Goal: Transaction & Acquisition: Purchase product/service

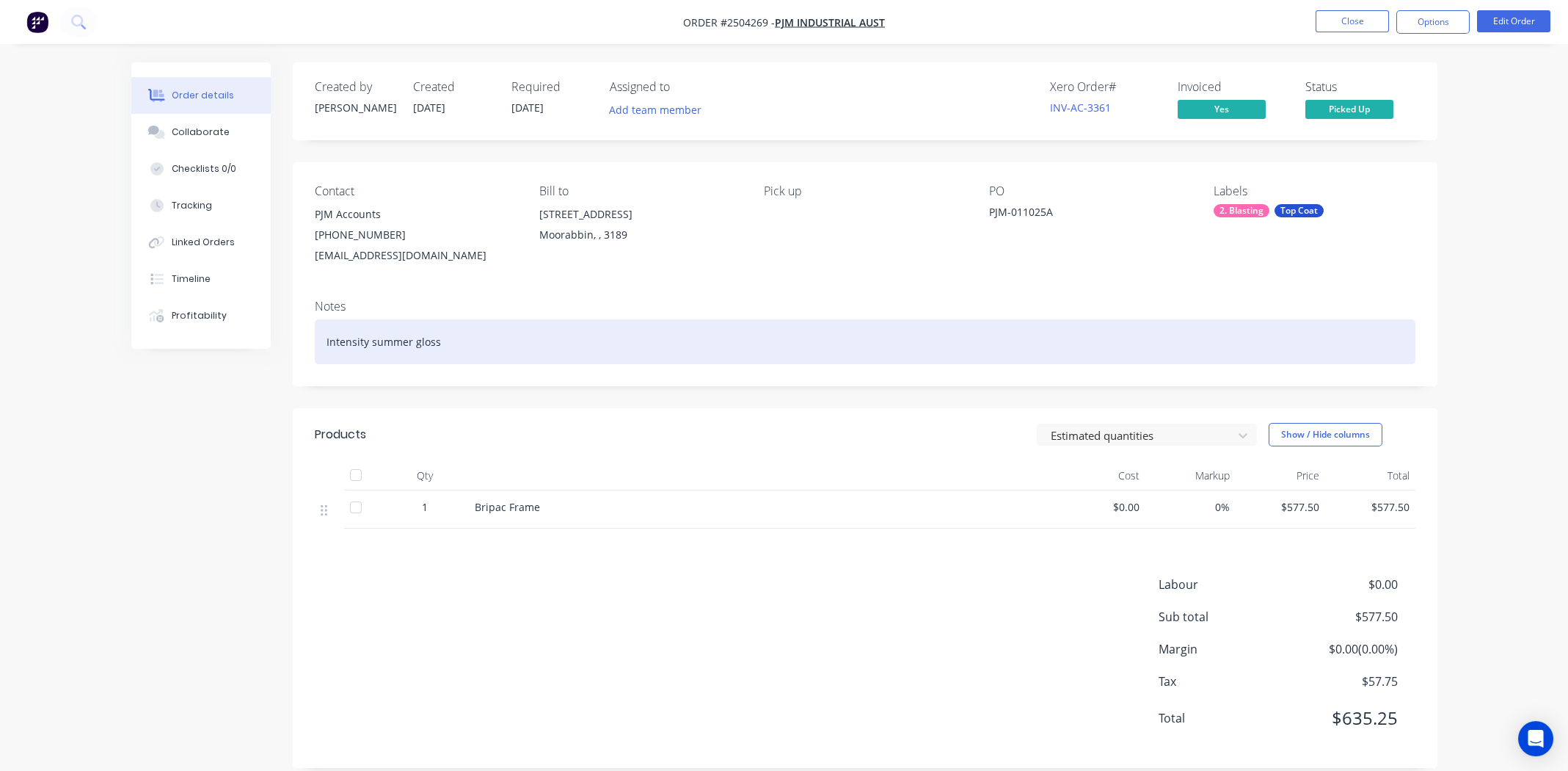
click at [565, 352] on div "Intensity summer gloss" at bounding box center [865, 341] width 1101 height 44
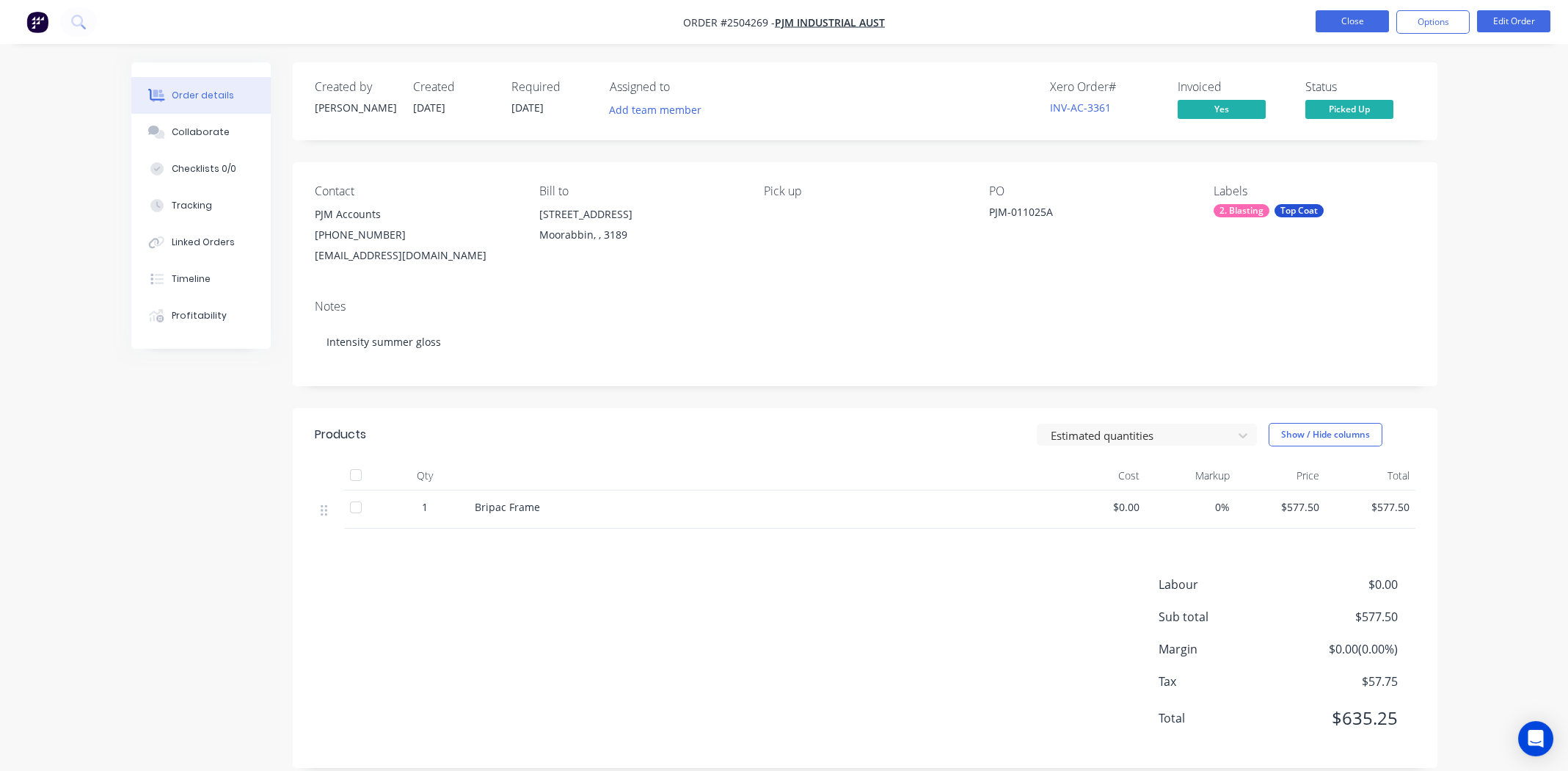
click at [1354, 18] on button "Close" at bounding box center [1352, 21] width 73 height 22
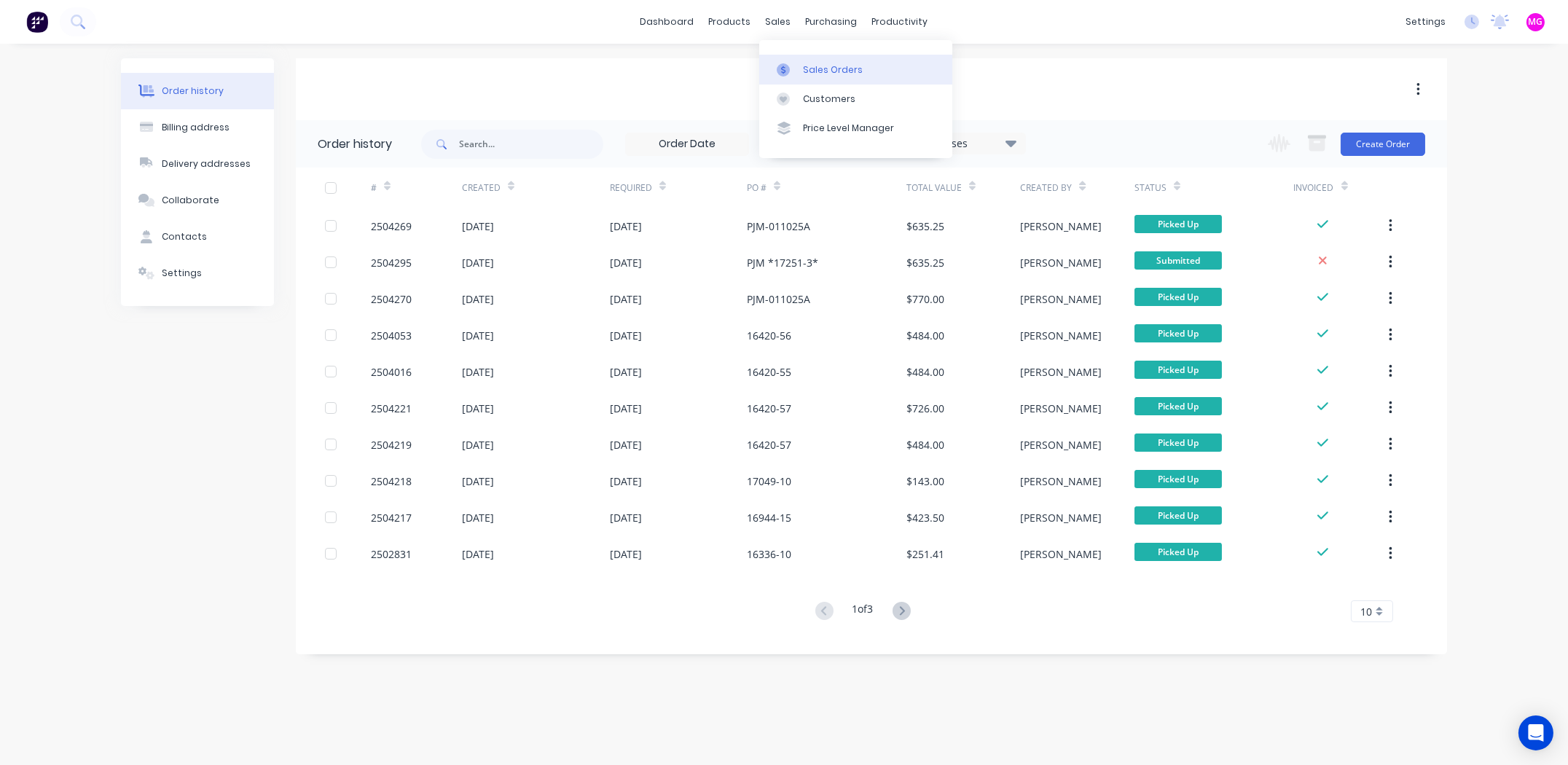
click at [815, 67] on div "Sales Orders" at bounding box center [832, 70] width 60 height 13
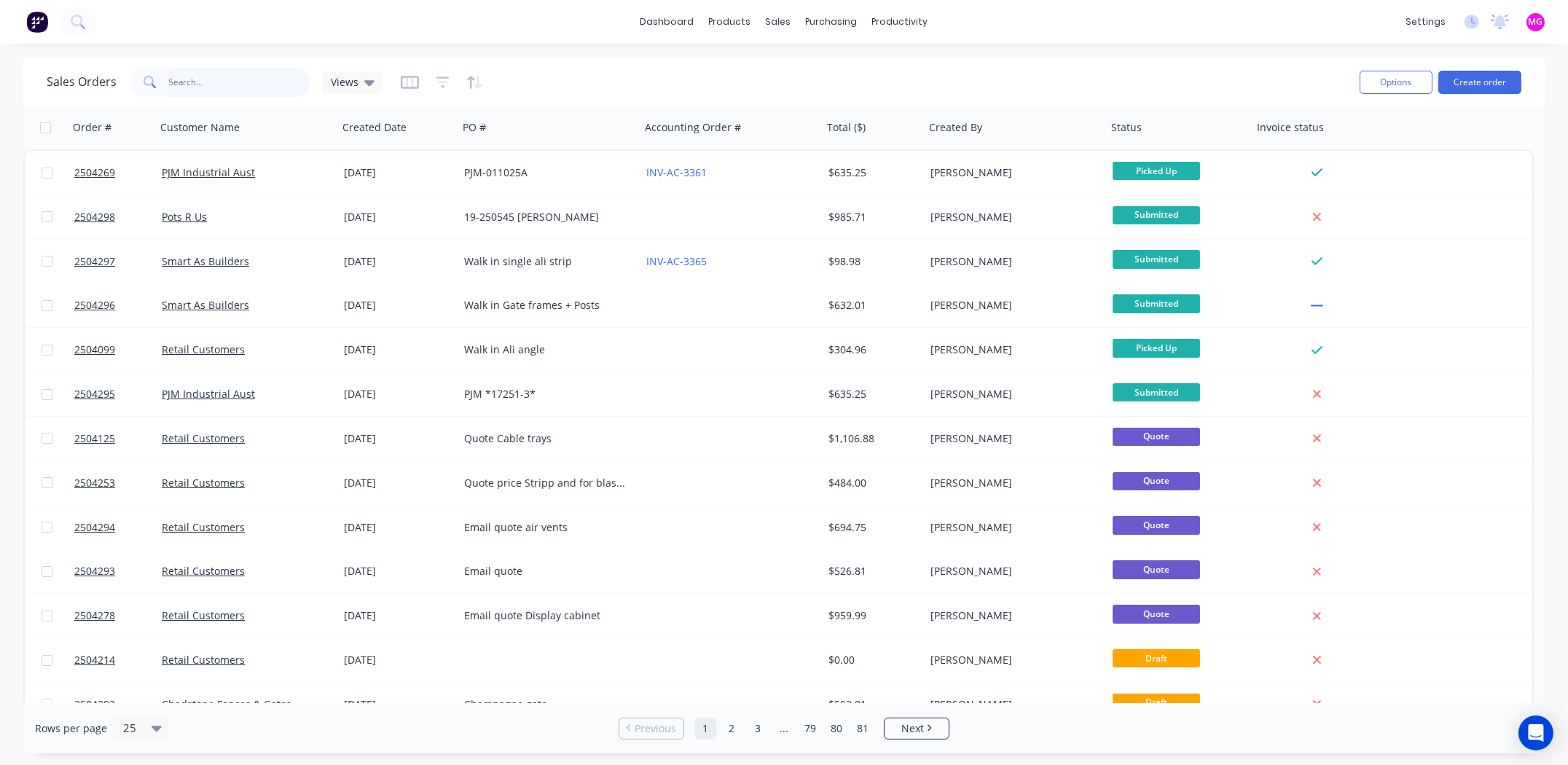
click at [200, 82] on input "text" at bounding box center [240, 82] width 142 height 29
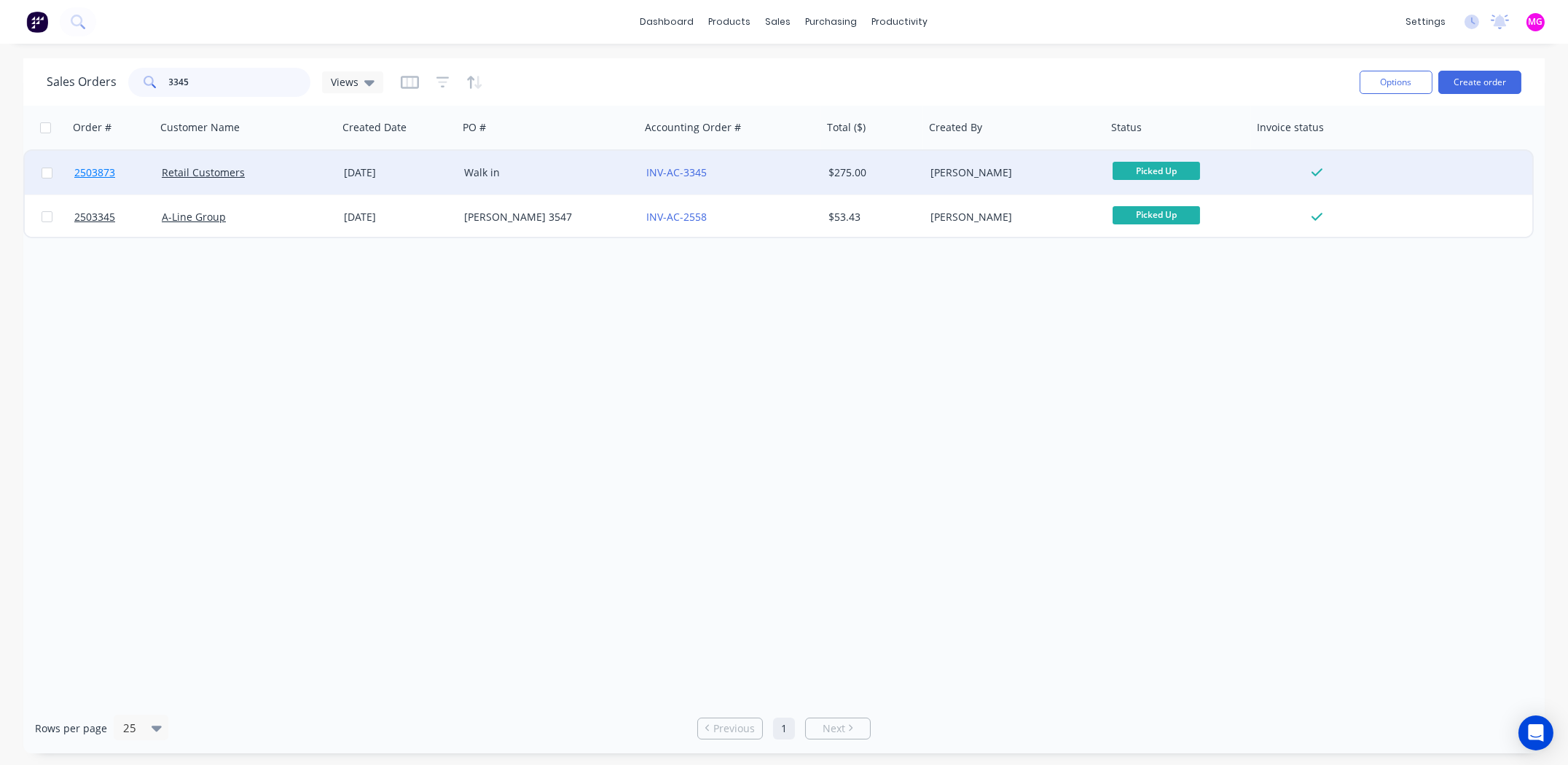
type input "3345"
click at [89, 168] on span "2503873" at bounding box center [95, 172] width 41 height 15
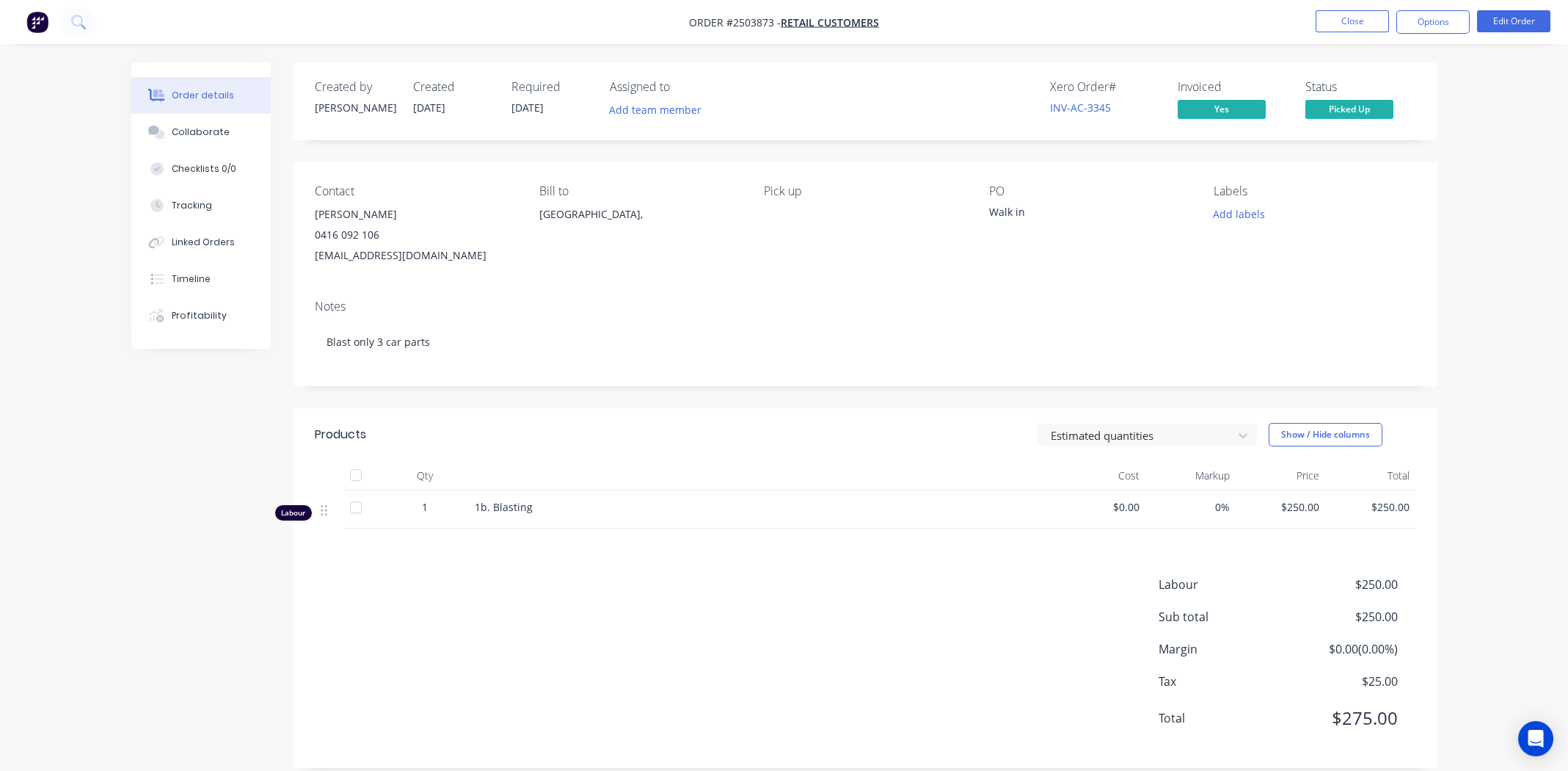
click at [740, 23] on span "Order #2503873 -" at bounding box center [735, 22] width 91 height 14
copy span "2503873"
click at [1341, 18] on button "Close" at bounding box center [1352, 21] width 73 height 22
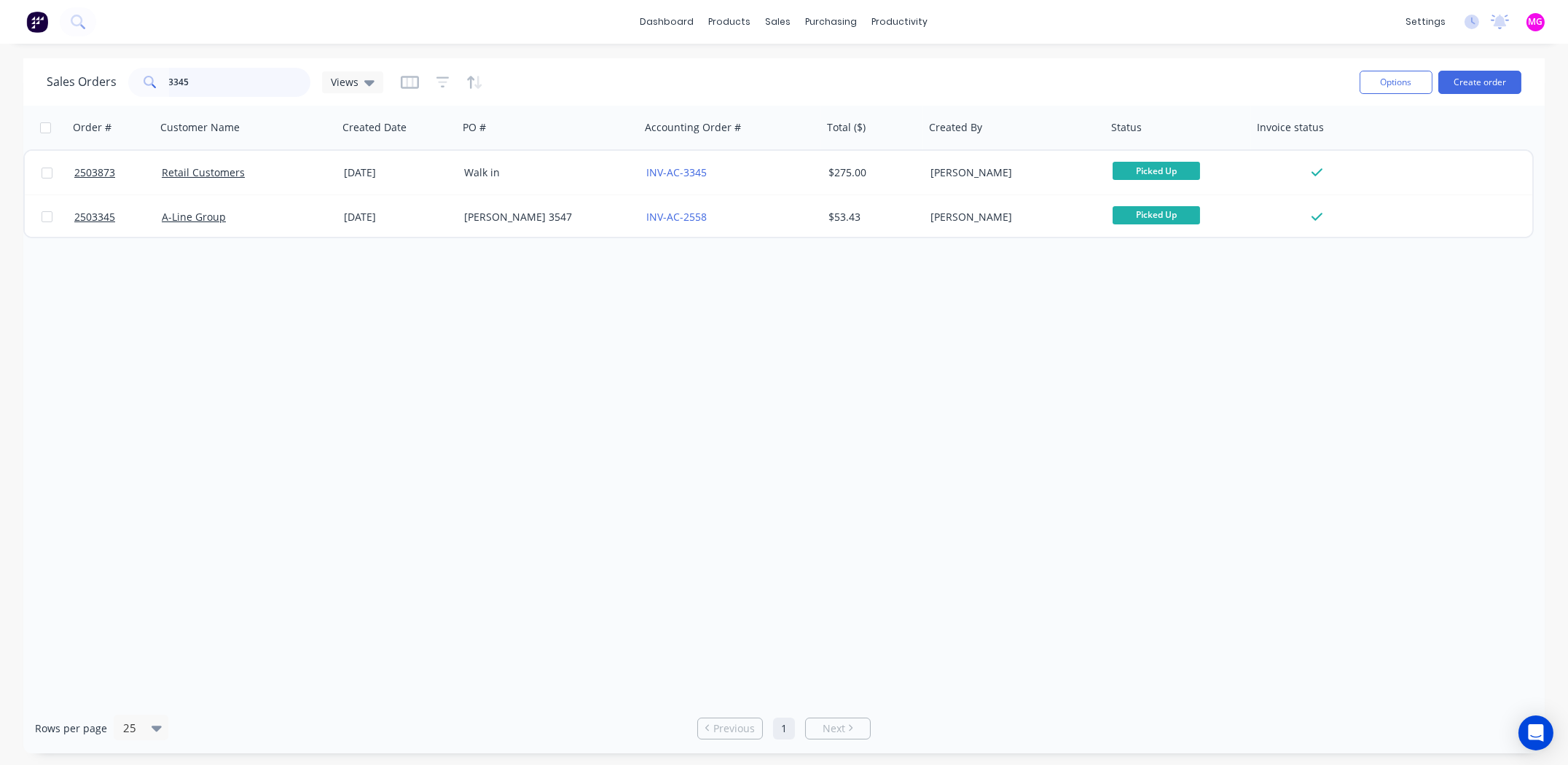
click at [207, 80] on input "3345" at bounding box center [240, 82] width 142 height 29
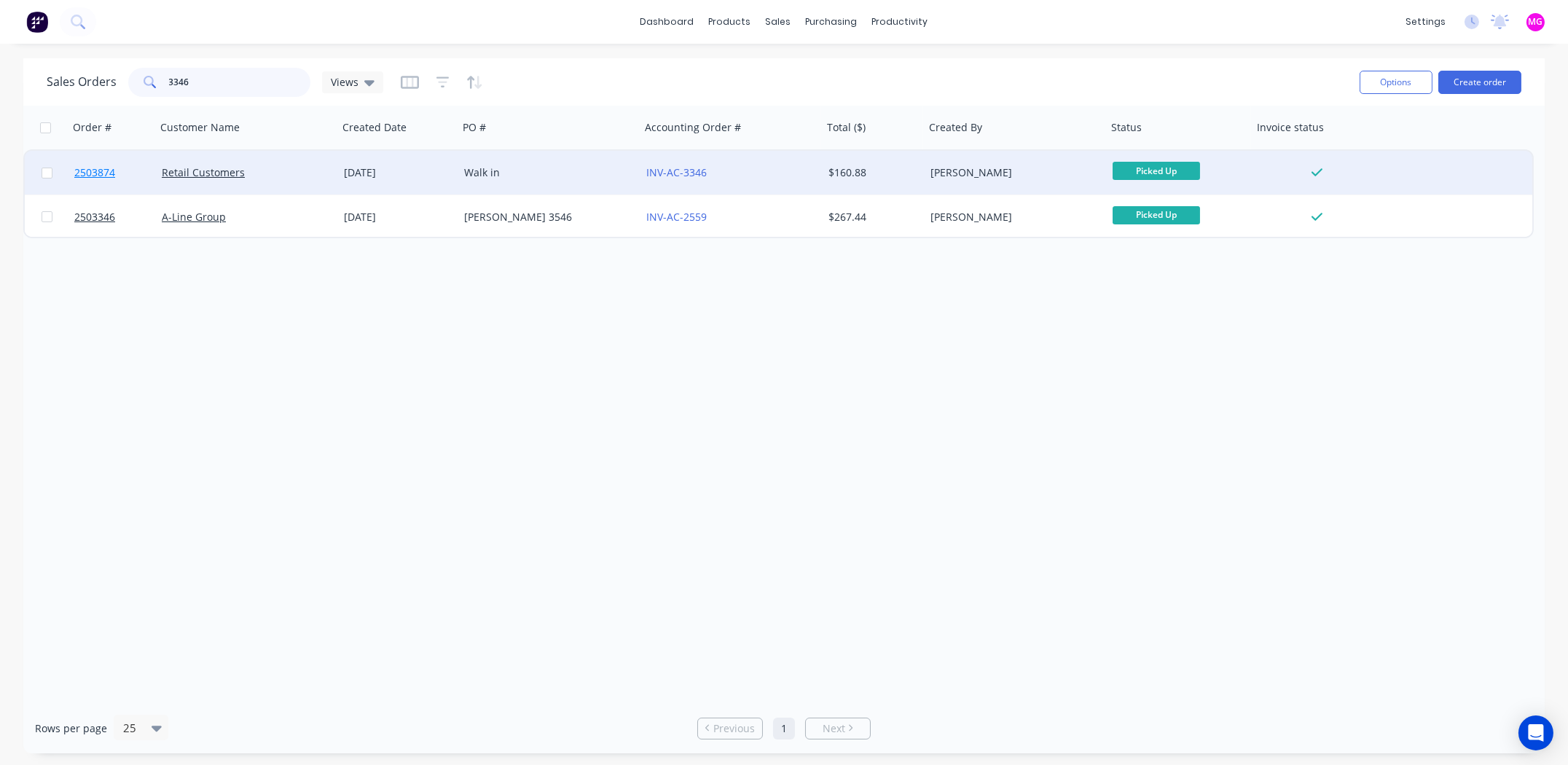
type input "3346"
click at [87, 172] on span "2503874" at bounding box center [95, 172] width 41 height 15
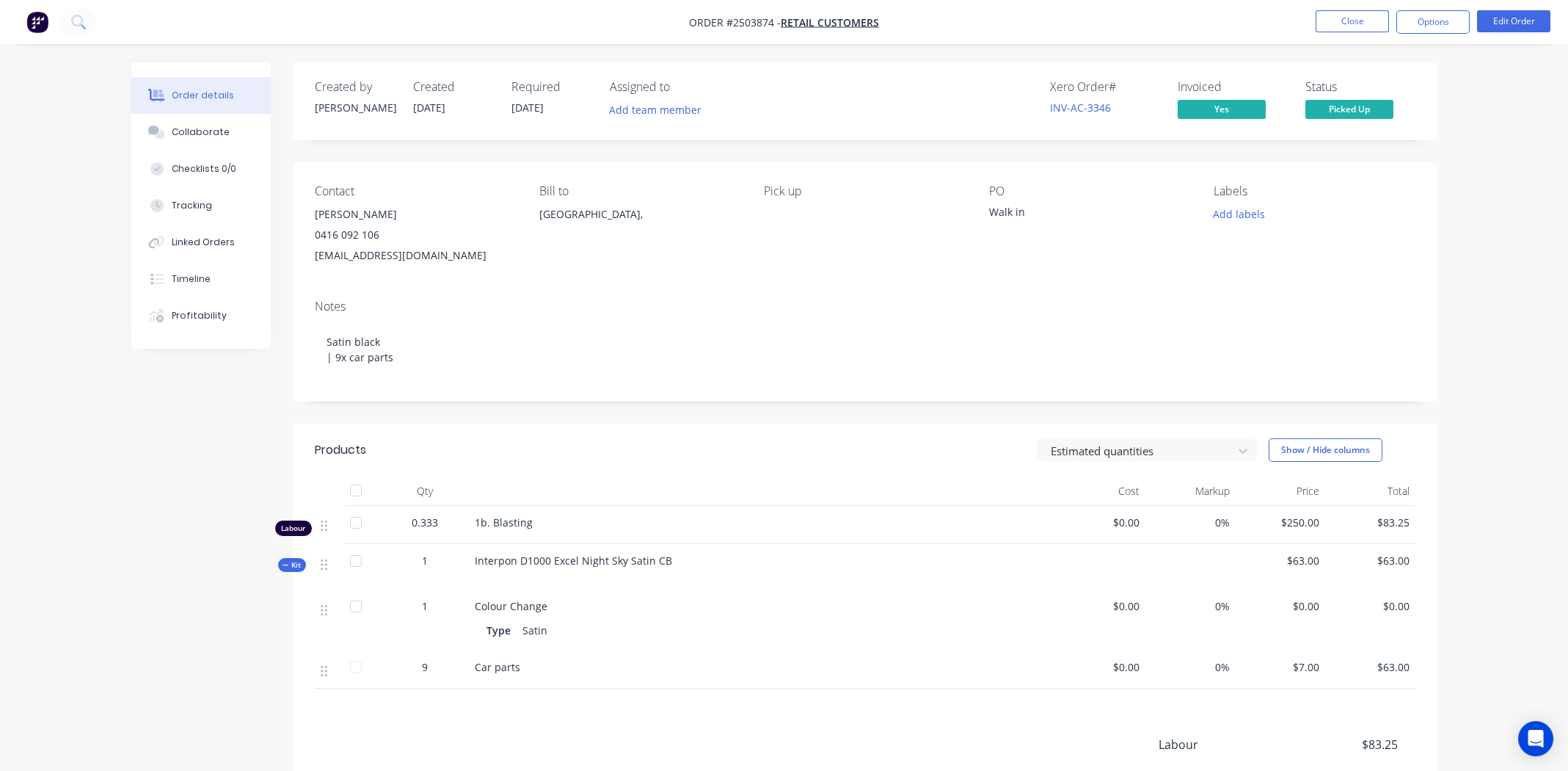
click at [751, 19] on span "Order #2503874 -" at bounding box center [735, 22] width 91 height 14
copy span "2503874"
click at [759, 314] on div "Notes Satin black | 9x car parts" at bounding box center [865, 345] width 1145 height 114
click at [1357, 20] on button "Close" at bounding box center [1352, 21] width 73 height 22
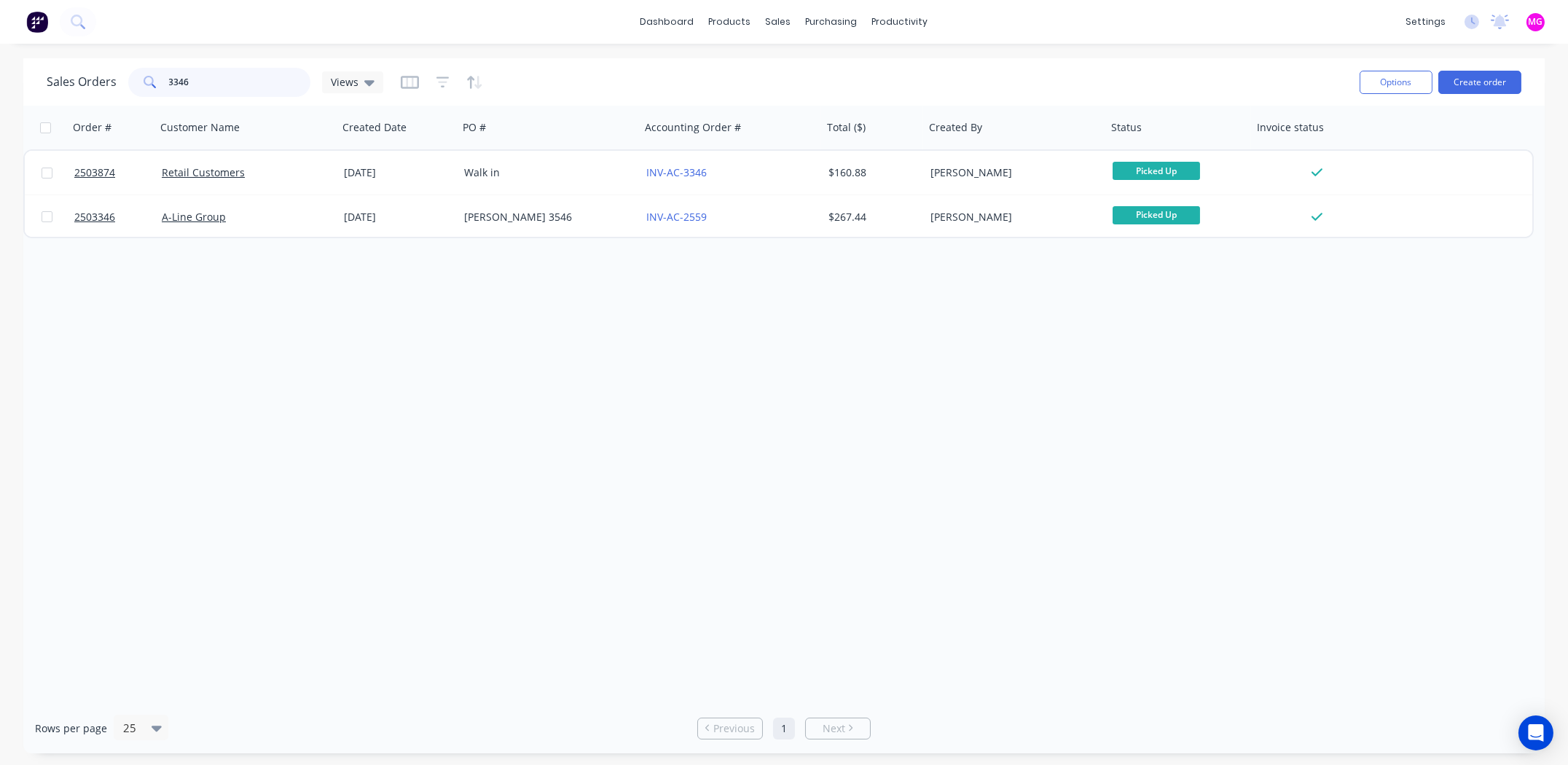
click at [210, 85] on input "3346" at bounding box center [240, 82] width 142 height 29
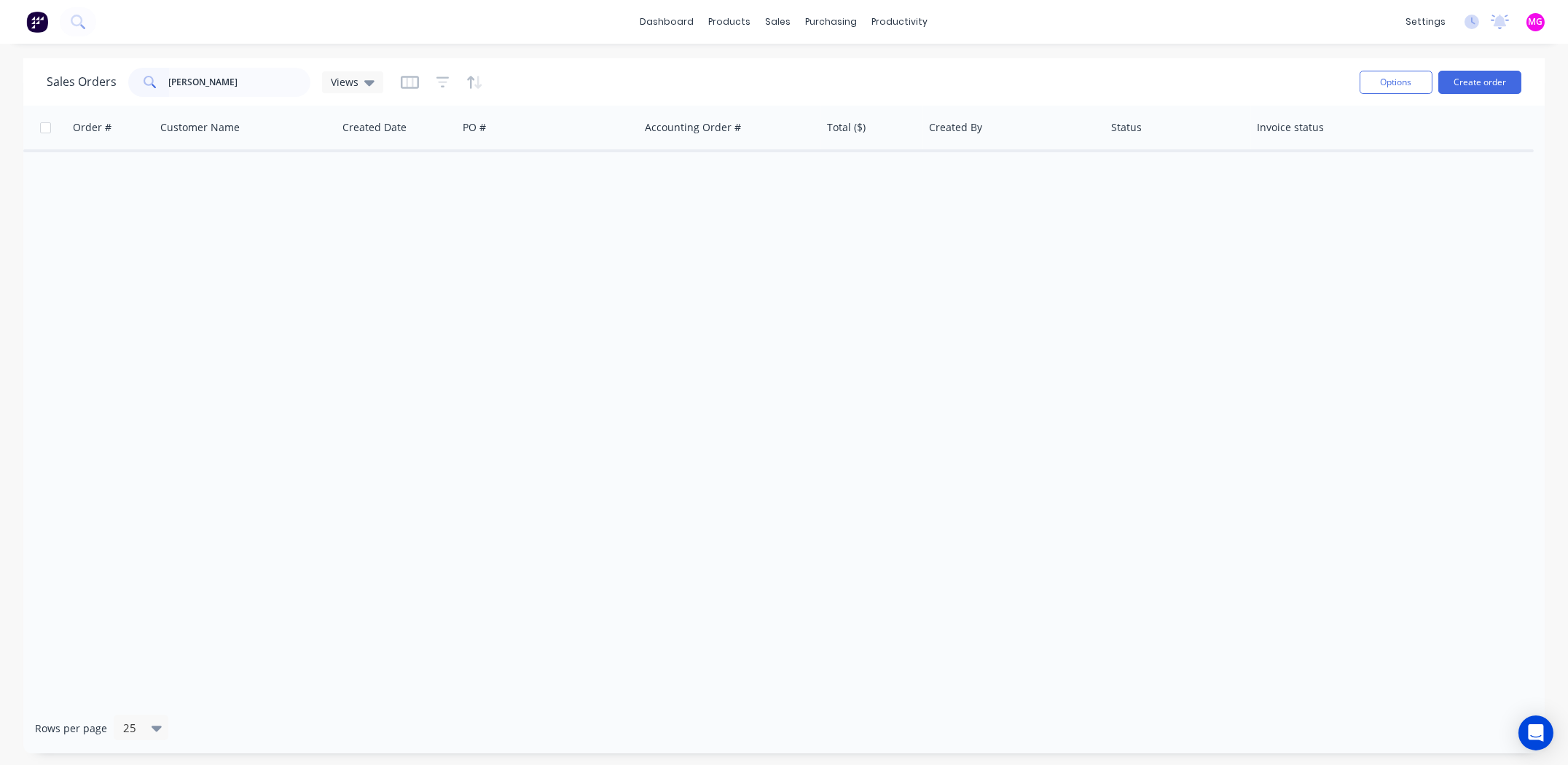
click at [214, 82] on input "[PERSON_NAME]" at bounding box center [240, 82] width 142 height 29
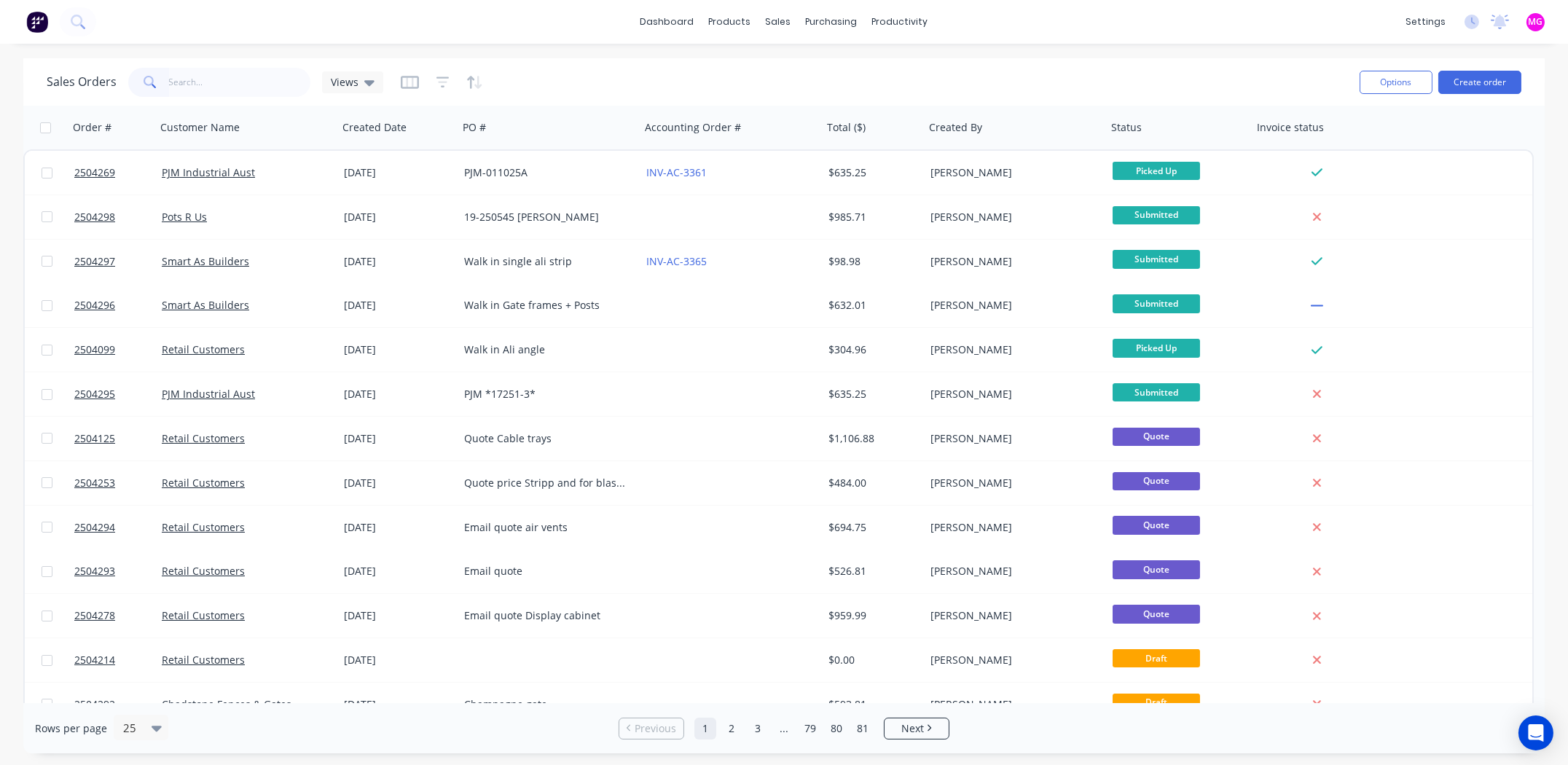
click at [222, 83] on input "text" at bounding box center [240, 82] width 142 height 29
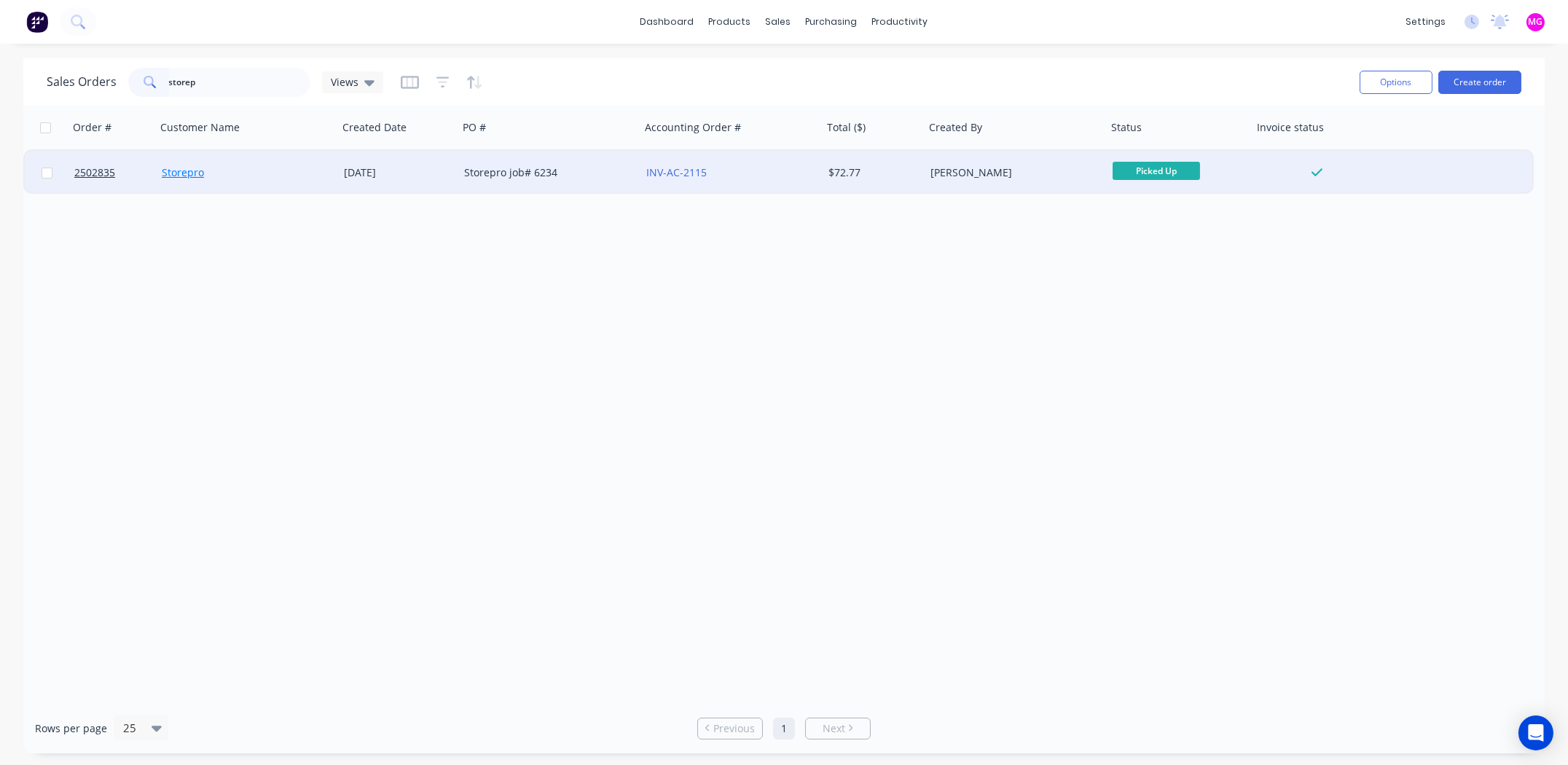
type input "storep"
click at [168, 168] on link "Storepro" at bounding box center [183, 171] width 42 height 14
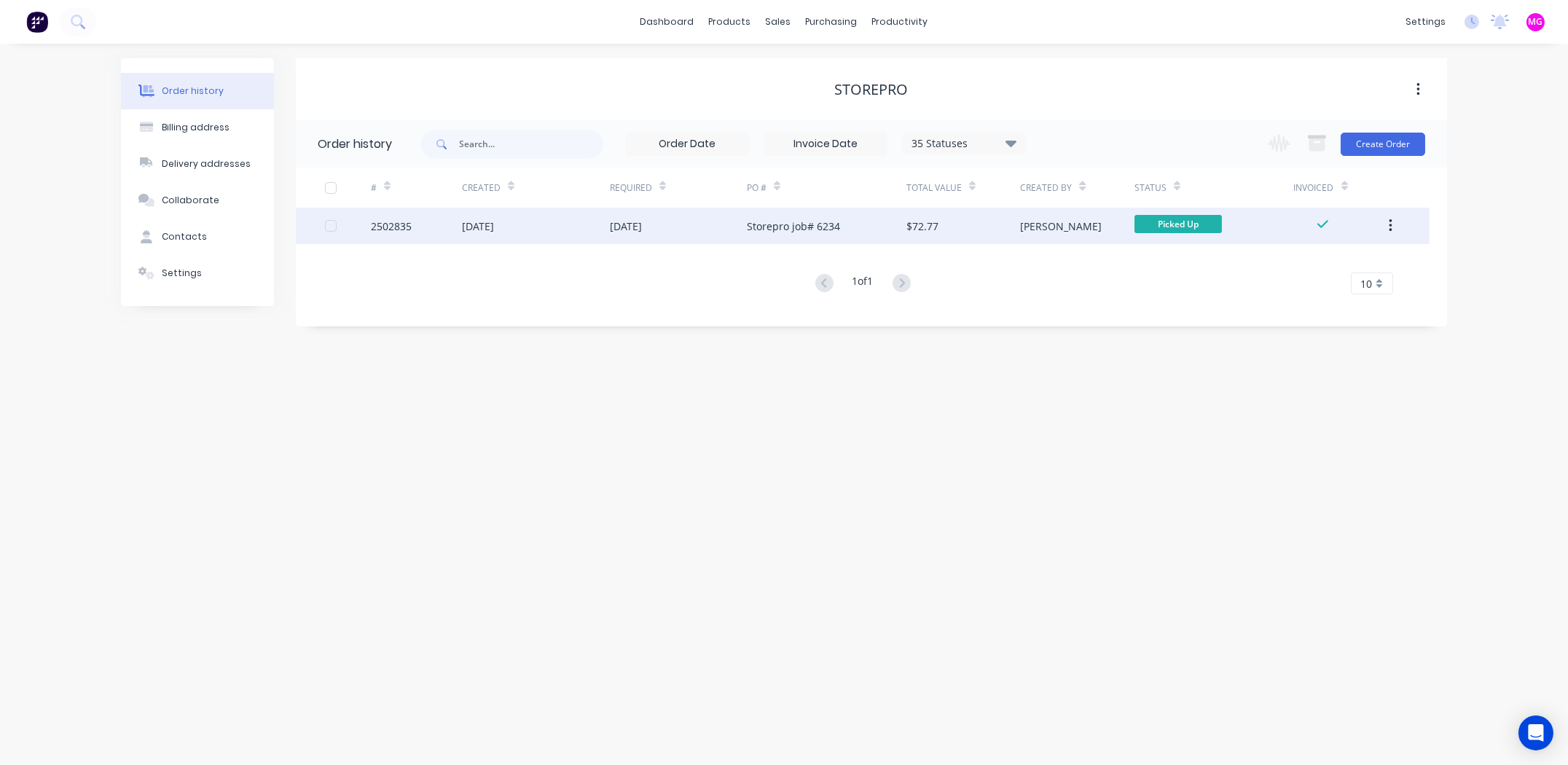
click at [385, 226] on div "2502835" at bounding box center [391, 226] width 41 height 16
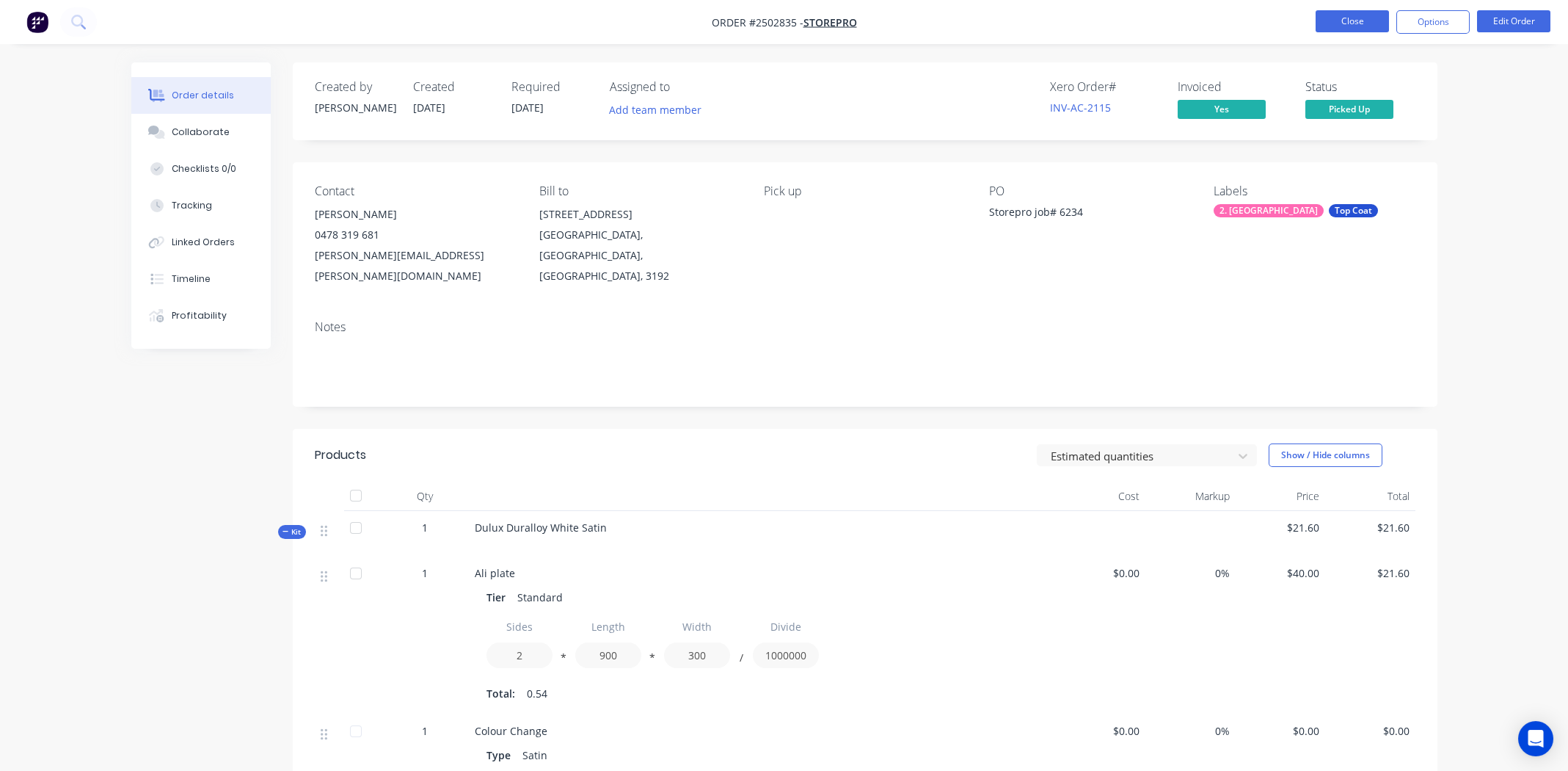
click at [1356, 26] on button "Close" at bounding box center [1352, 21] width 73 height 22
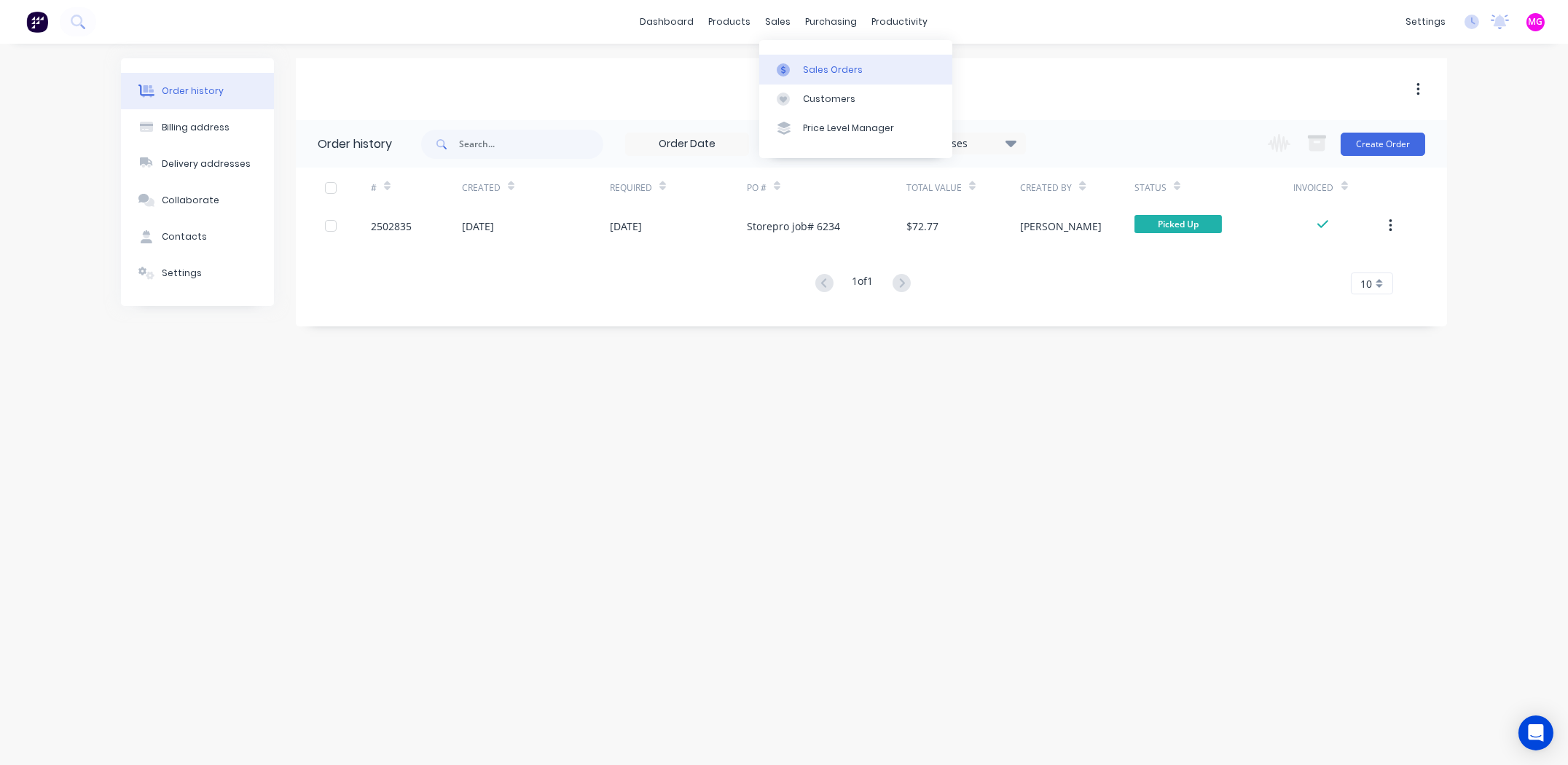
click at [803, 64] on div "Sales Orders" at bounding box center [832, 70] width 60 height 13
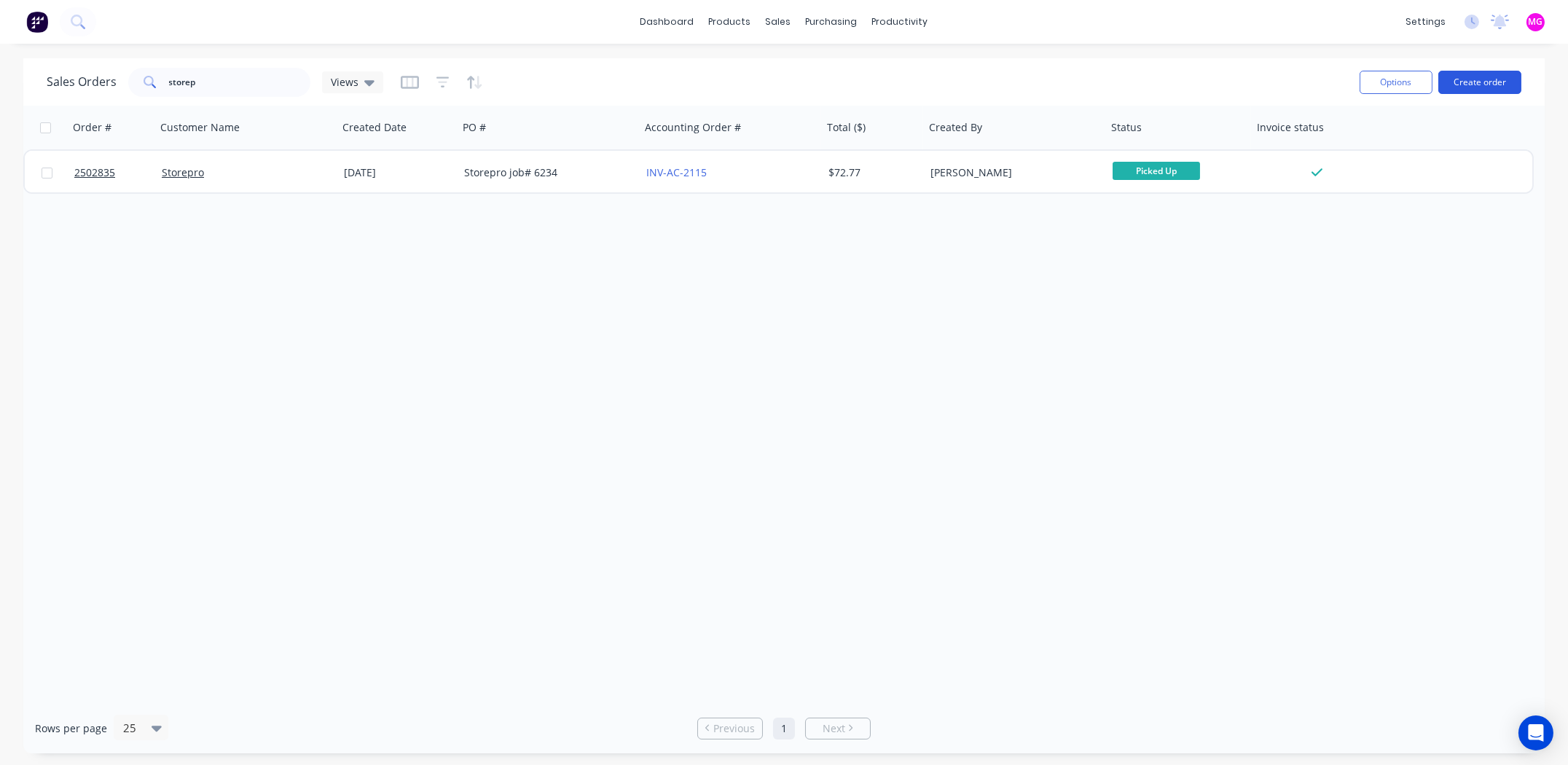
click at [1469, 83] on button "Create order" at bounding box center [1480, 82] width 83 height 24
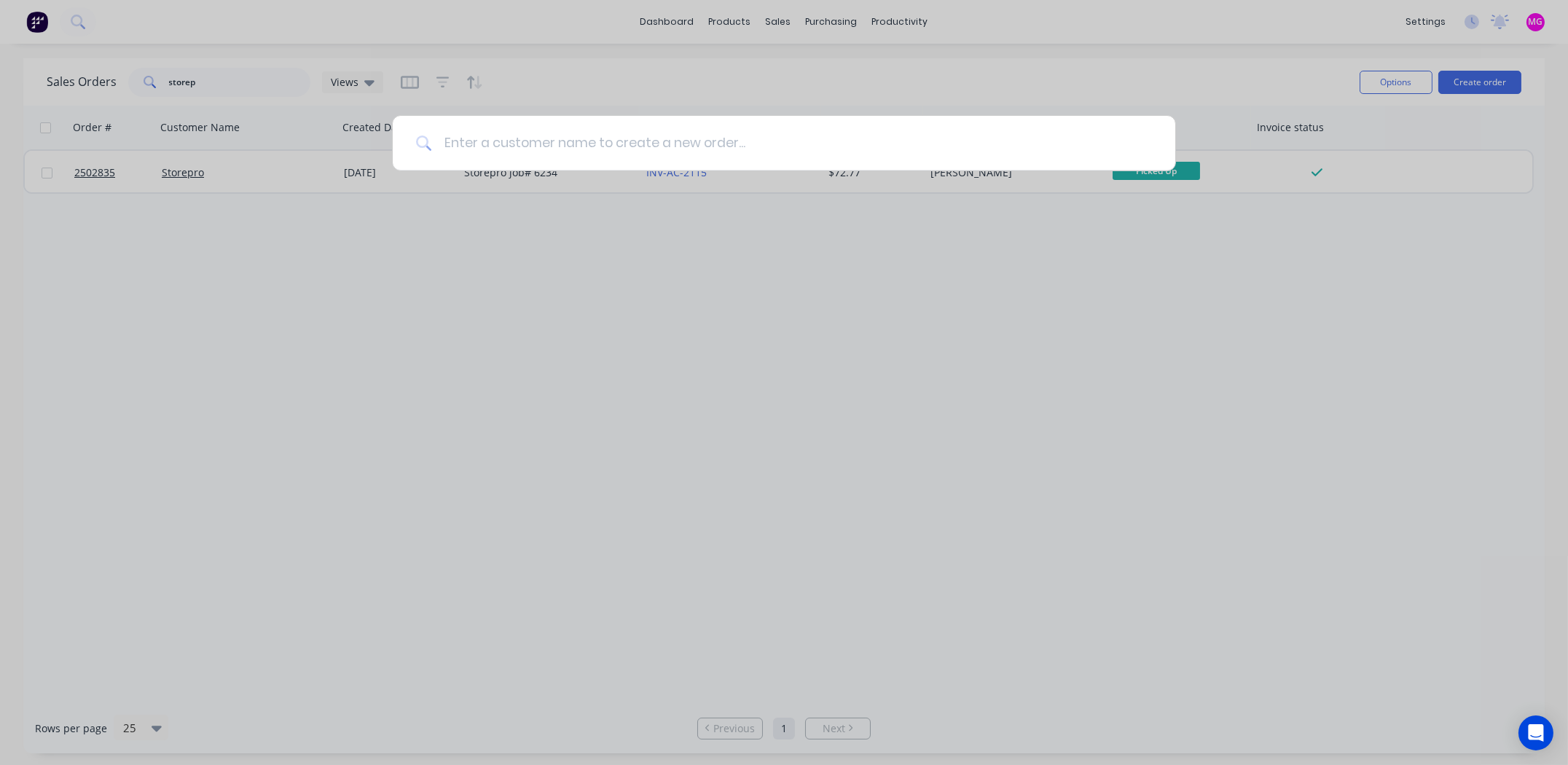
click at [653, 143] on input at bounding box center [791, 143] width 719 height 55
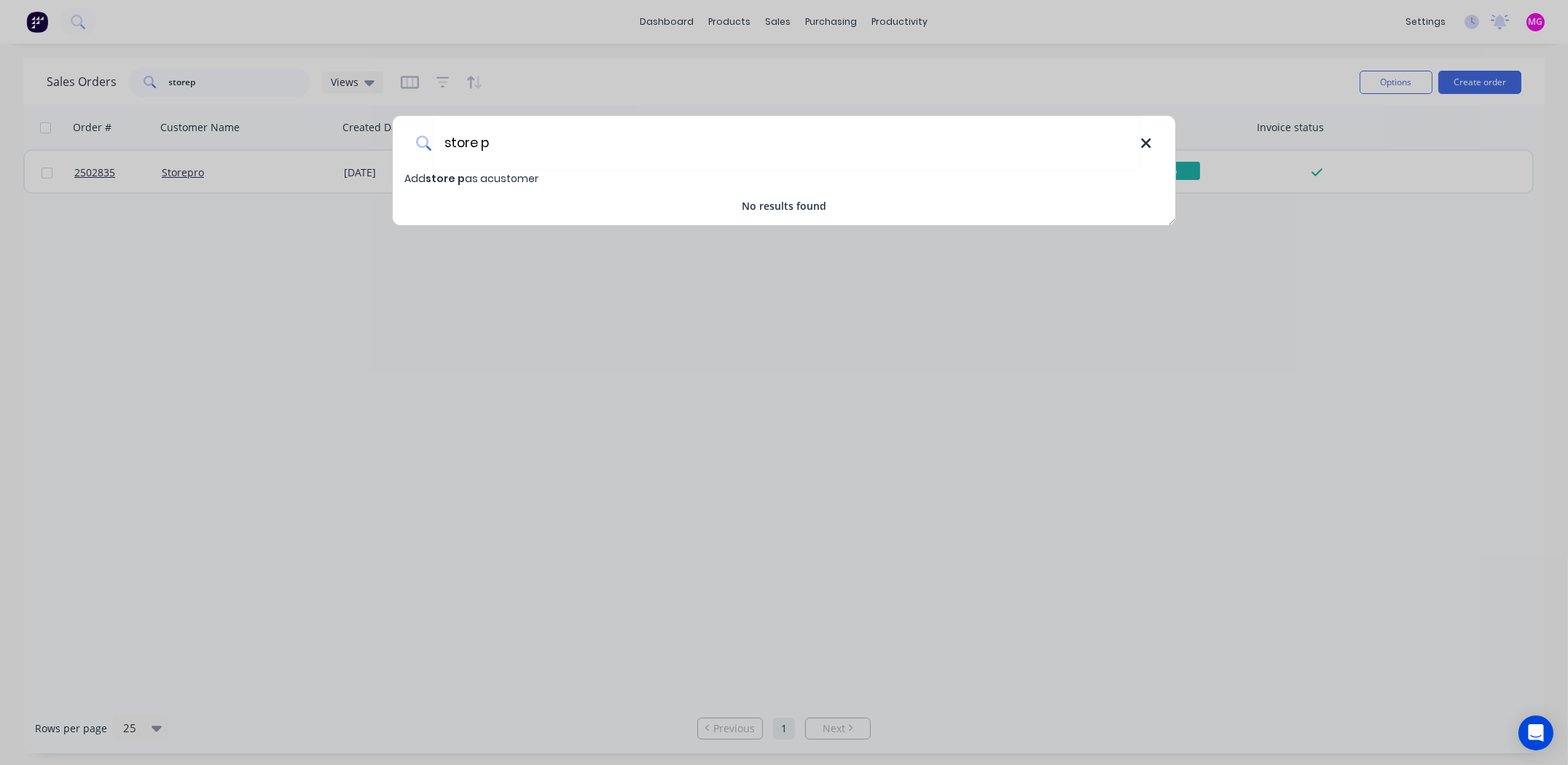
type input "store p"
click at [1146, 145] on icon at bounding box center [1146, 143] width 10 height 10
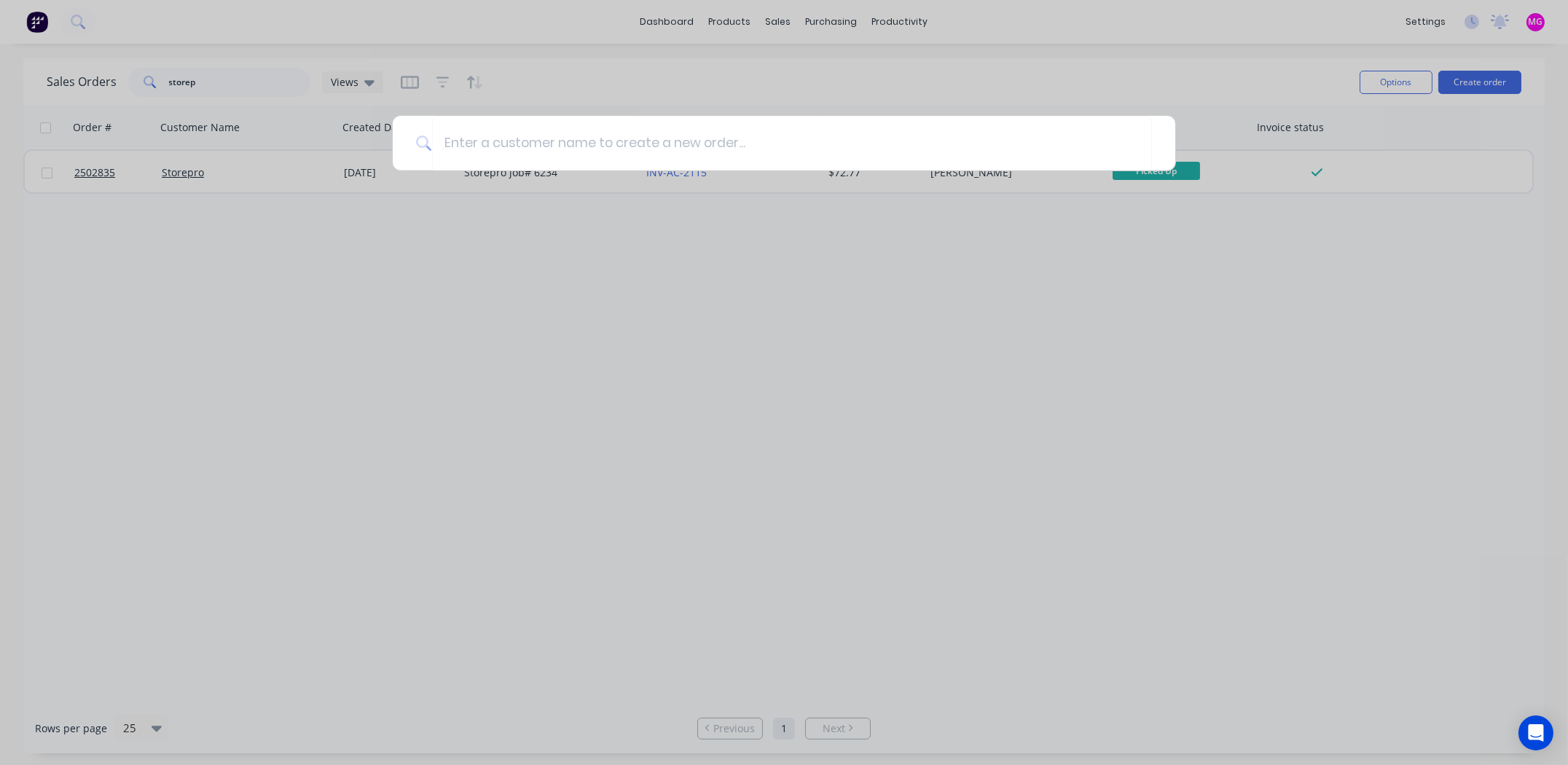
click at [276, 411] on div at bounding box center [784, 382] width 1568 height 765
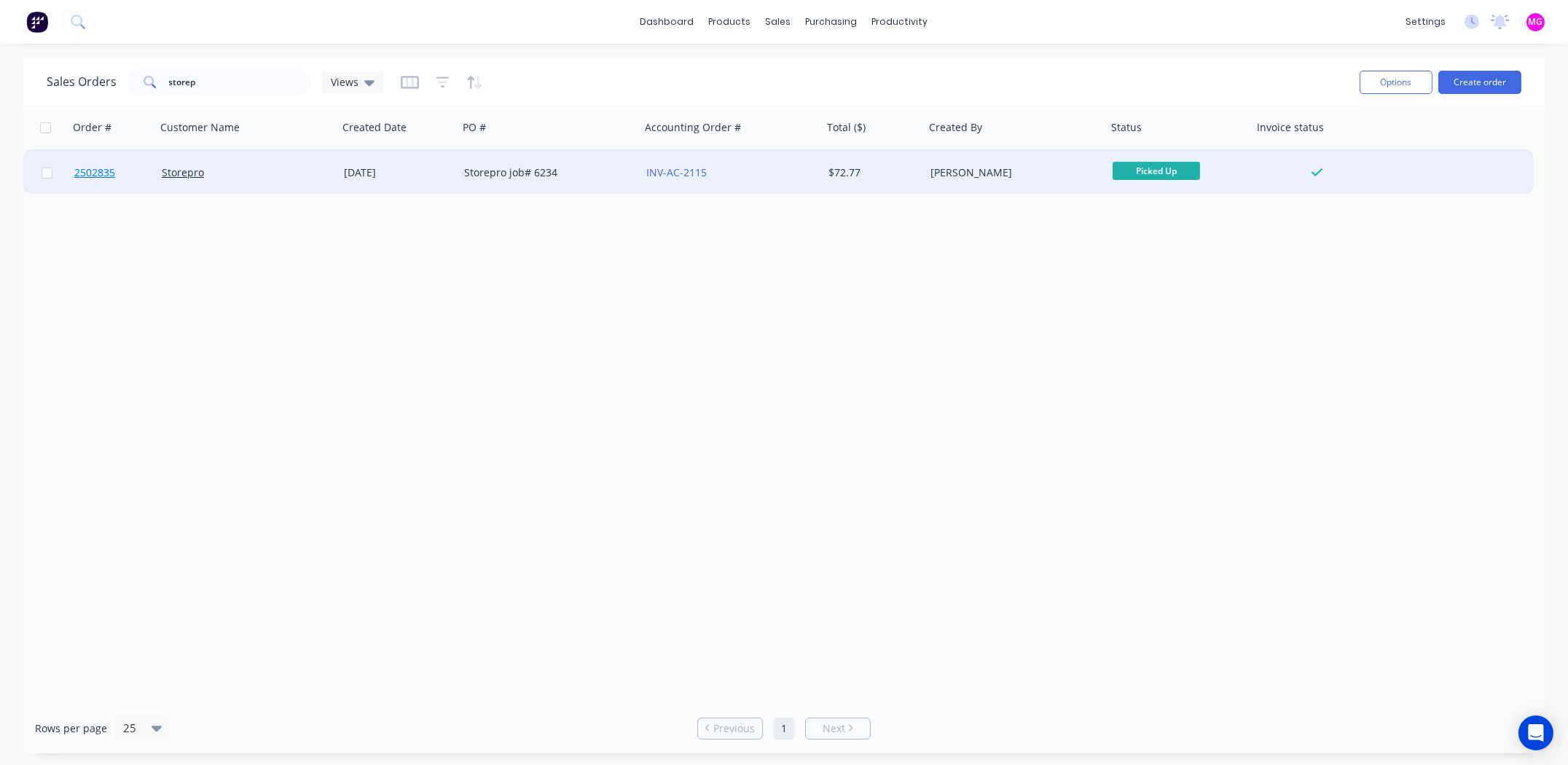
click at [101, 172] on span "2502835" at bounding box center [95, 172] width 41 height 15
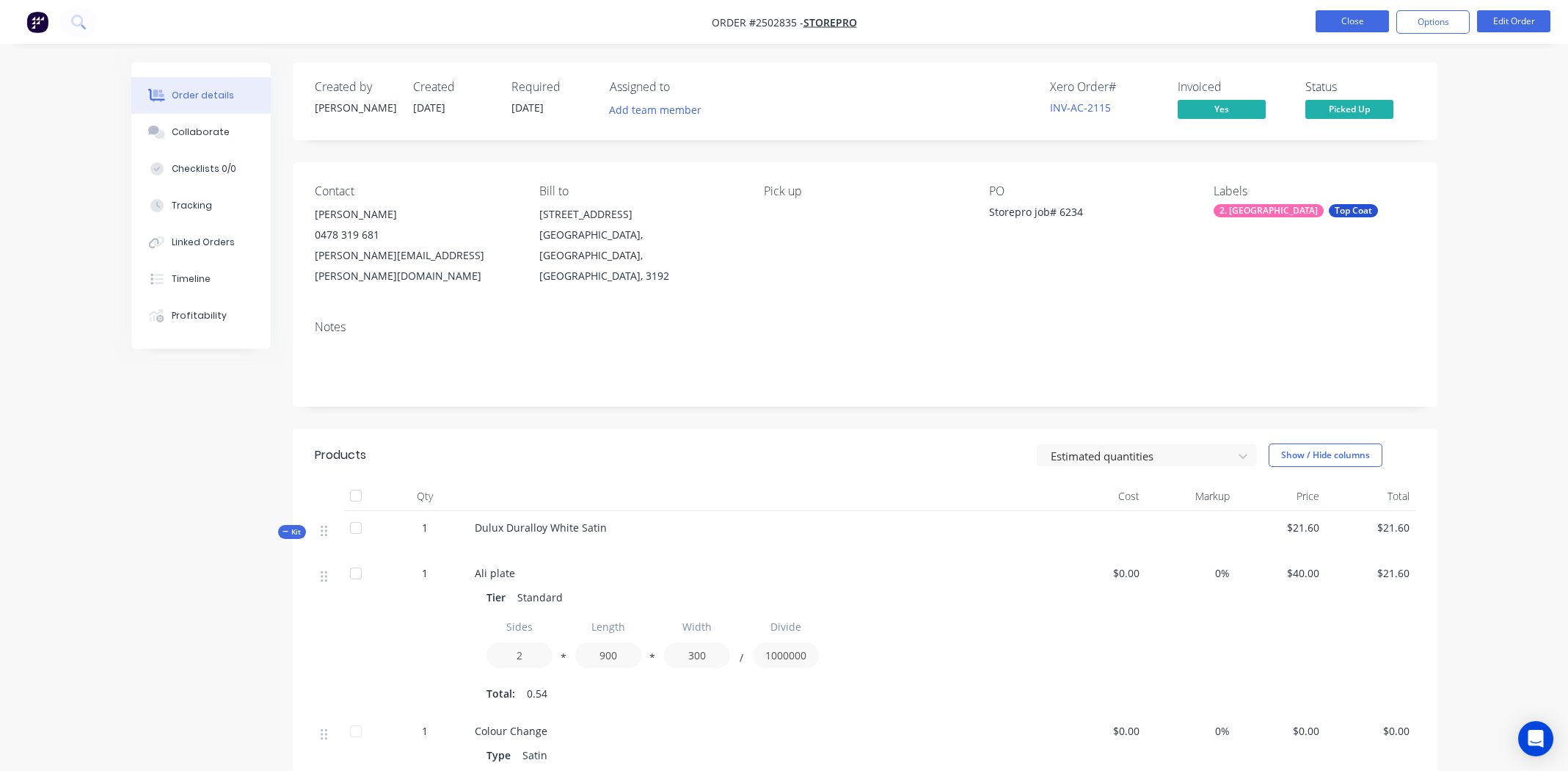
click at [1351, 13] on button "Close" at bounding box center [1352, 21] width 73 height 22
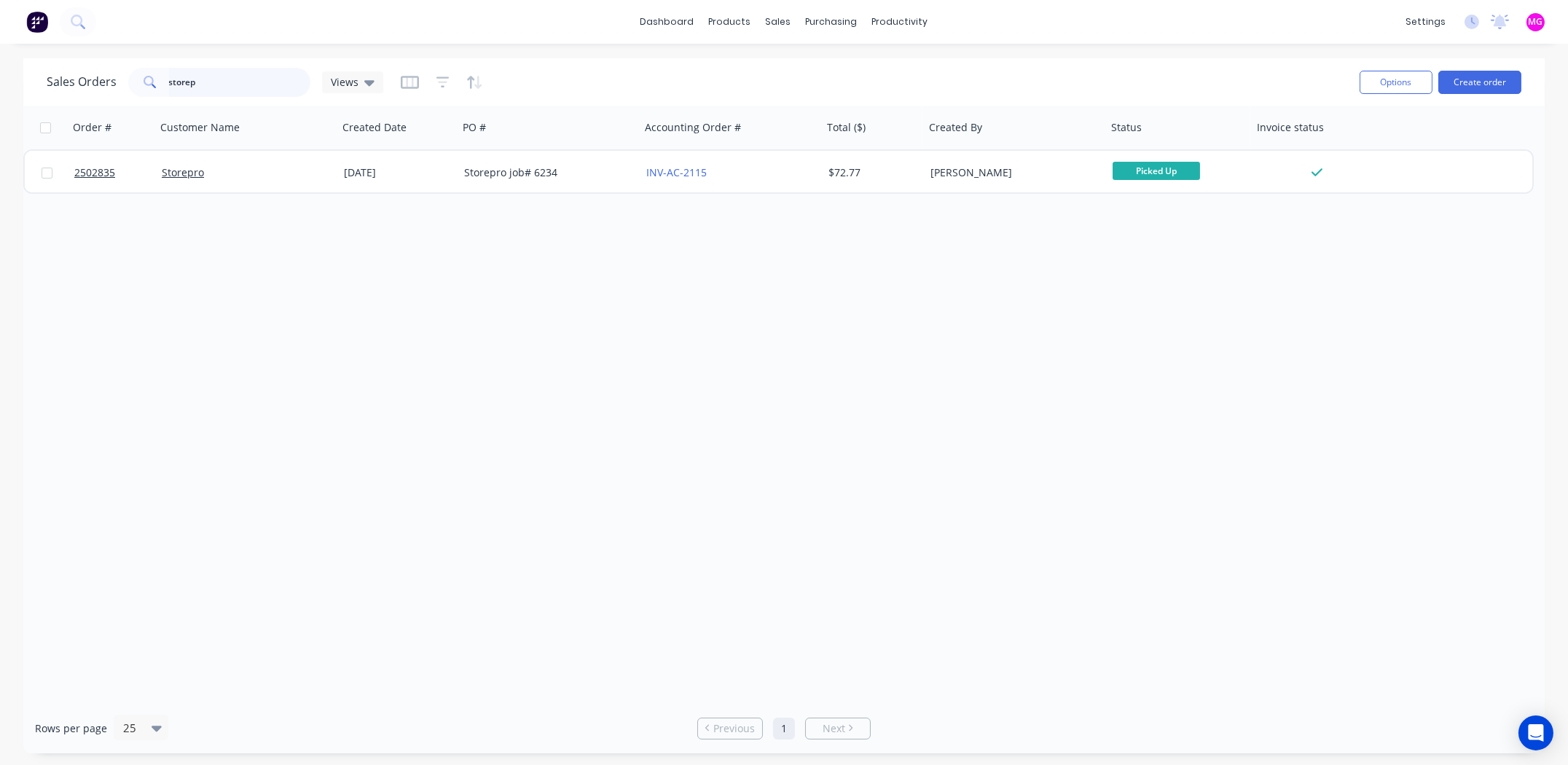
click at [207, 77] on input "storep" at bounding box center [240, 82] width 142 height 29
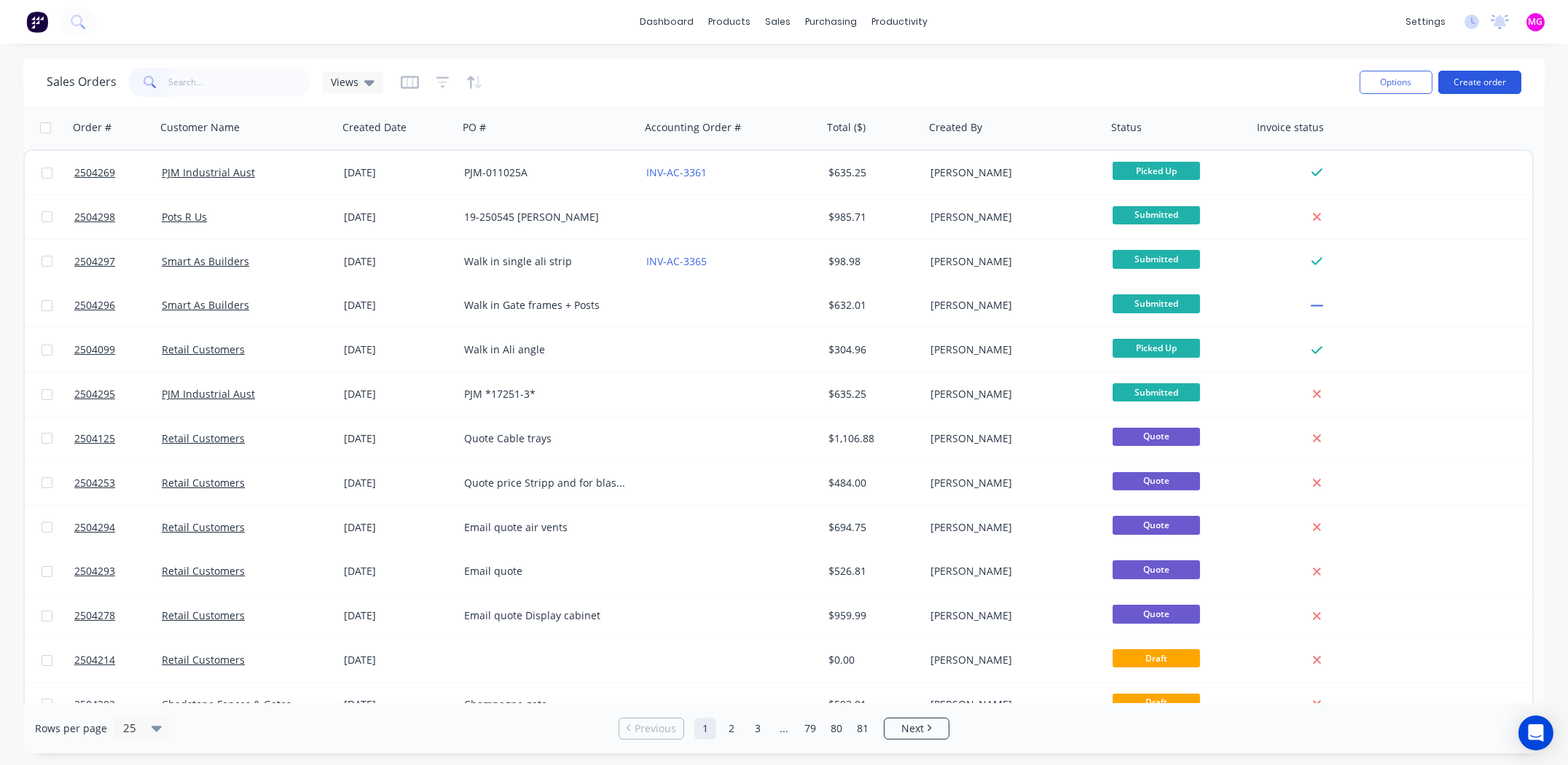
click at [1474, 78] on button "Create order" at bounding box center [1480, 82] width 83 height 24
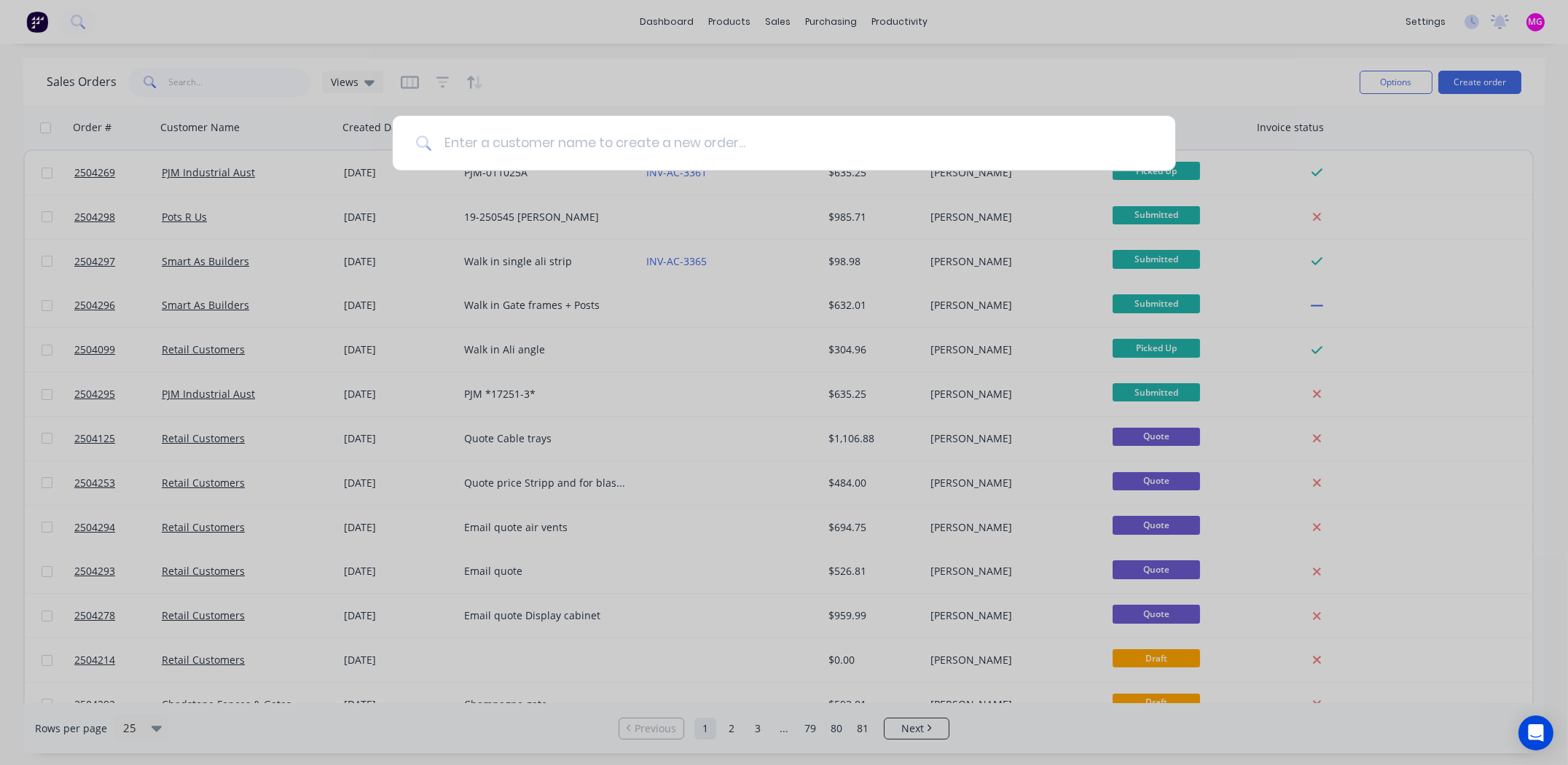
click at [597, 138] on input at bounding box center [791, 143] width 719 height 55
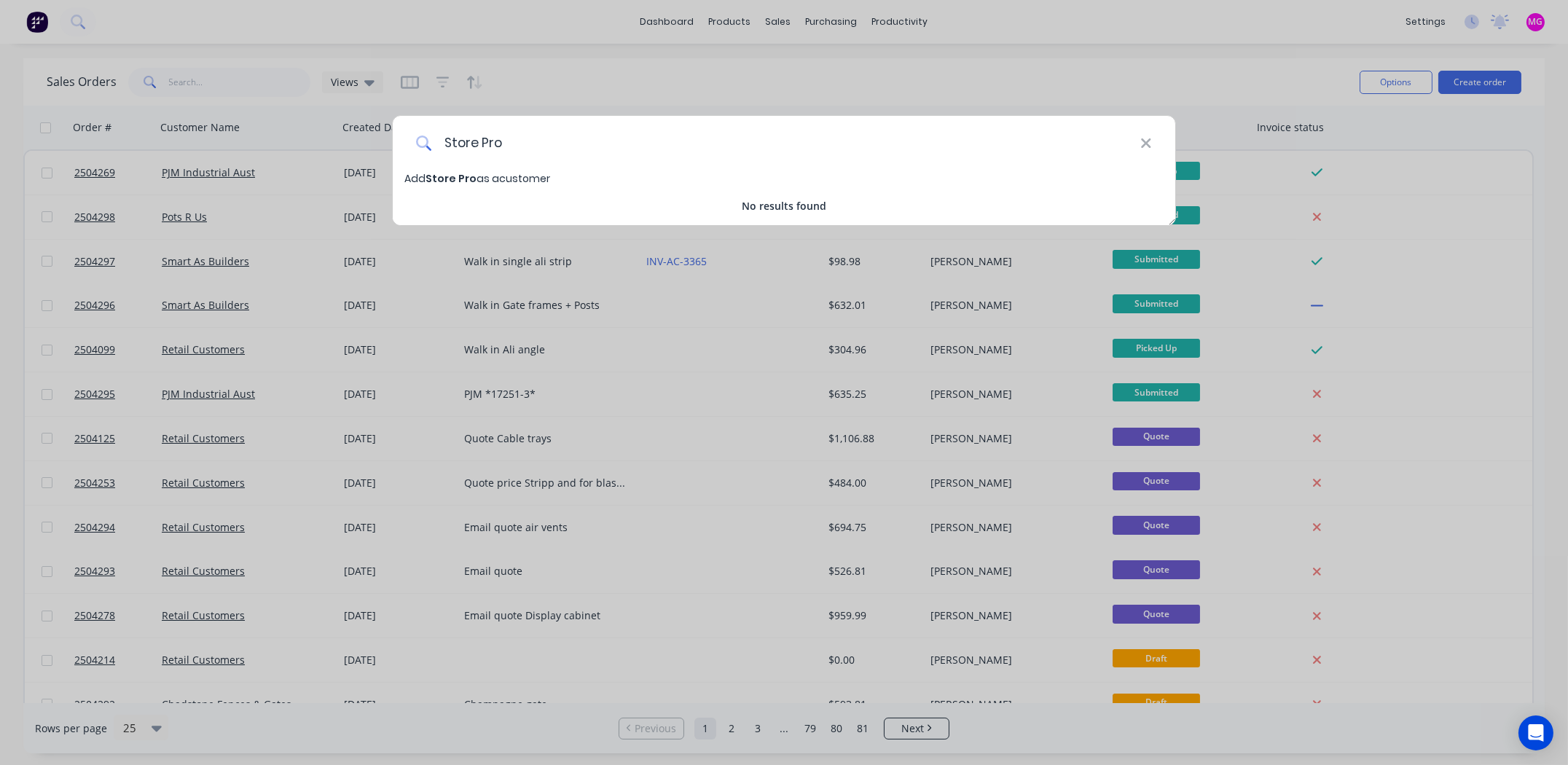
click at [489, 144] on input "Store Pro" at bounding box center [786, 143] width 708 height 55
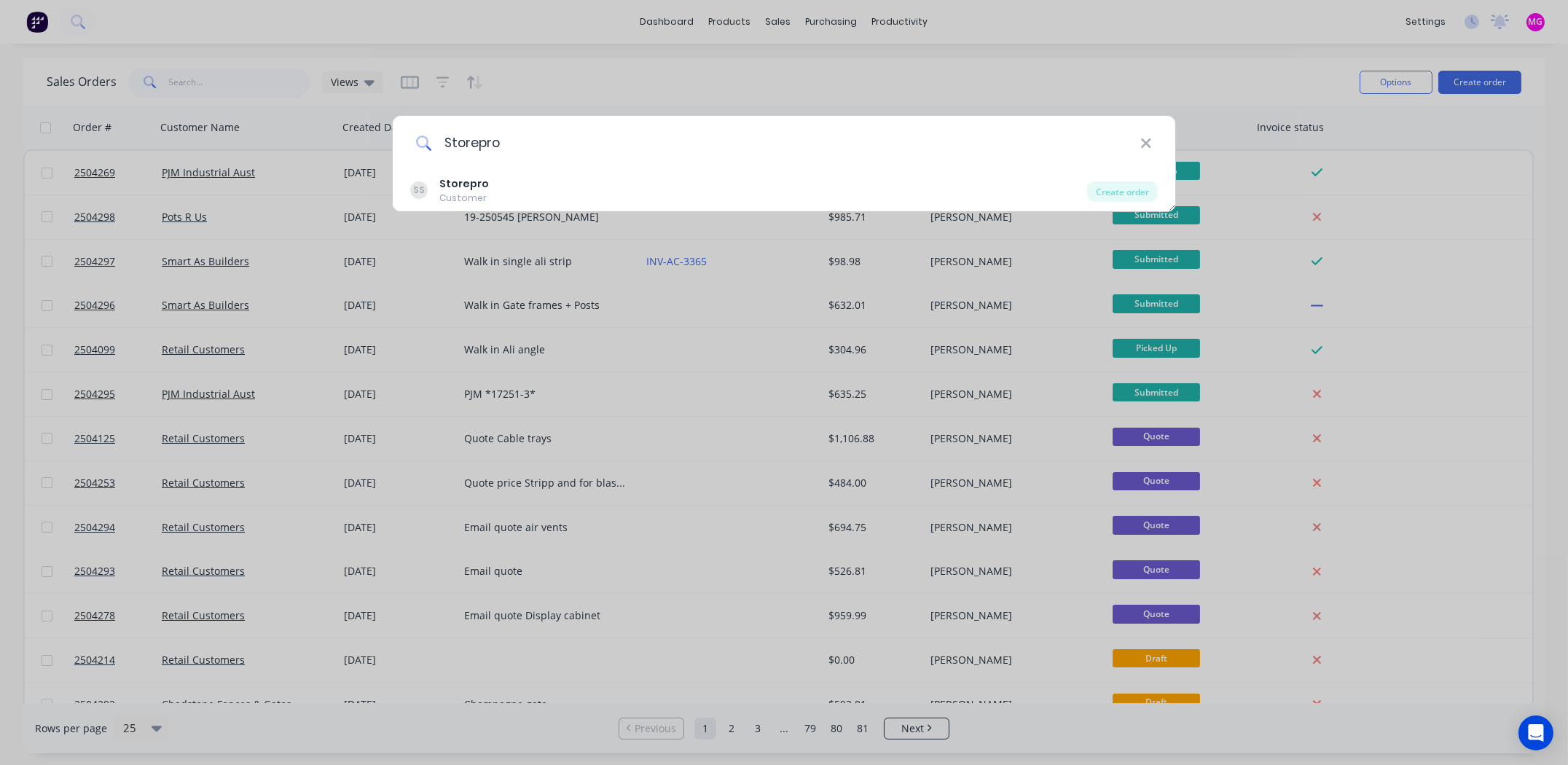
click at [517, 134] on input "Storepro" at bounding box center [786, 143] width 708 height 55
type input "Storepro"
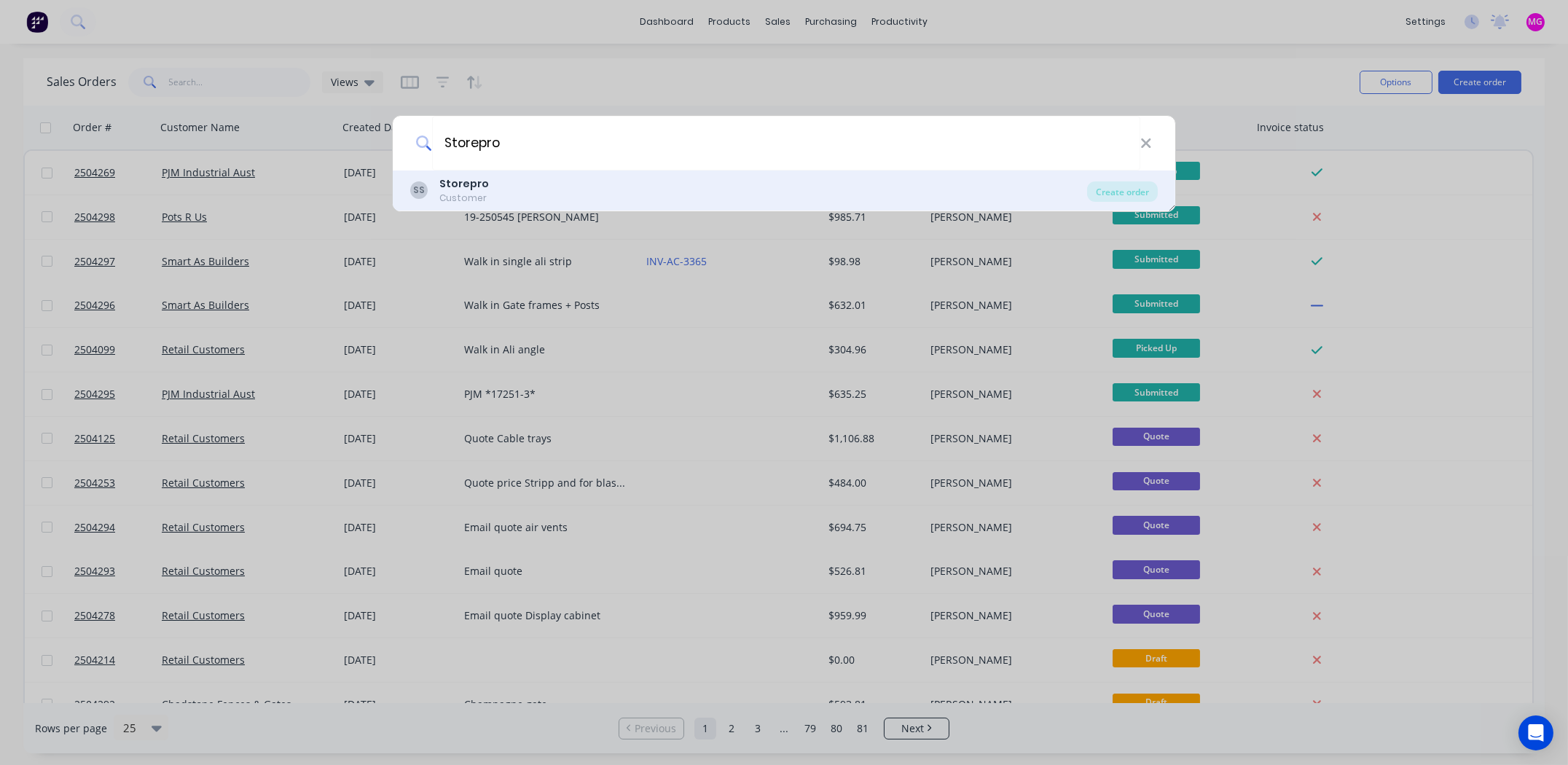
click at [469, 181] on b "Storepro" at bounding box center [464, 184] width 50 height 15
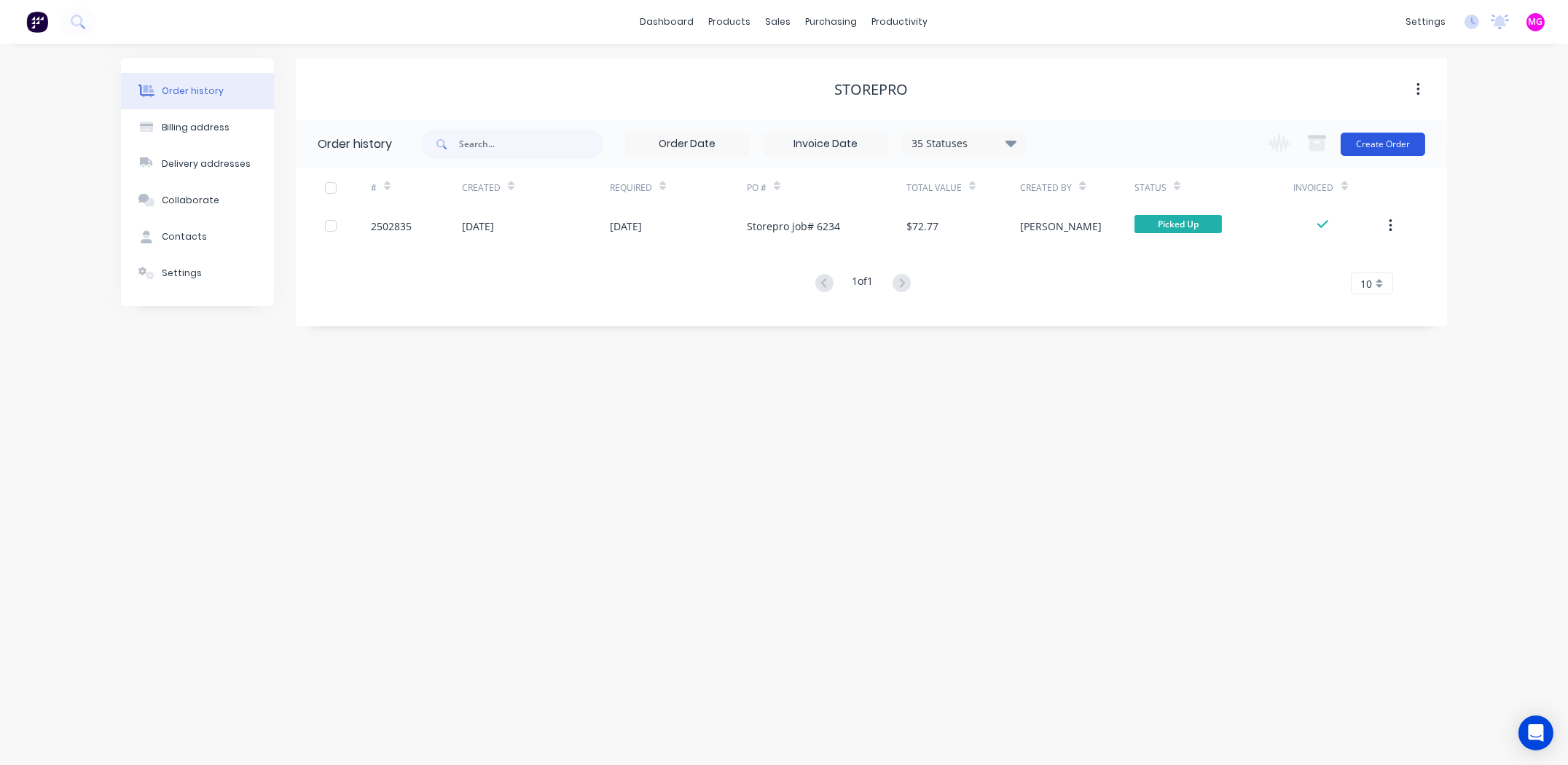
click at [1394, 140] on button "Create Order" at bounding box center [1382, 144] width 84 height 24
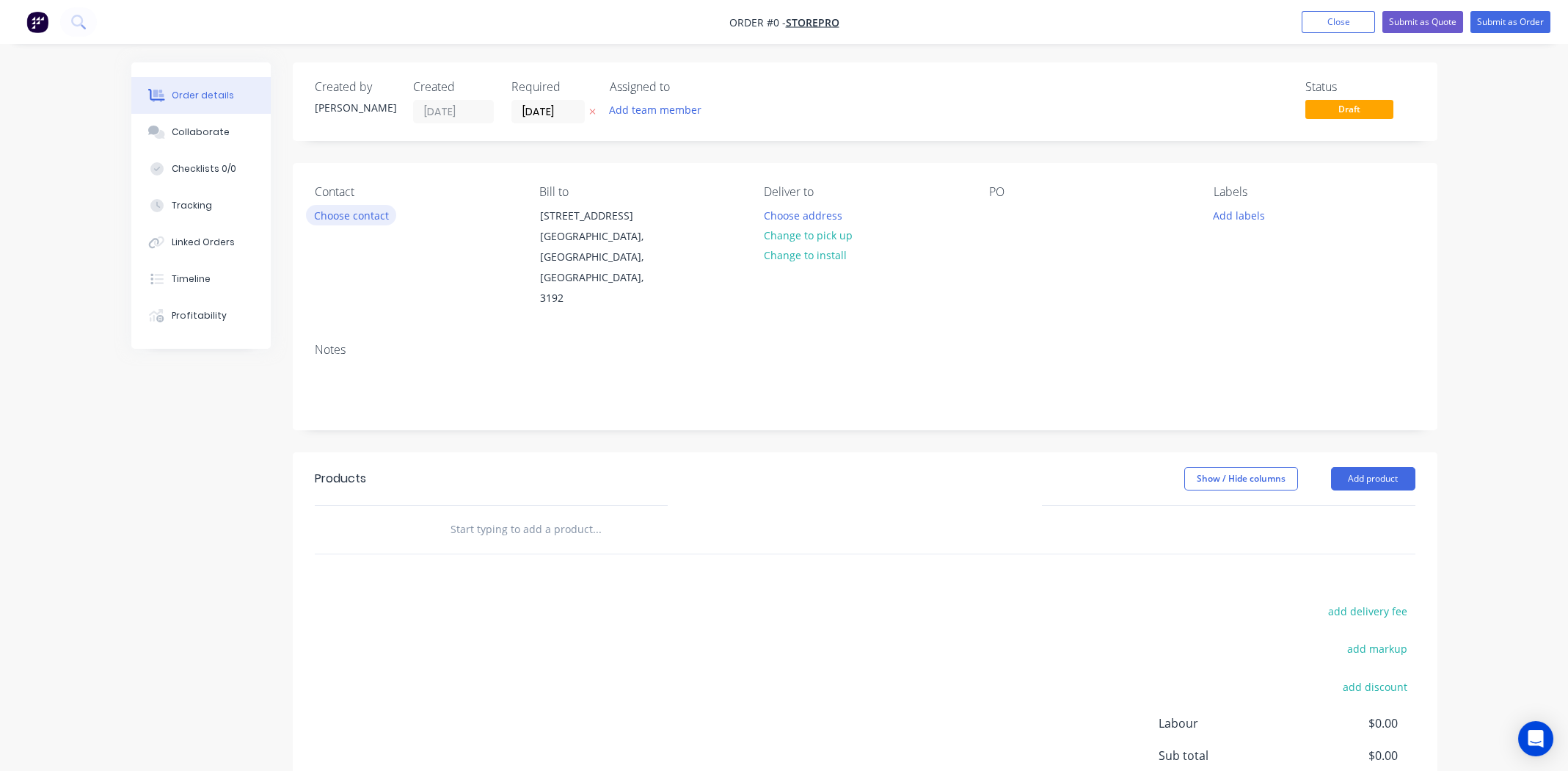
click at [344, 216] on button "Choose contact" at bounding box center [351, 215] width 90 height 20
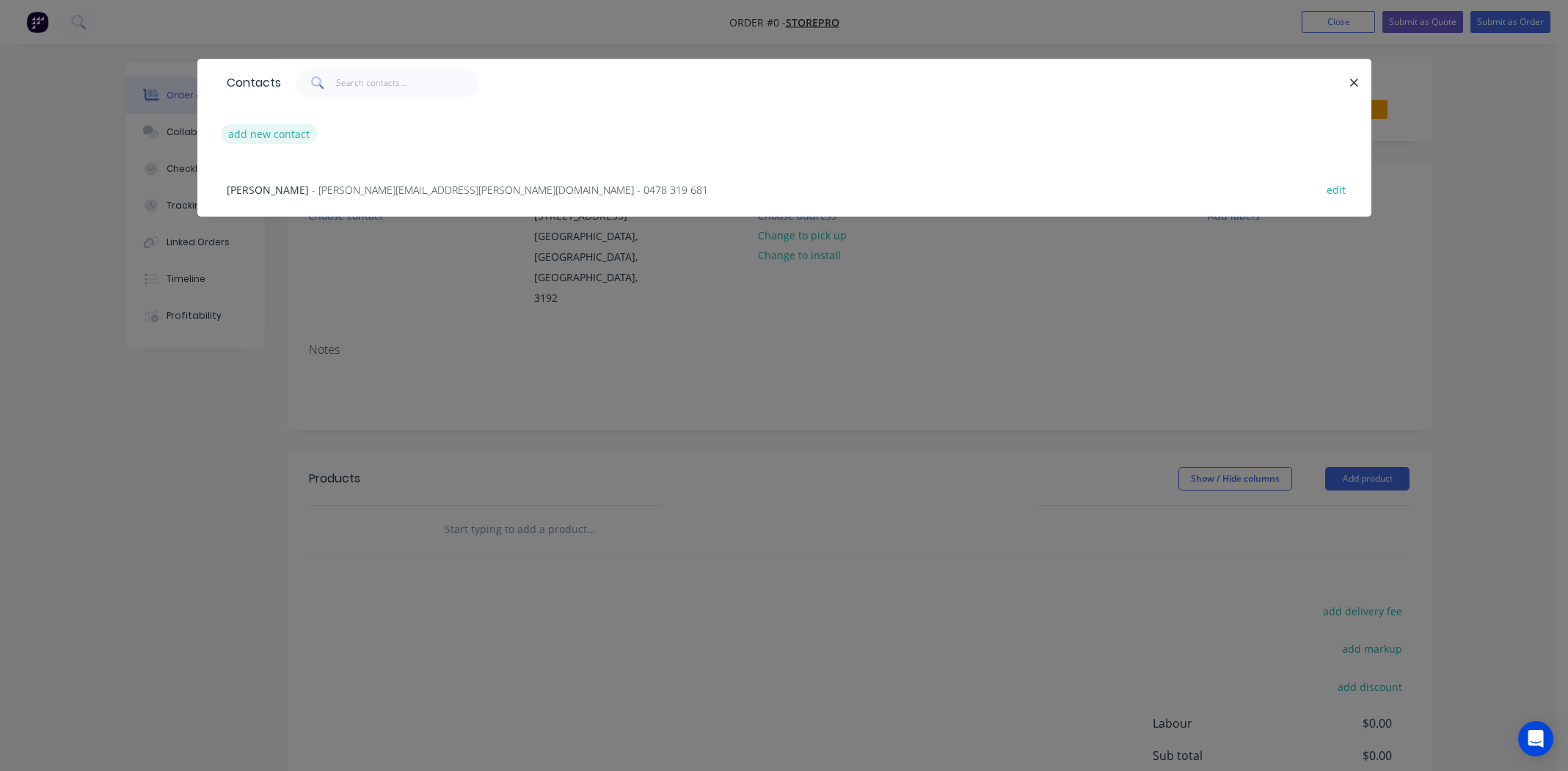
click at [238, 135] on button "add new contact" at bounding box center [269, 134] width 97 height 20
select select "AU"
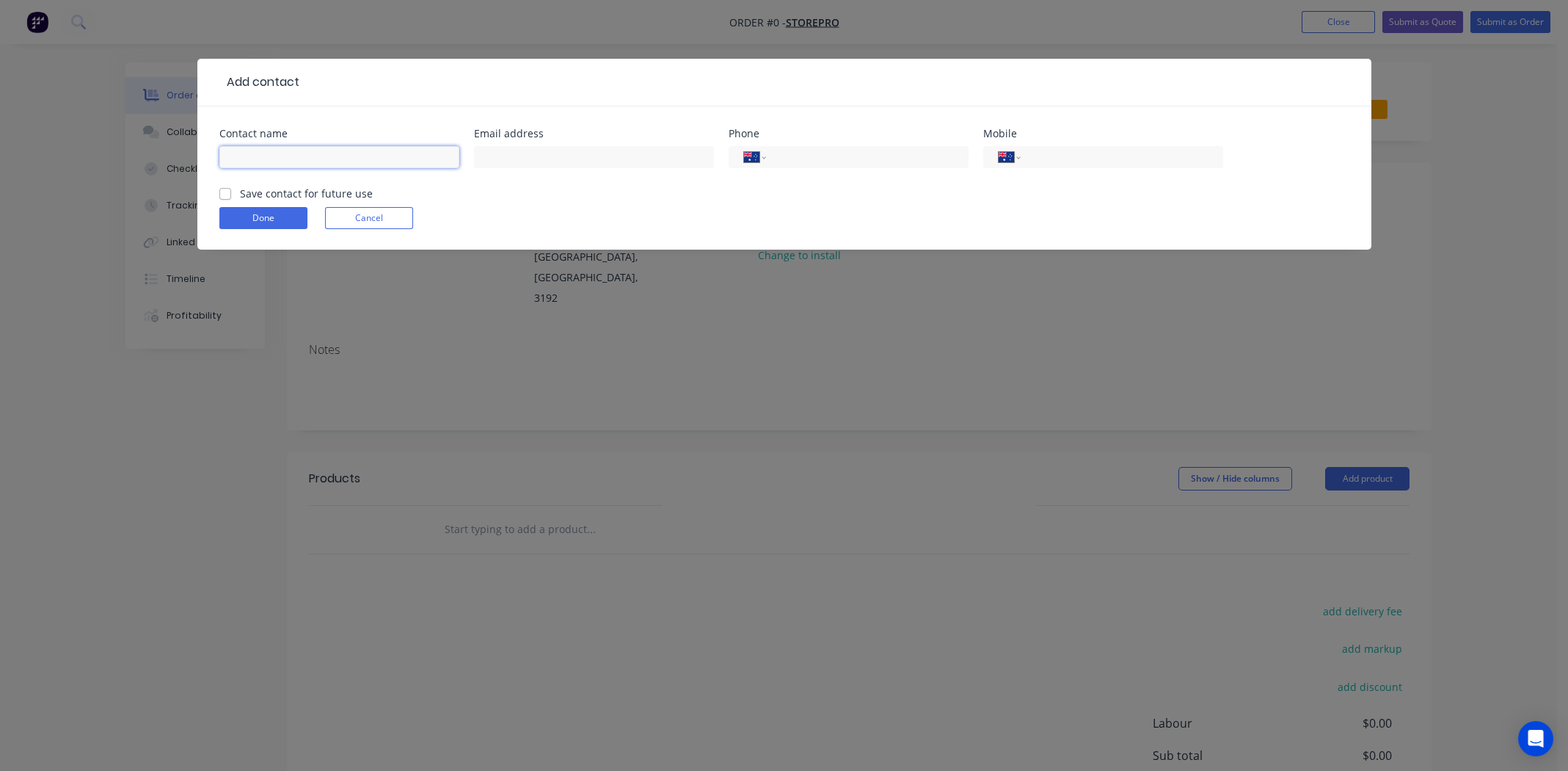
click at [279, 158] on input "text" at bounding box center [340, 157] width 240 height 22
click at [384, 151] on input "[PERSON_NAME]" at bounding box center [340, 157] width 240 height 22
type input "[PERSON_NAME]"
click at [608, 157] on input "text" at bounding box center [594, 157] width 240 height 22
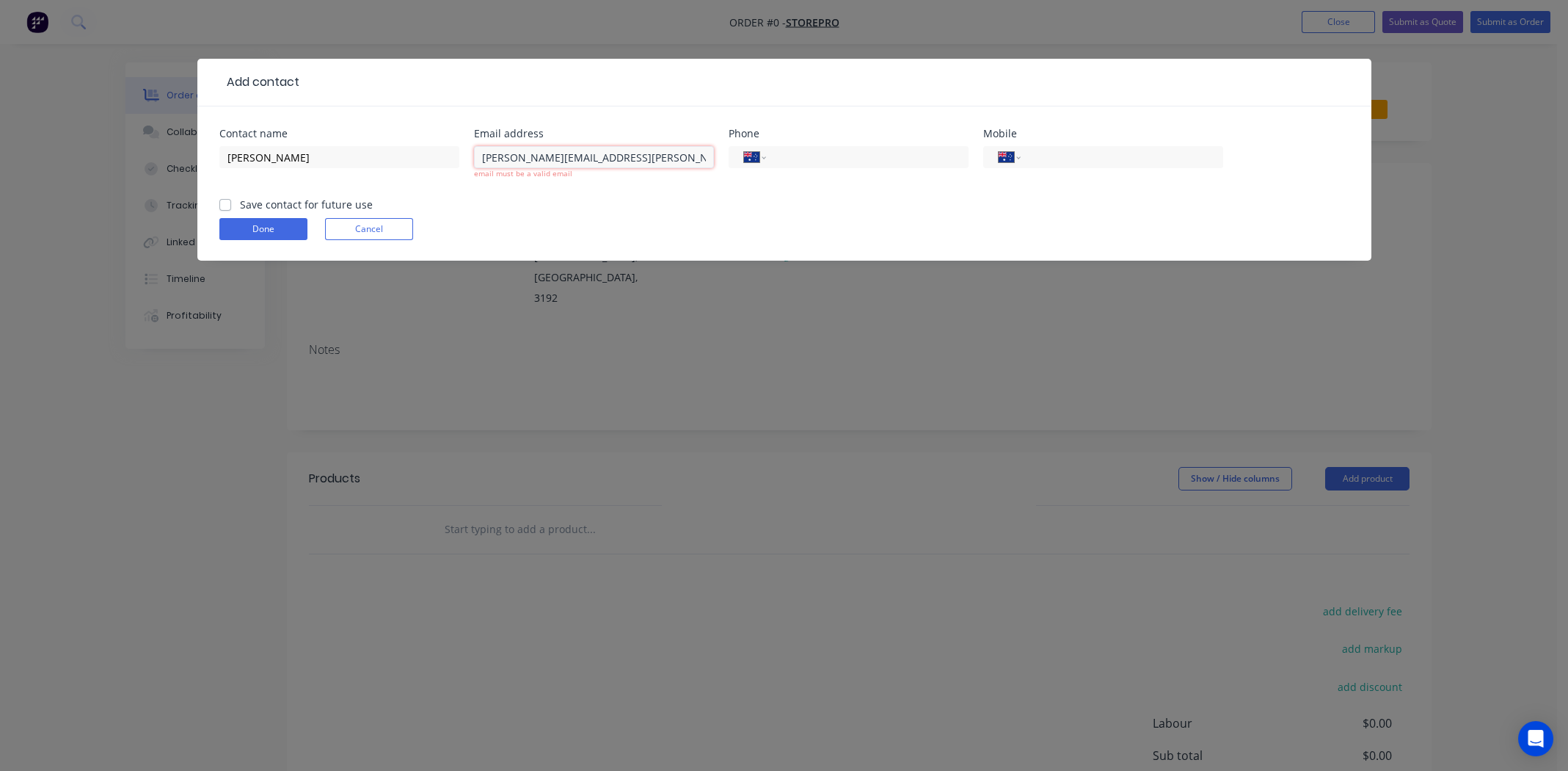
type input "[PERSON_NAME][EMAIL_ADDRESS][PERSON_NAME][DOMAIN_NAME]"
click at [874, 166] on div "International [GEOGRAPHIC_DATA] [GEOGRAPHIC_DATA] [GEOGRAPHIC_DATA] [GEOGRAPHIC…" at bounding box center [849, 157] width 240 height 22
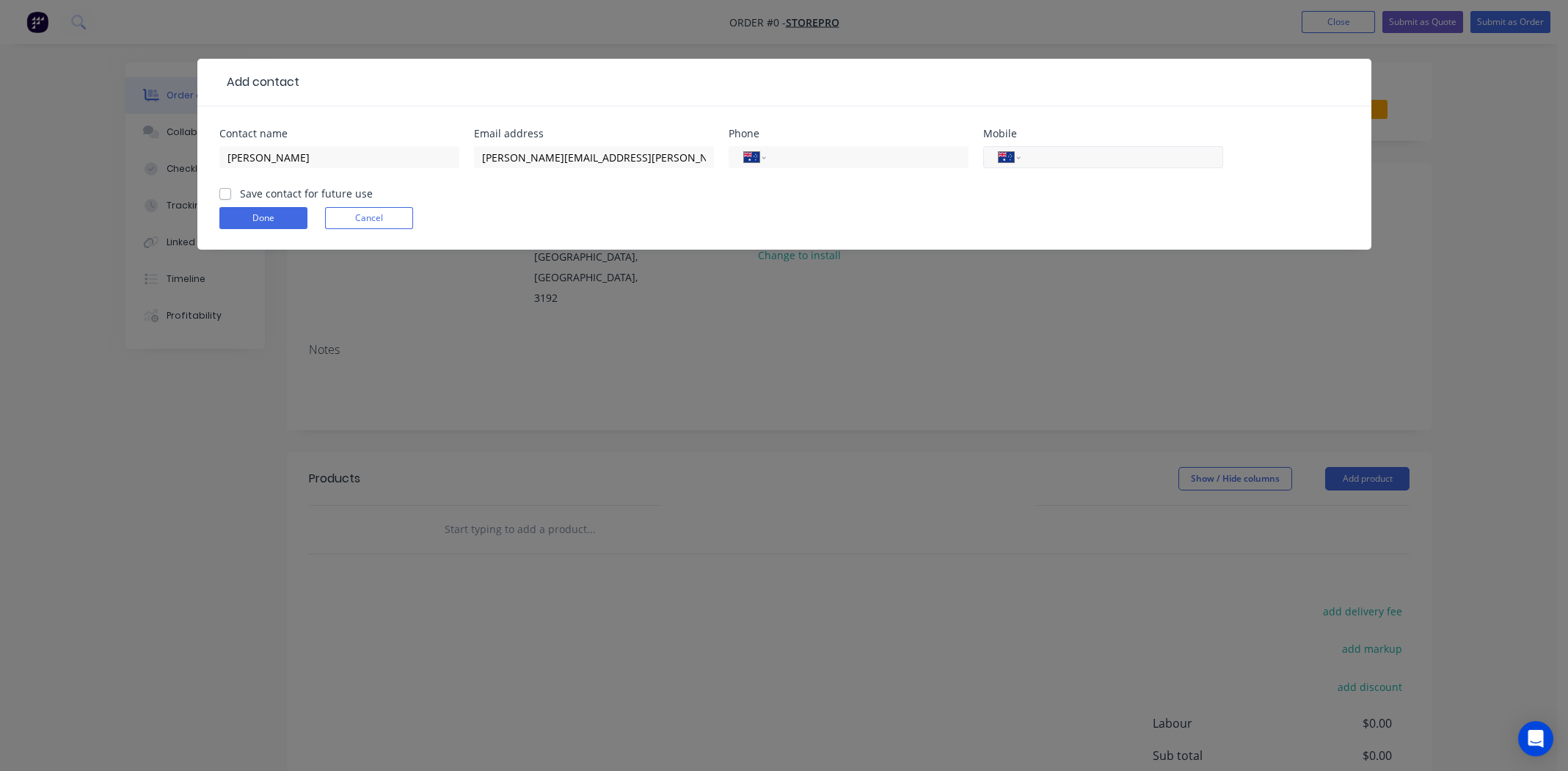
click at [1063, 155] on input "tel" at bounding box center [1119, 157] width 176 height 17
click at [1075, 158] on input "tel" at bounding box center [1119, 157] width 176 height 17
paste input "0404 311 212"
type input "0404 311 212"
click at [240, 193] on label "Save contact for future use" at bounding box center [306, 193] width 132 height 16
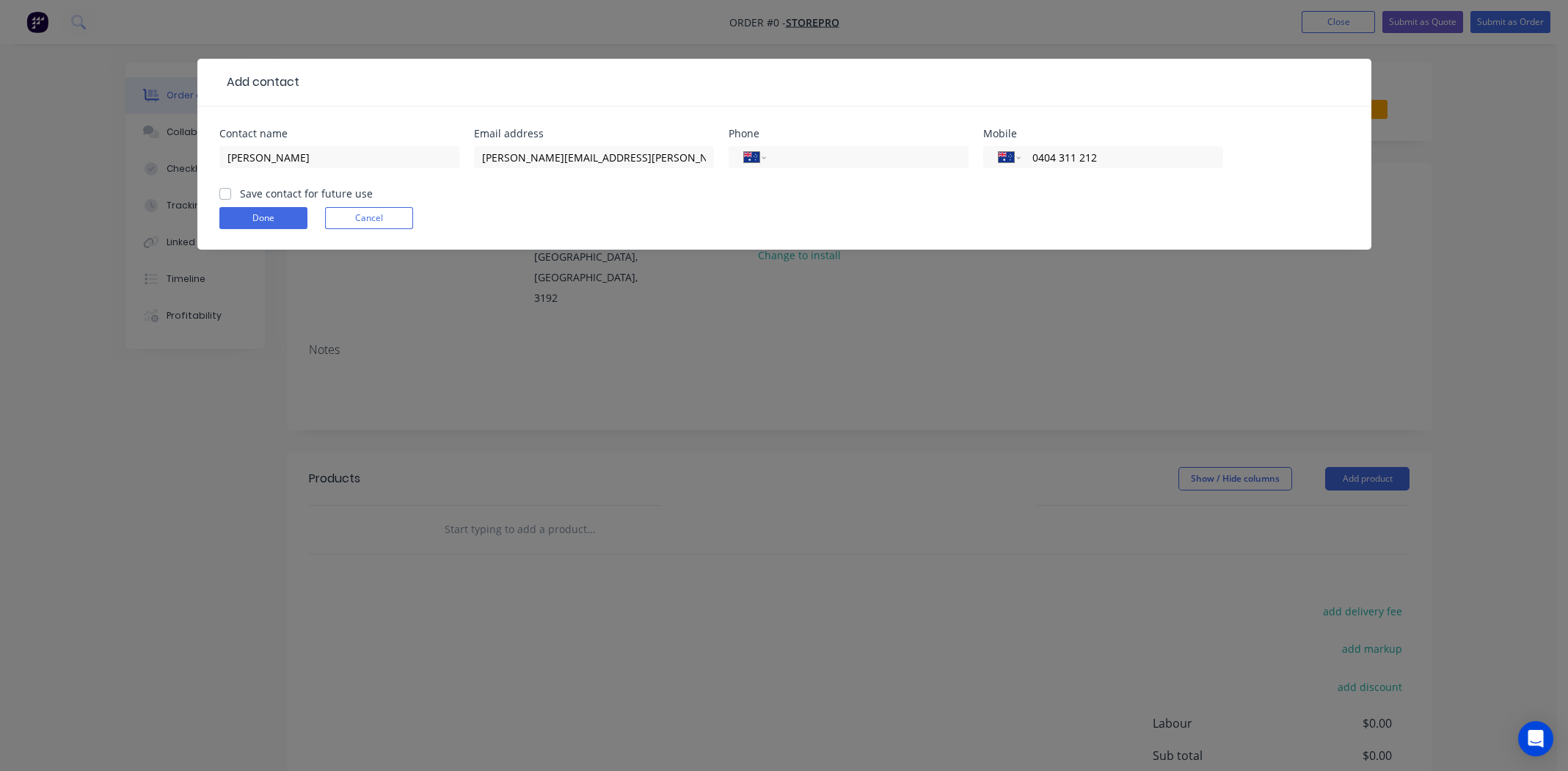
click at [226, 193] on input "Save contact for future use" at bounding box center [225, 193] width 12 height 14
checkbox input "true"
click at [248, 221] on button "Done" at bounding box center [263, 218] width 88 height 22
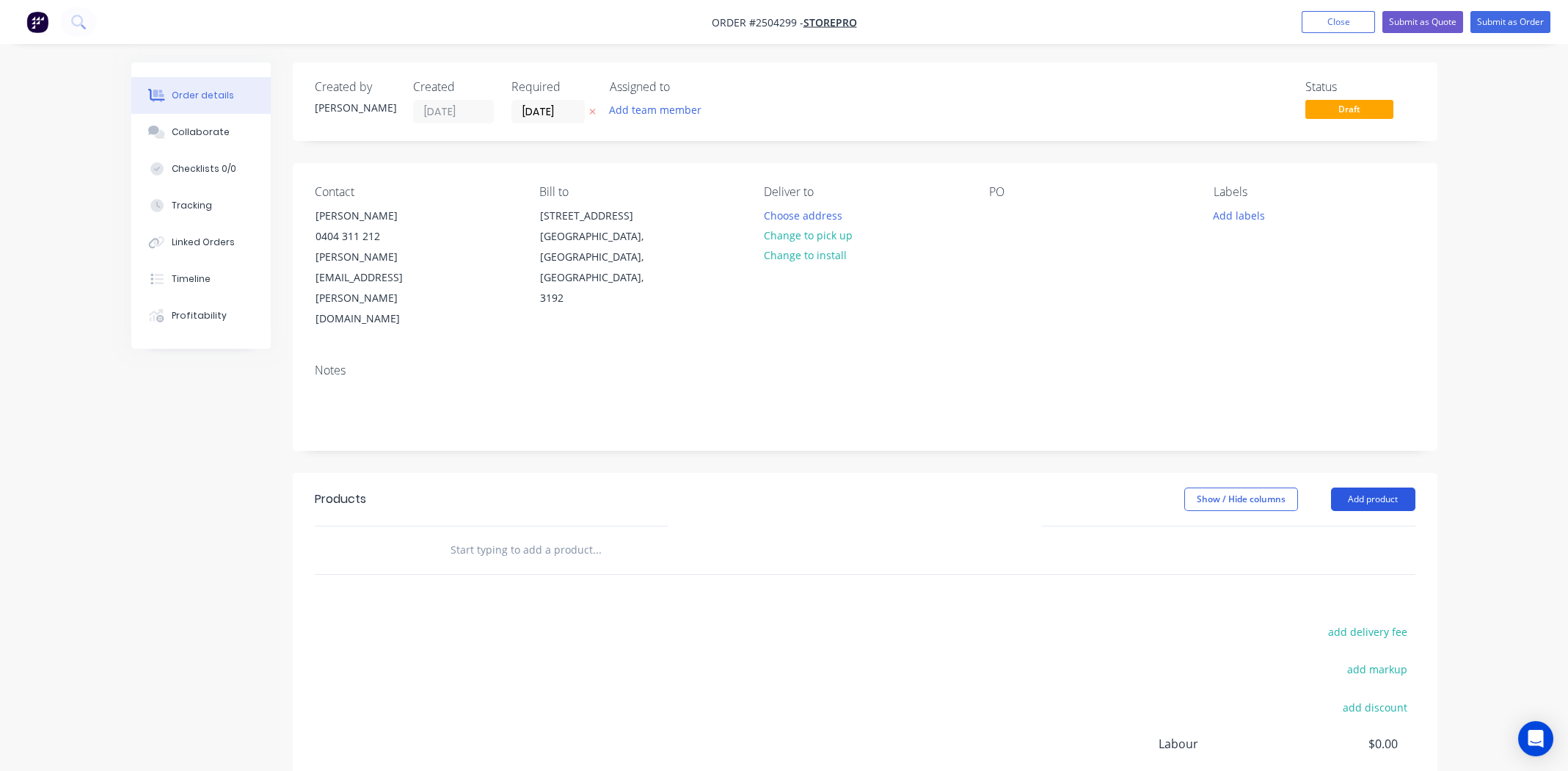
click at [1378, 487] on button "Add product" at bounding box center [1373, 499] width 85 height 24
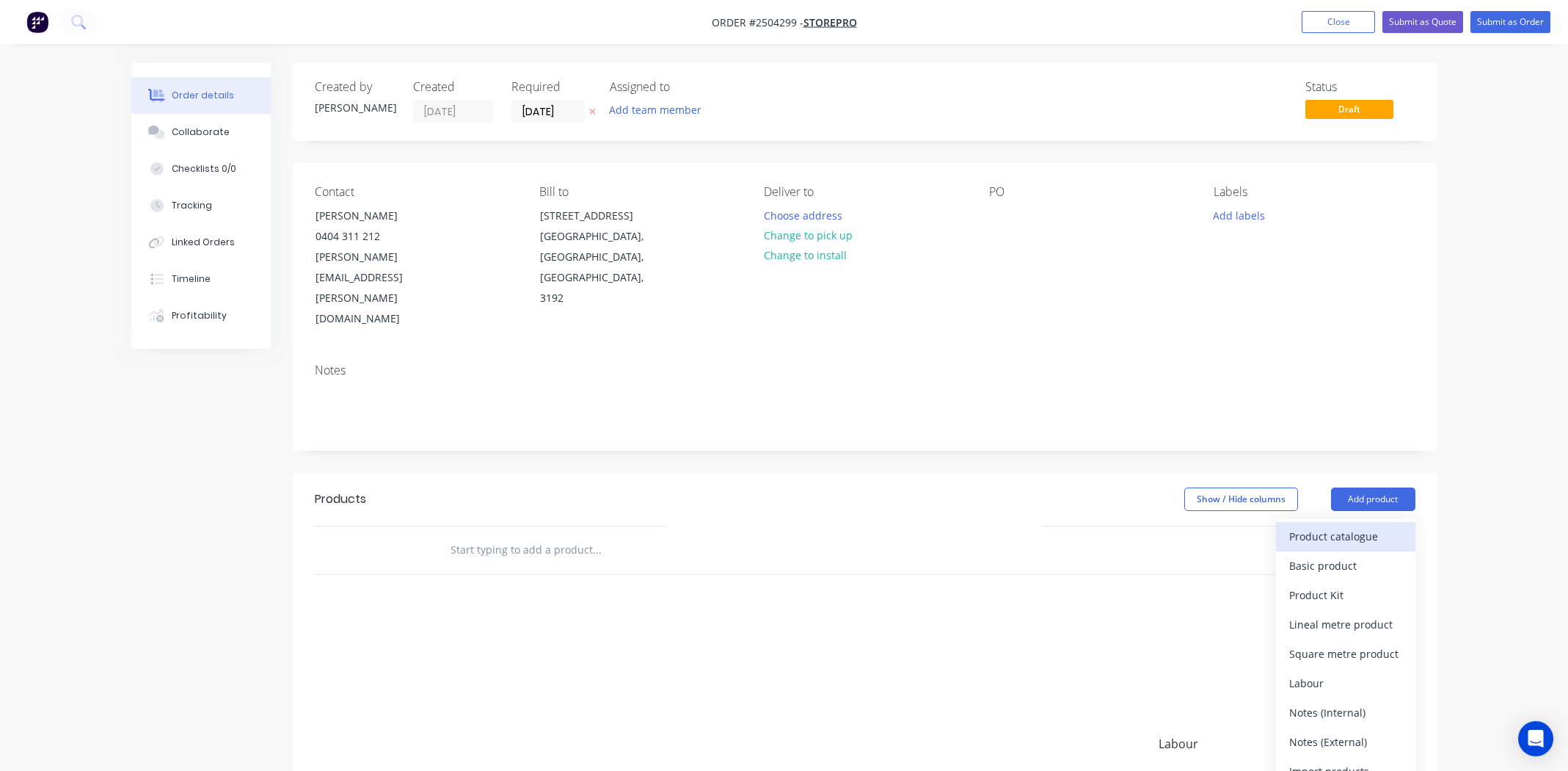
click at [1363, 526] on div "Product catalogue" at bounding box center [1345, 536] width 113 height 21
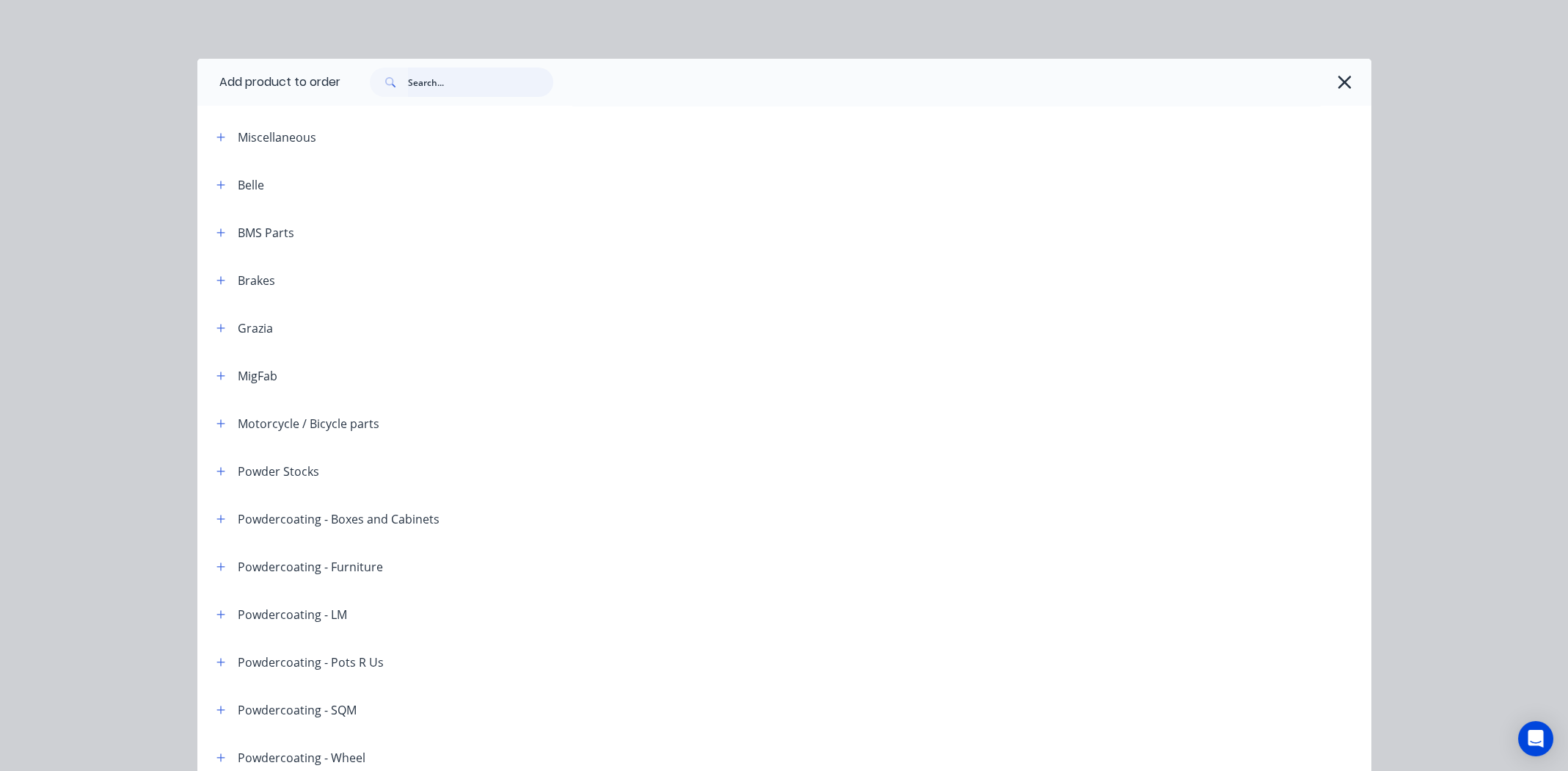
click at [461, 80] on input "text" at bounding box center [480, 82] width 146 height 30
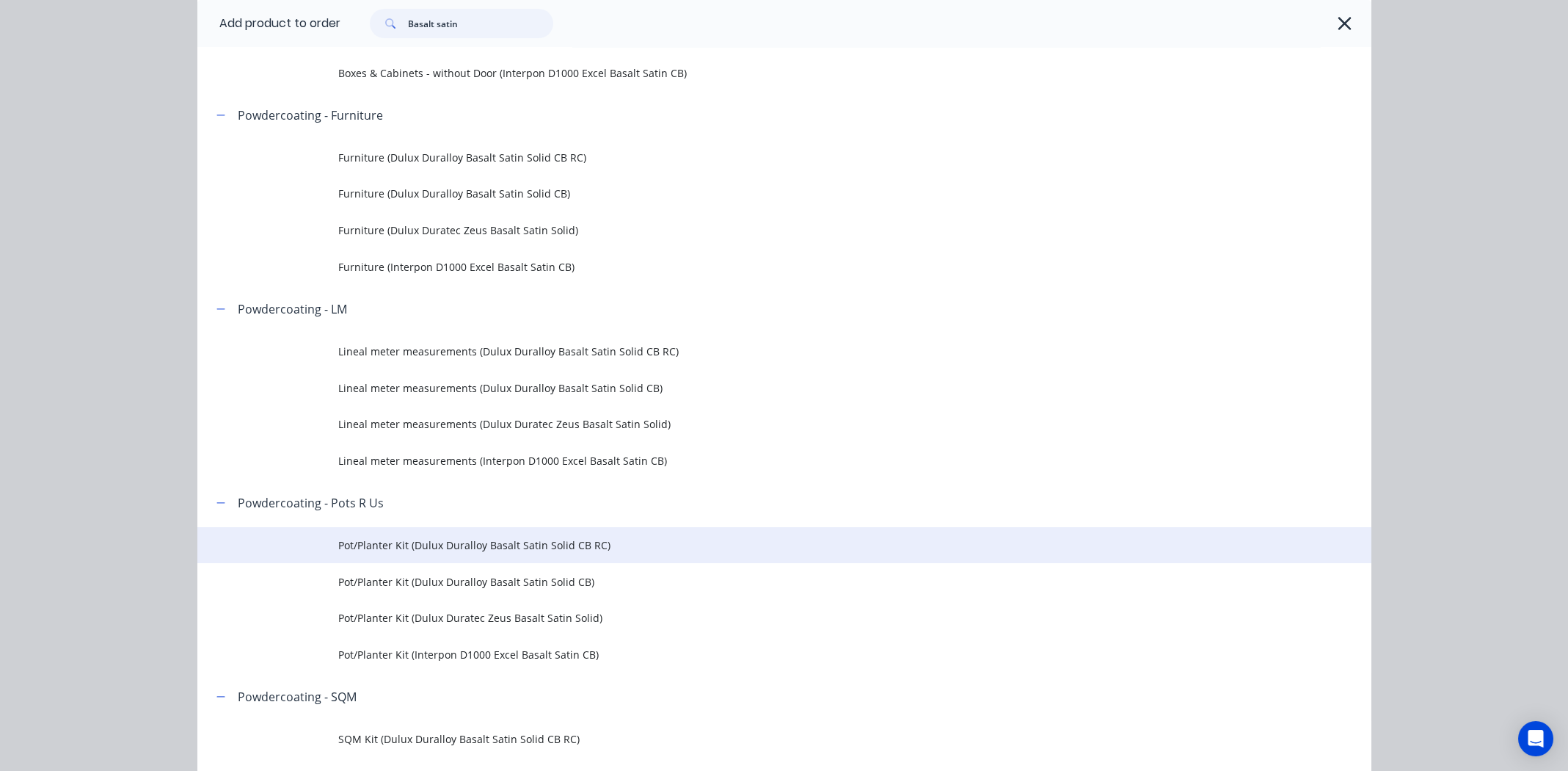
scroll to position [440, 0]
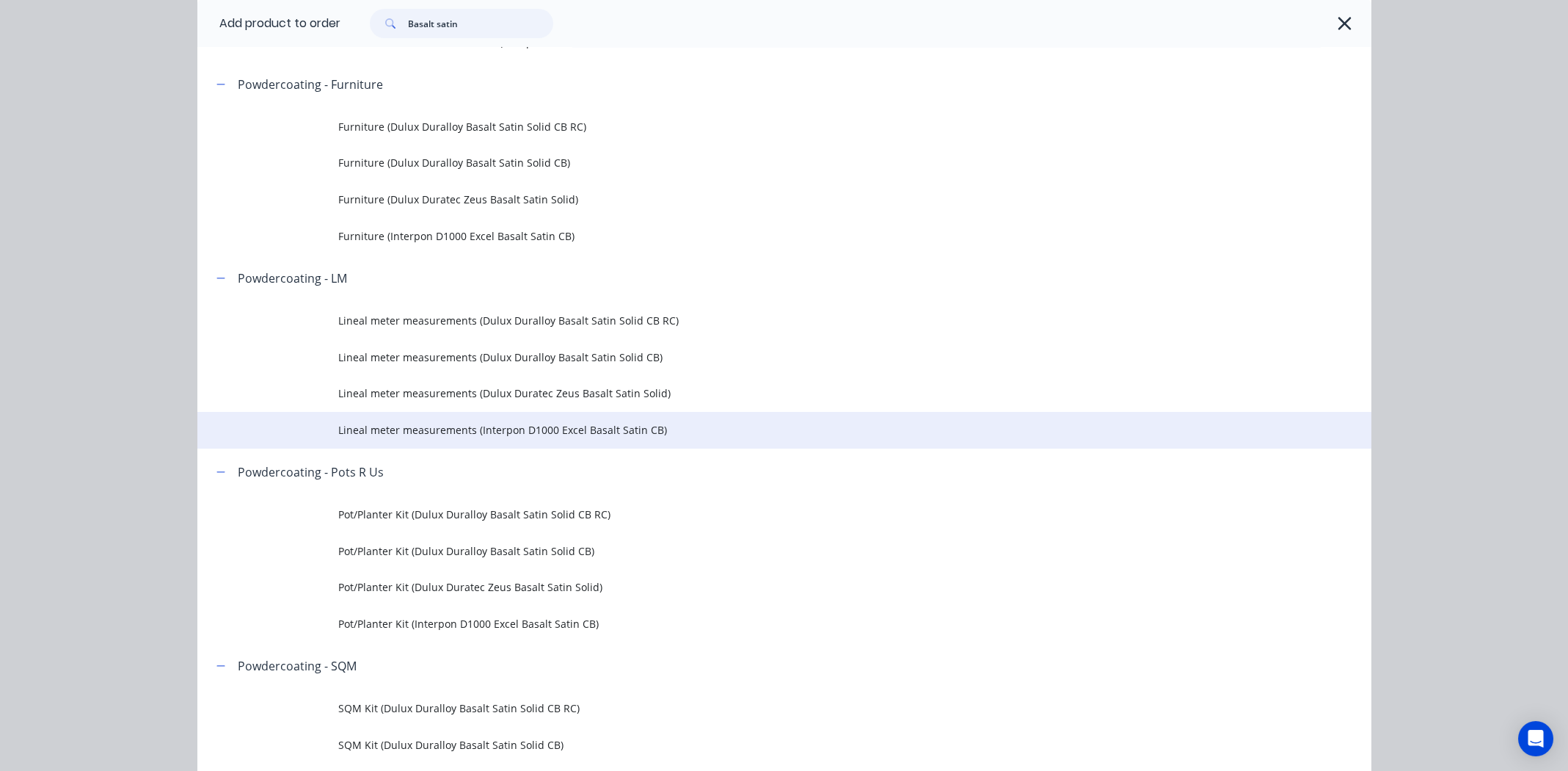
type input "Basalt satin"
click at [564, 429] on span "Lineal meter measurements (Interpon D1000 Excel Basalt Satin CB)" at bounding box center [751, 430] width 826 height 16
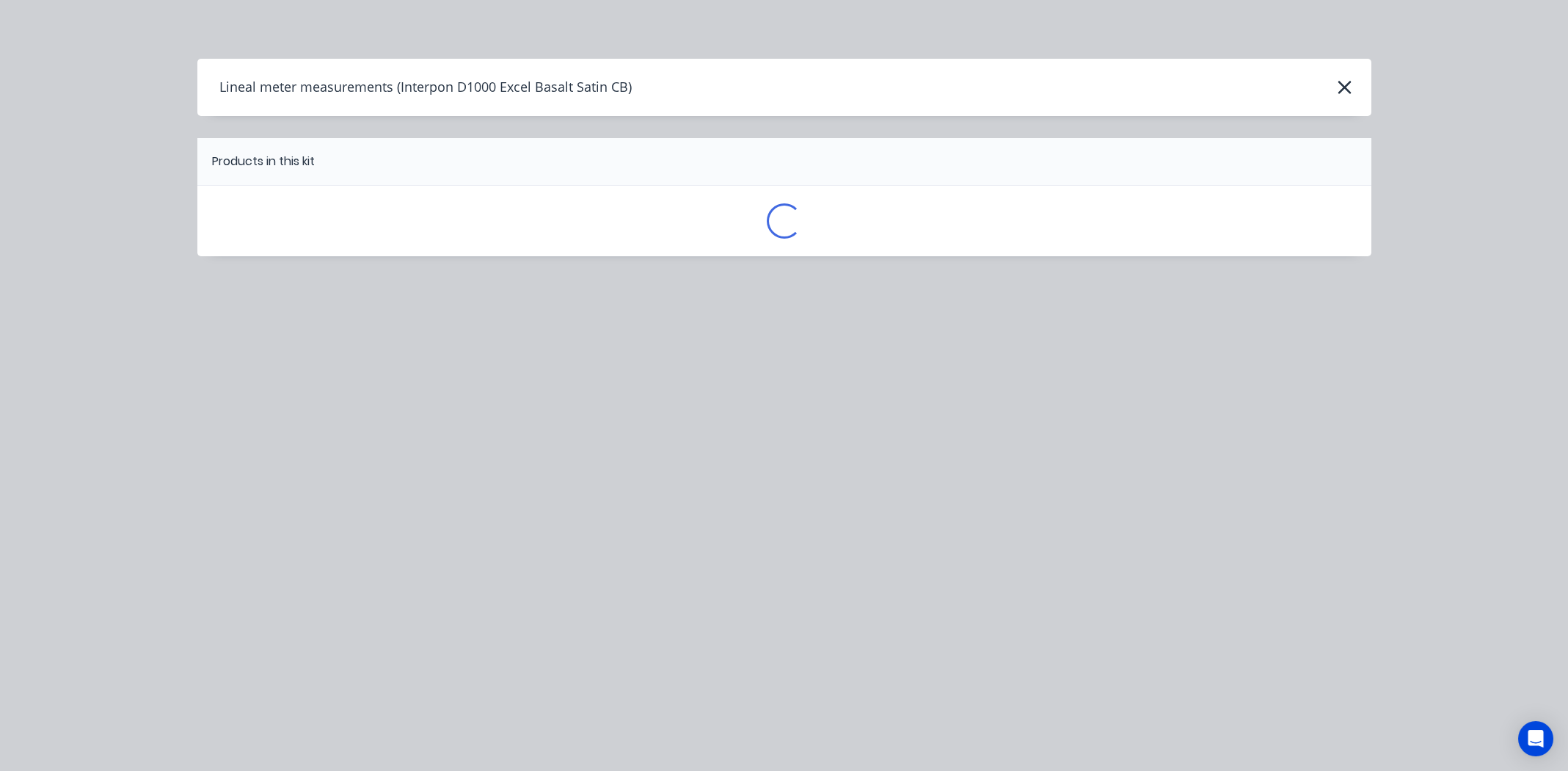
scroll to position [0, 0]
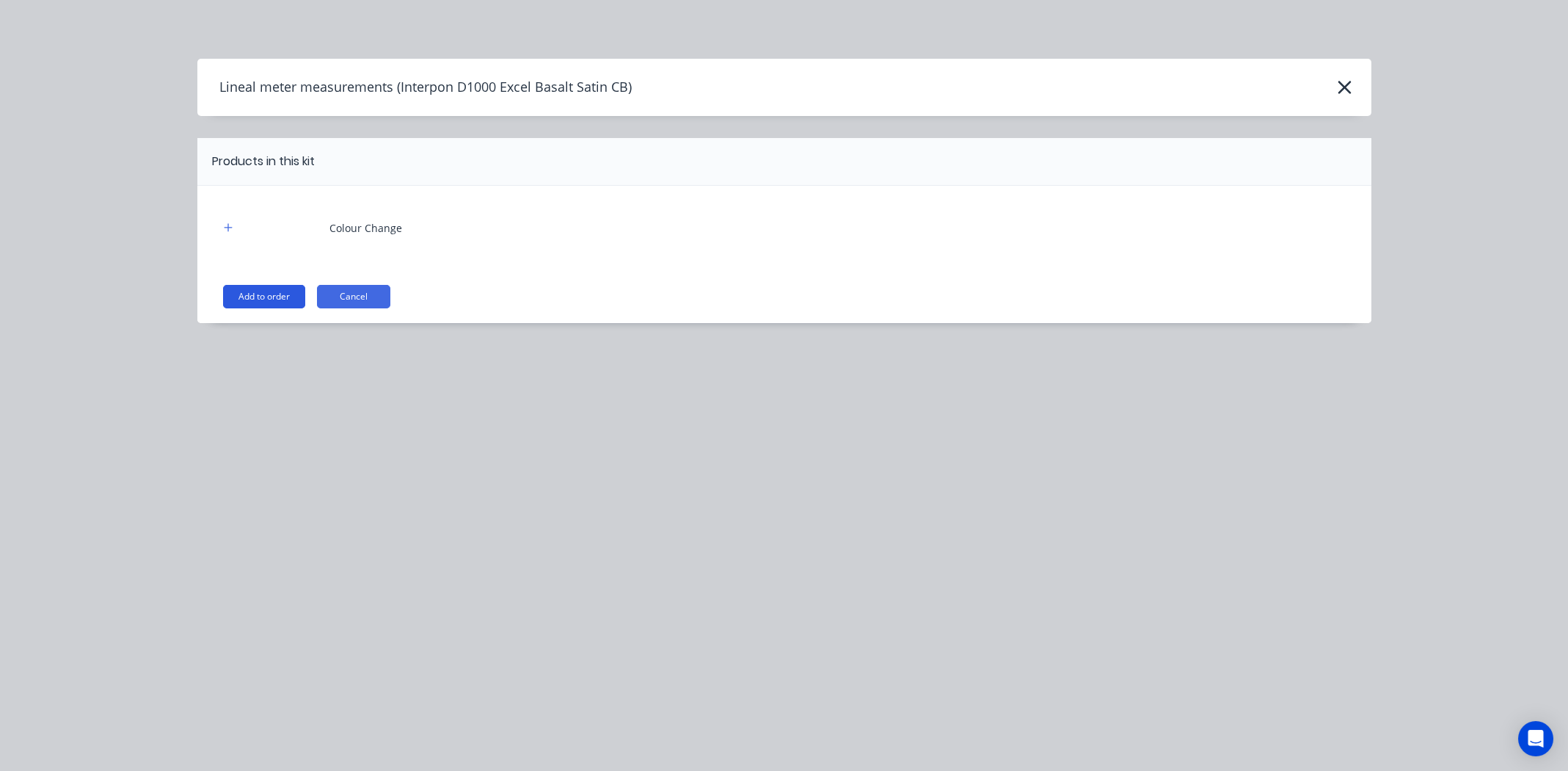
click at [247, 295] on button "Add to order" at bounding box center [264, 296] width 82 height 24
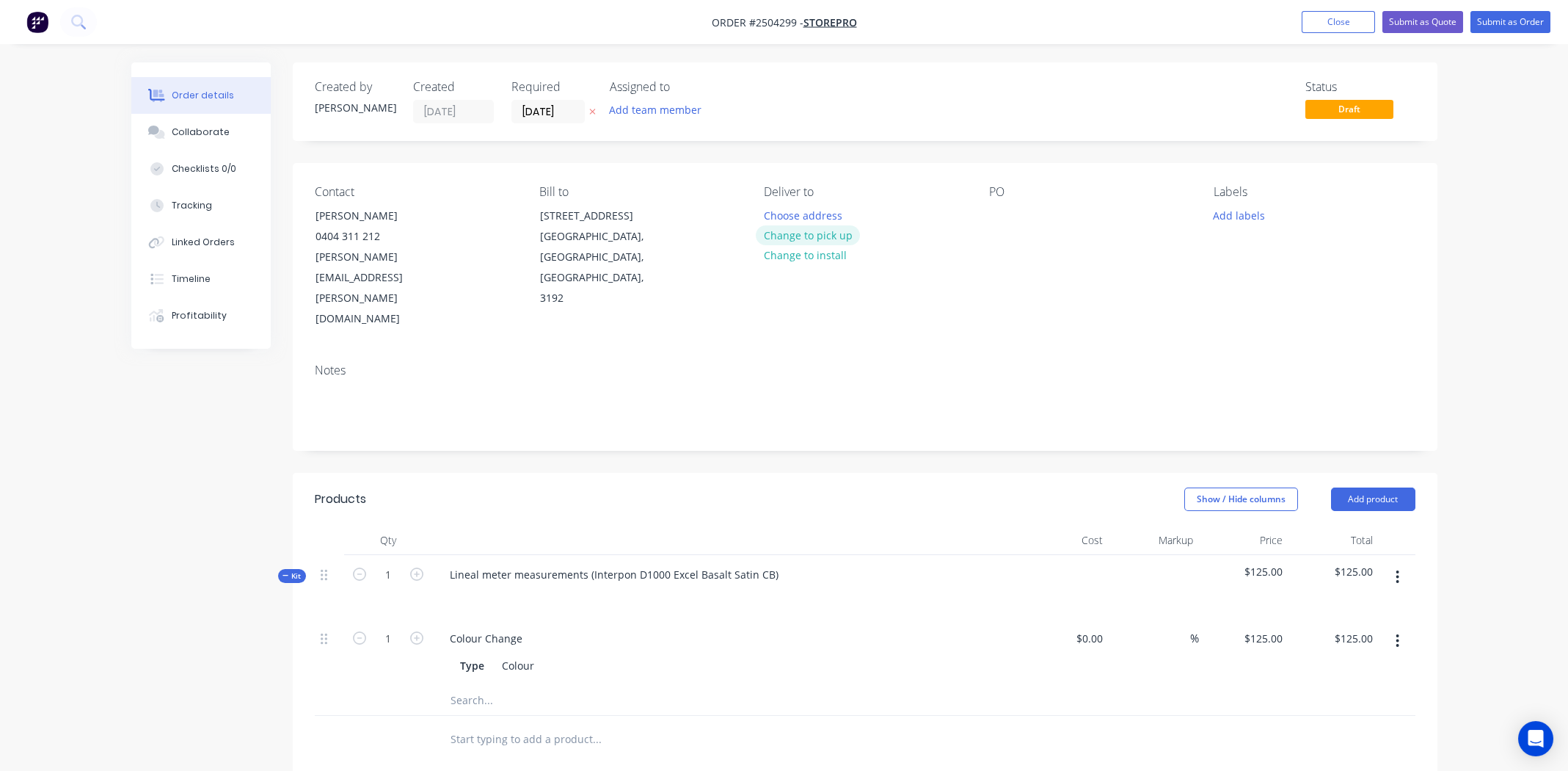
click at [842, 235] on button "Change to pick up" at bounding box center [808, 235] width 104 height 20
click at [998, 214] on div at bounding box center [1000, 216] width 24 height 21
click at [180, 122] on button "Collaborate" at bounding box center [201, 132] width 139 height 37
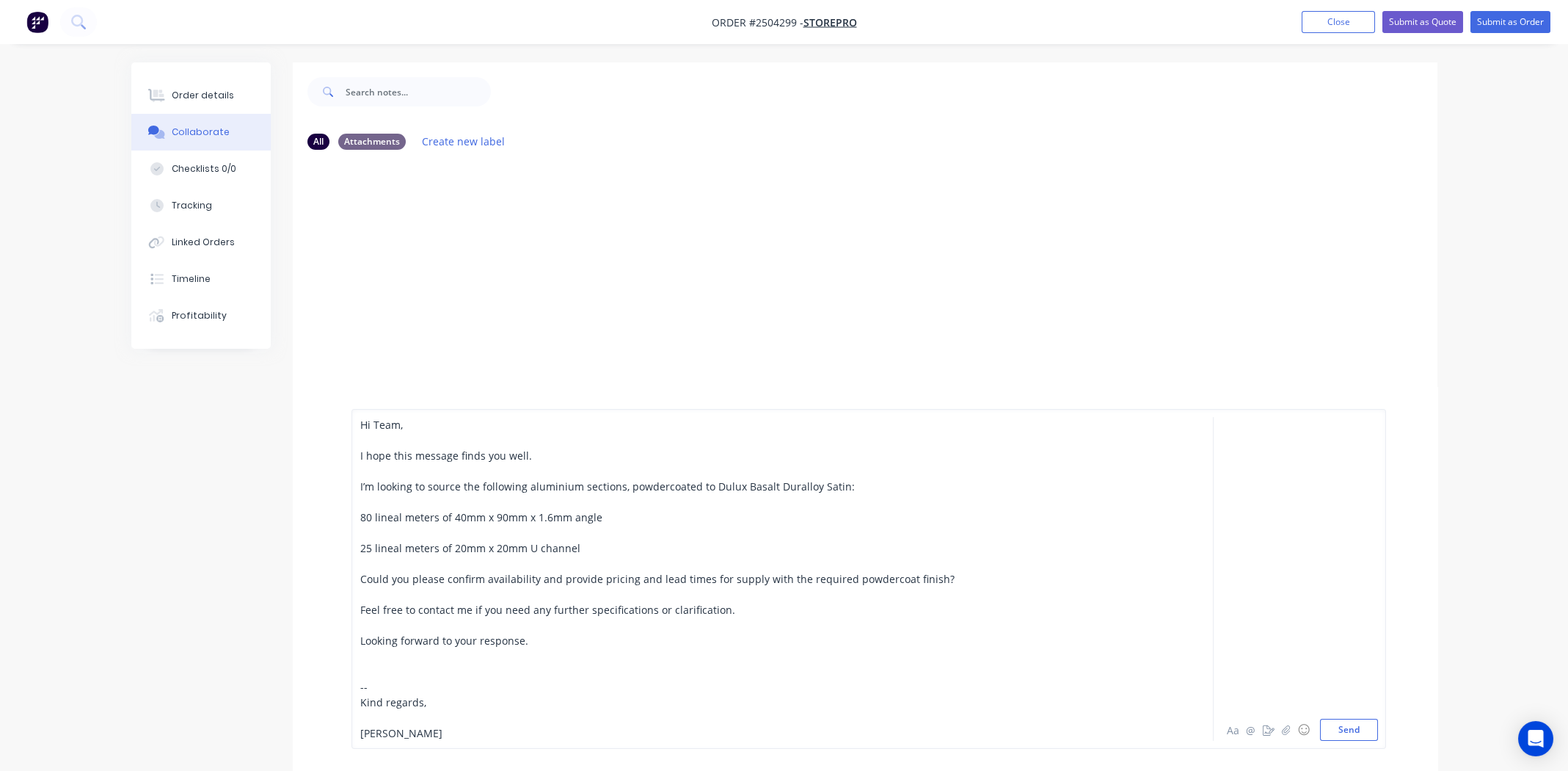
drag, startPoint x: 454, startPoint y: 732, endPoint x: 357, endPoint y: 416, distance: 330.6
click at [357, 416] on div "Hi Team, I hope this message finds you well. I’m looking to source the followin…" at bounding box center [869, 578] width 1035 height 340
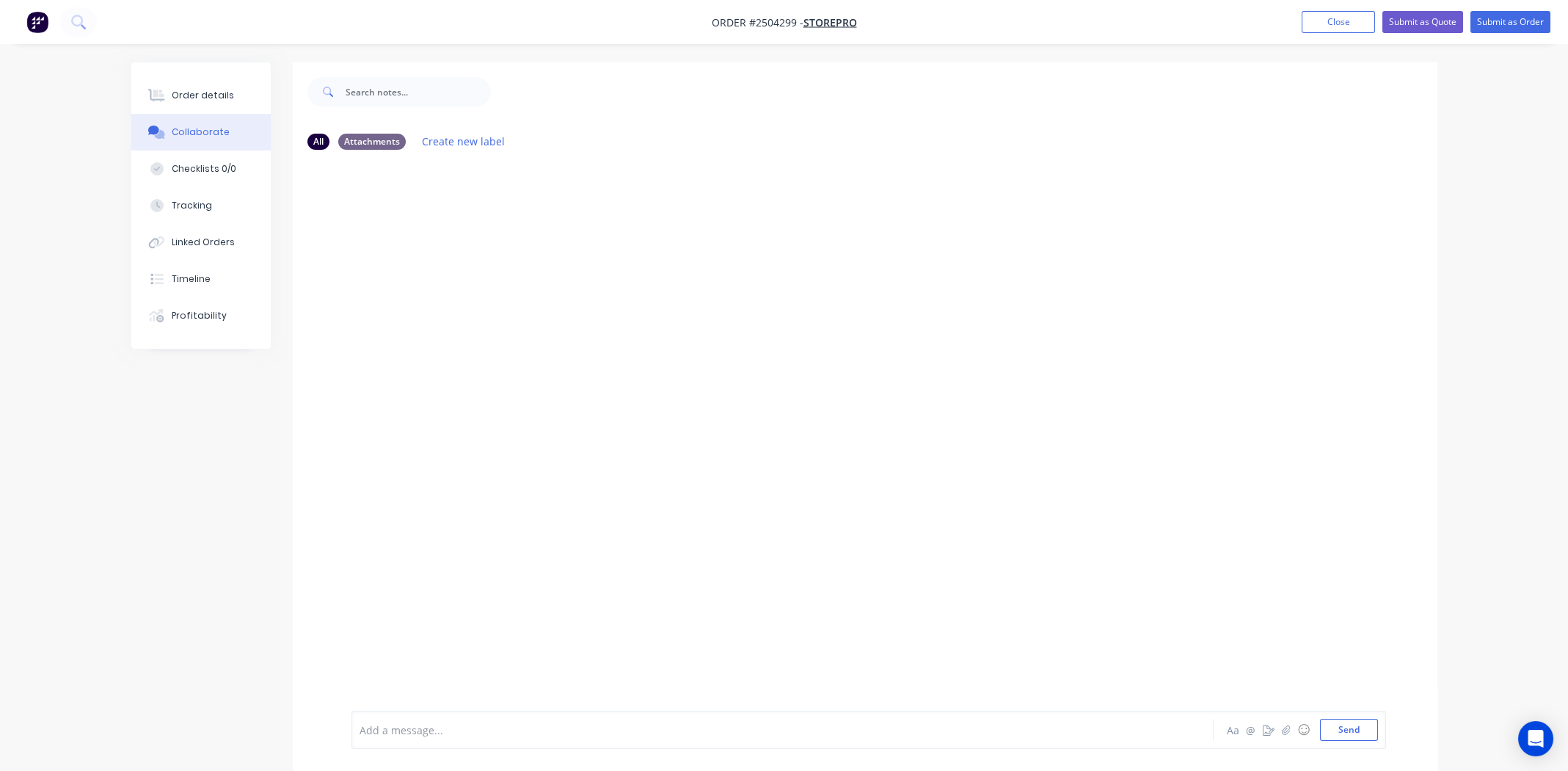
drag, startPoint x: 397, startPoint y: 741, endPoint x: 380, endPoint y: 728, distance: 21.4
click at [380, 728] on div at bounding box center [742, 730] width 763 height 16
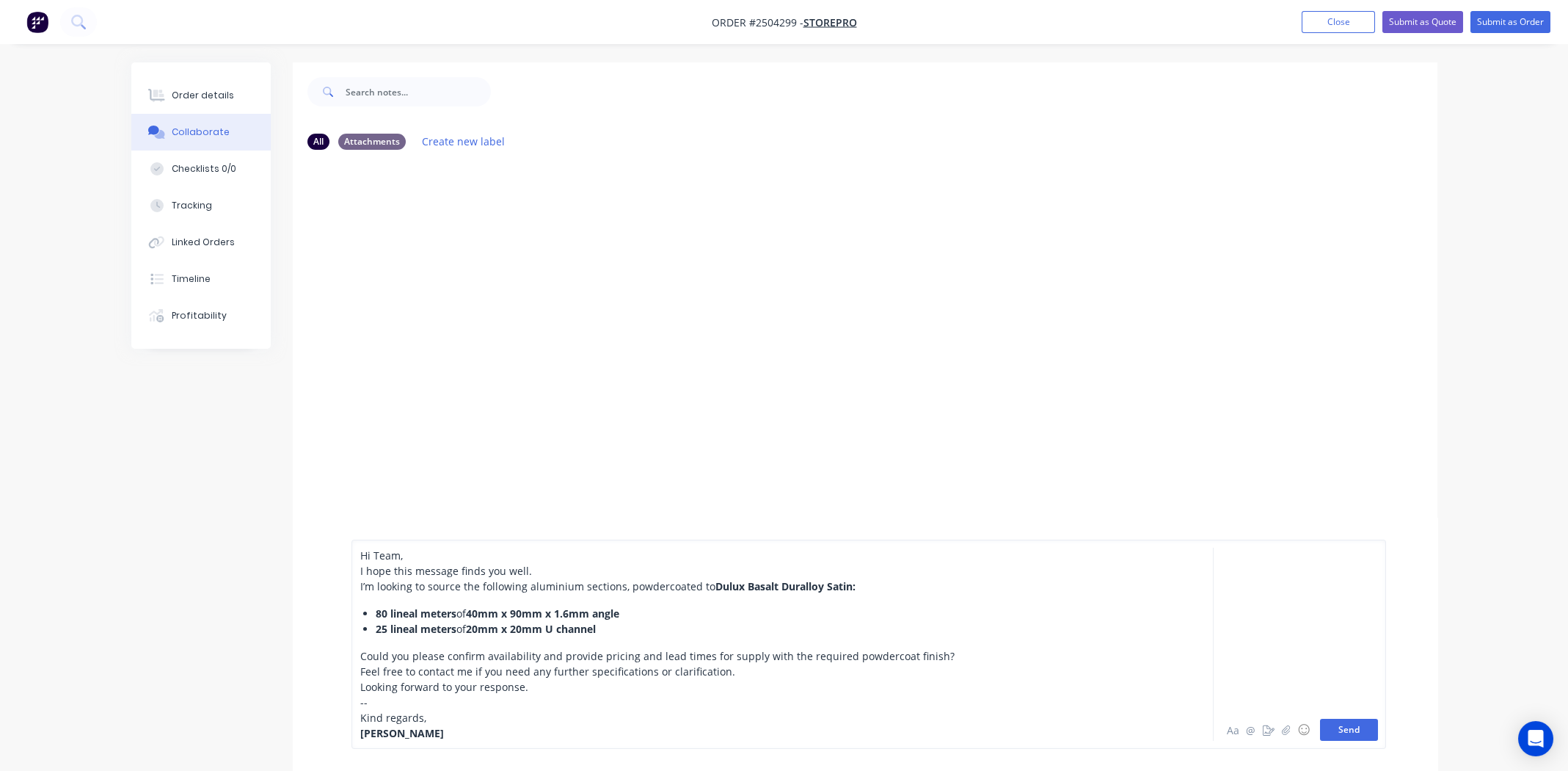
click at [1355, 726] on button "Send" at bounding box center [1349, 729] width 58 height 22
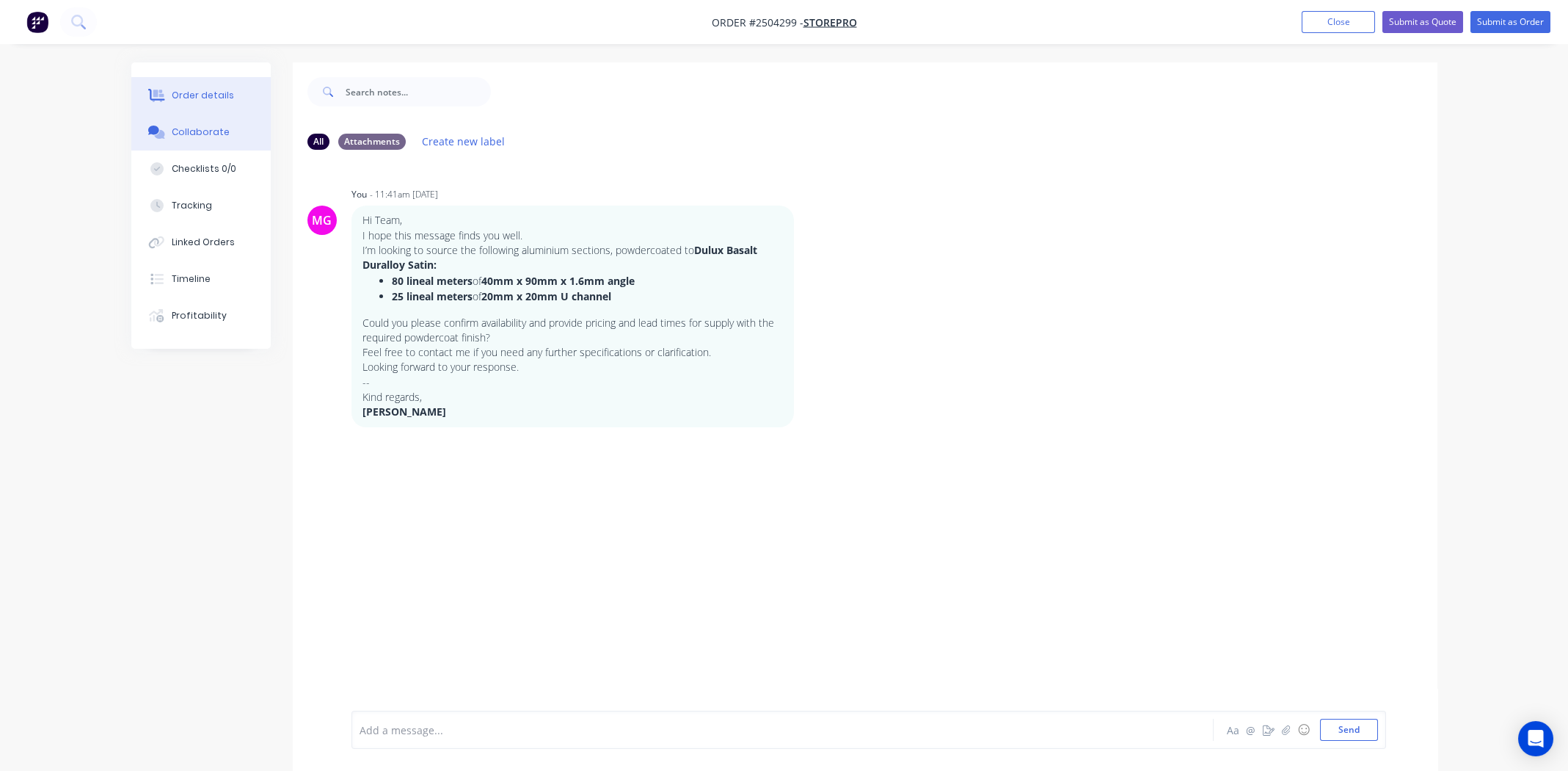
click at [188, 89] on div "Order details" at bounding box center [203, 95] width 63 height 13
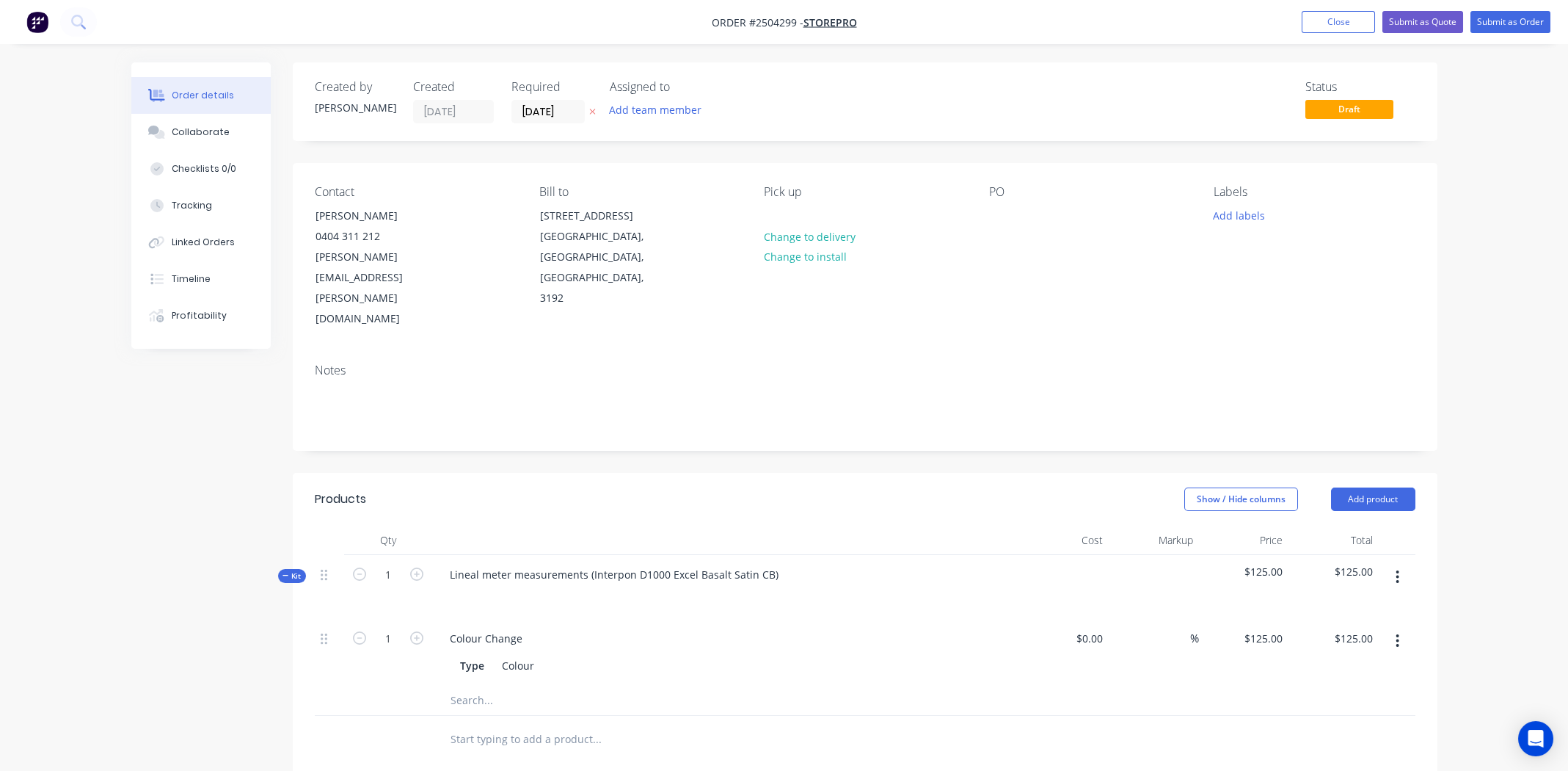
click at [1398, 564] on button "button" at bounding box center [1398, 577] width 35 height 26
click at [1324, 693] on div "Delete" at bounding box center [1345, 704] width 113 height 21
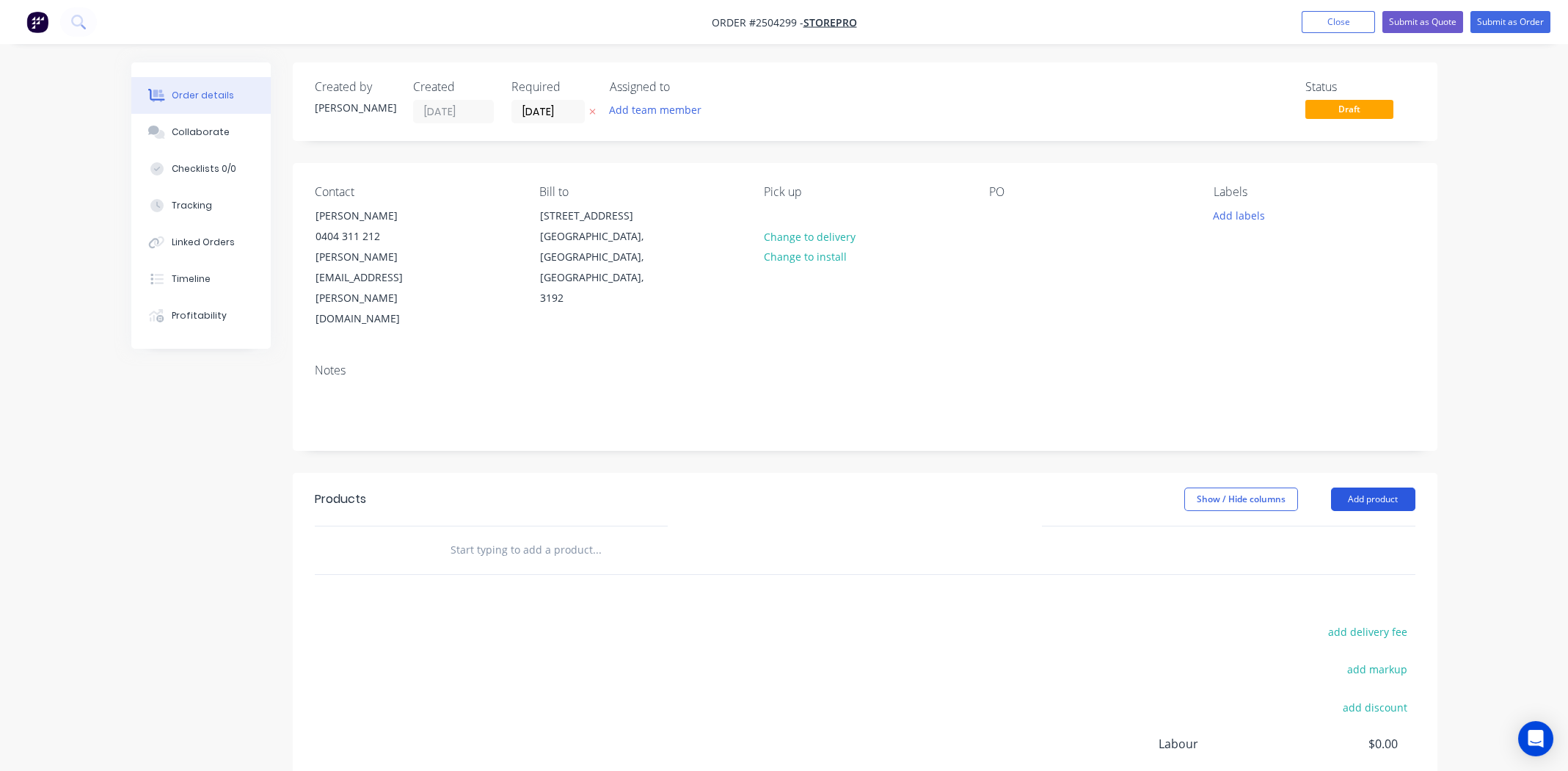
click at [1373, 487] on button "Add product" at bounding box center [1373, 499] width 85 height 24
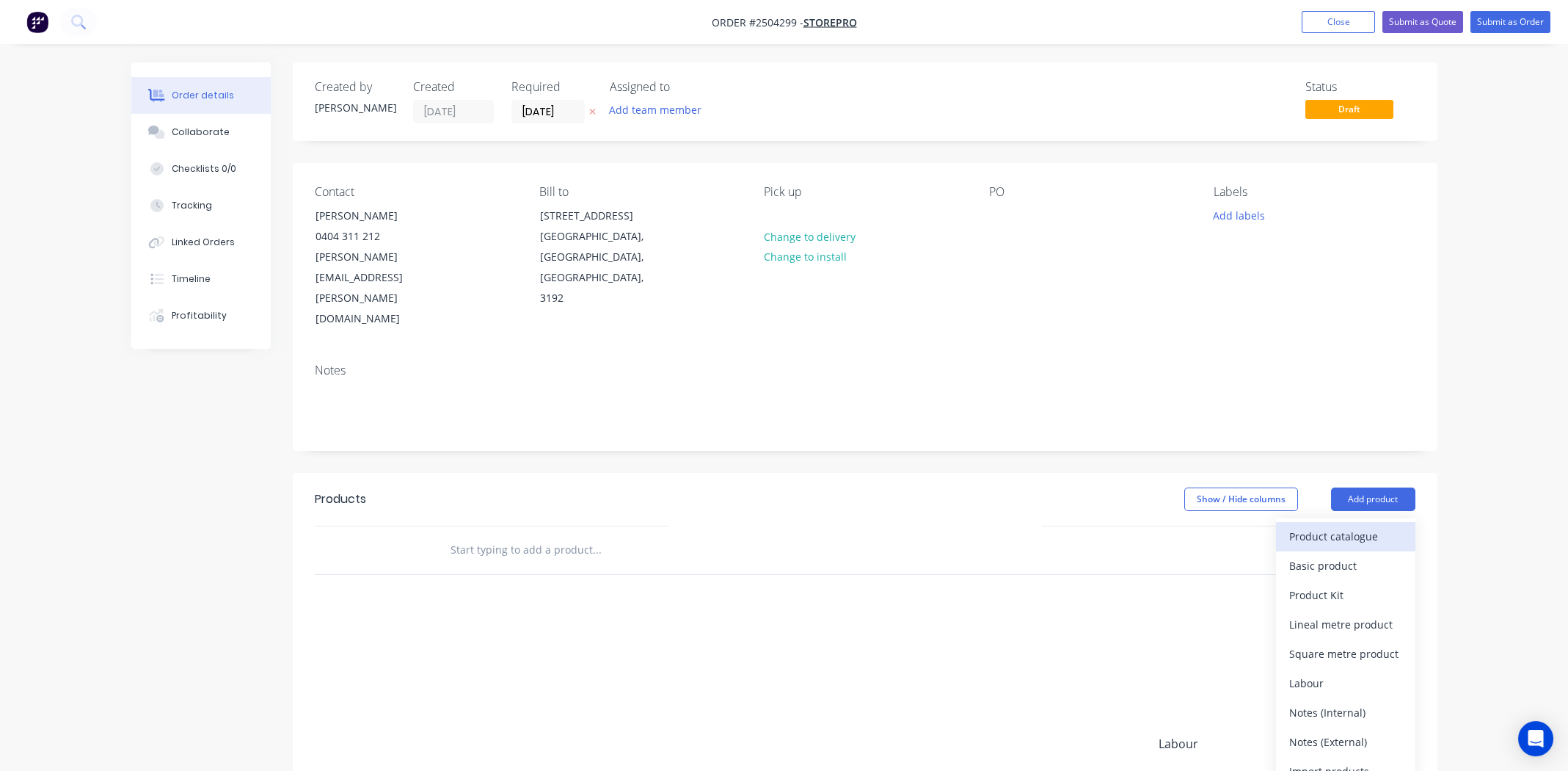
click at [1372, 526] on div "Product catalogue" at bounding box center [1345, 536] width 113 height 21
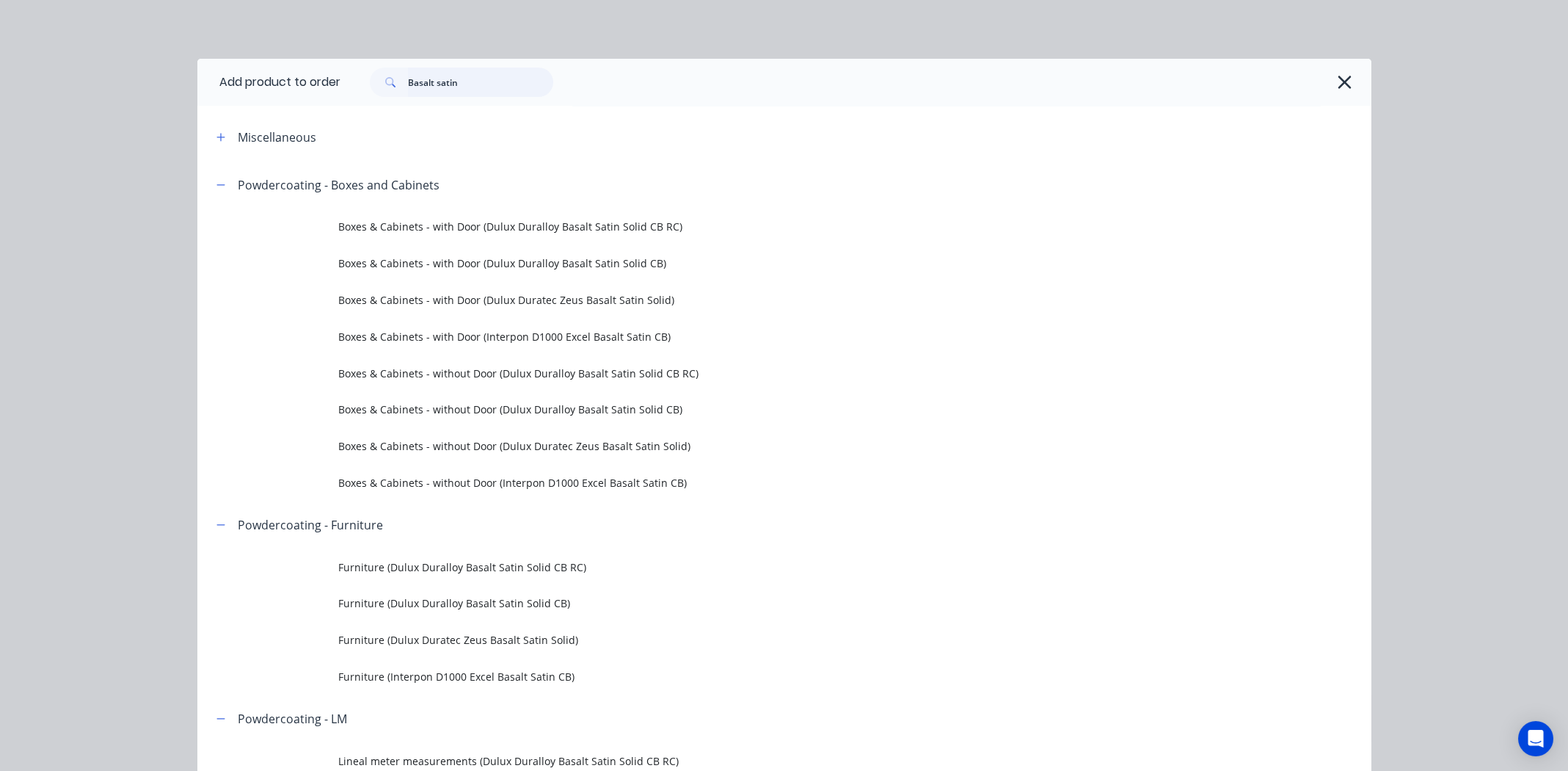
click at [471, 79] on input "Basalt satin" at bounding box center [480, 82] width 146 height 30
click at [517, 78] on input "Basalt satin" at bounding box center [480, 82] width 146 height 30
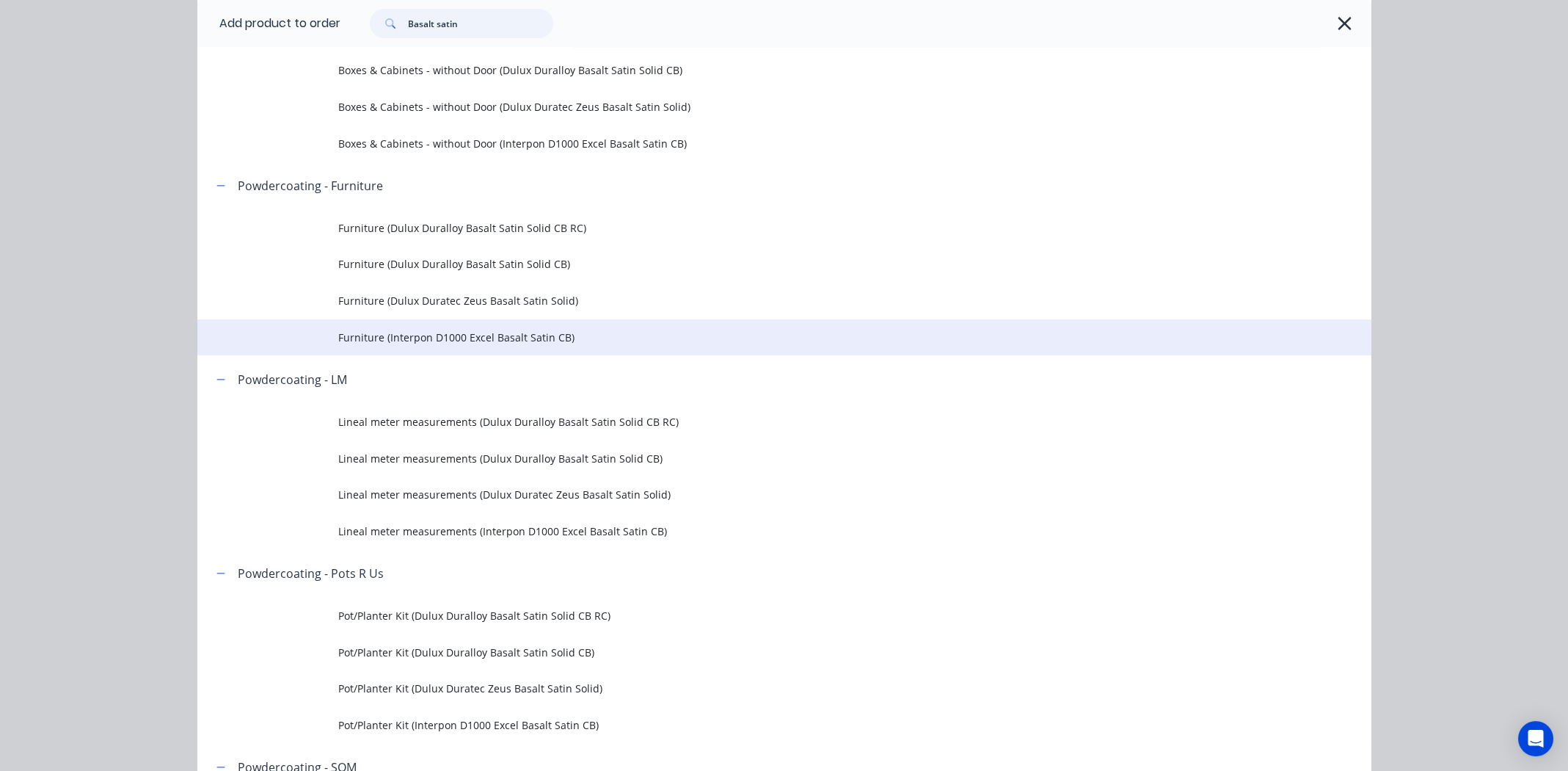
scroll to position [366, 0]
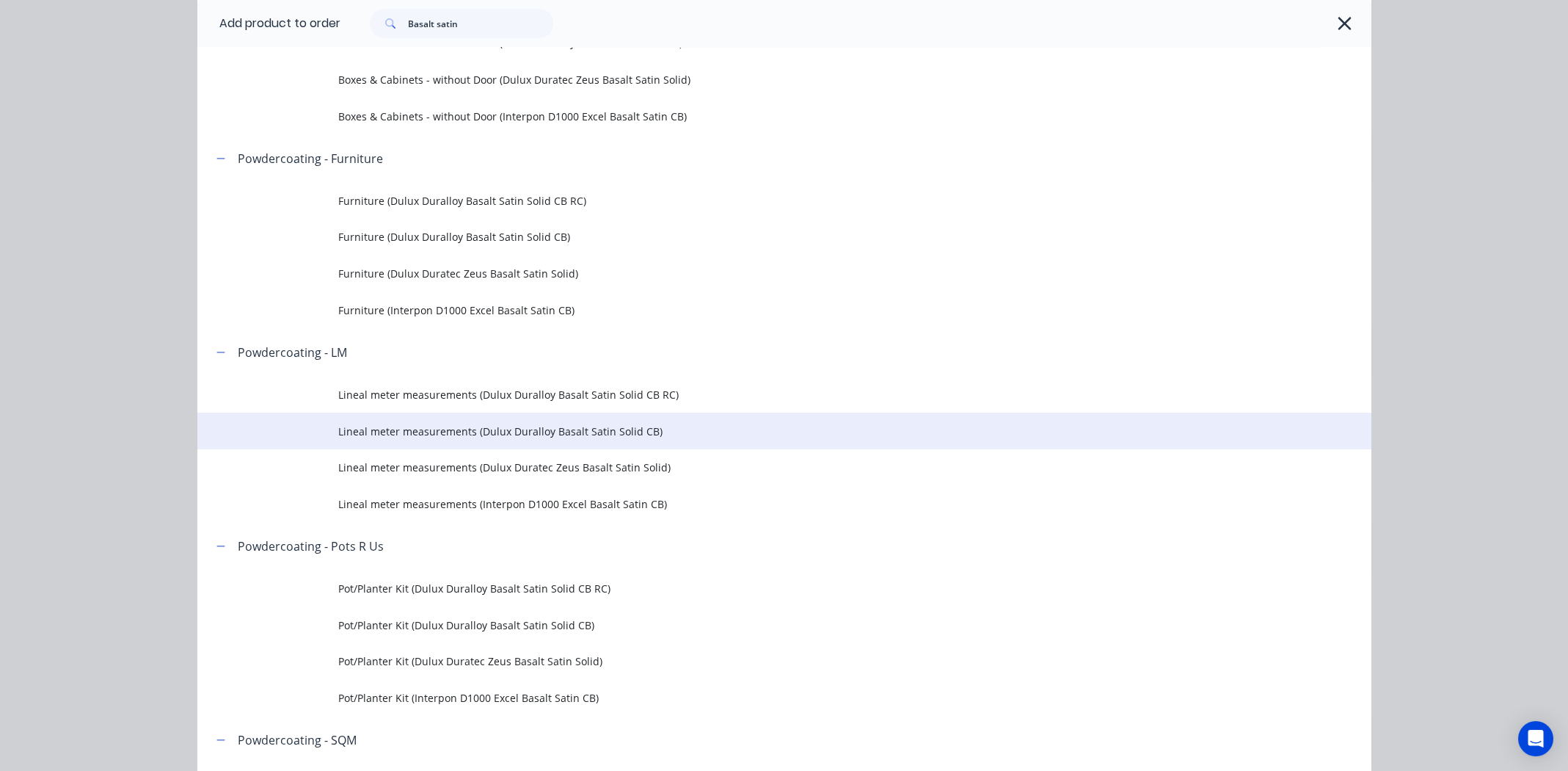
click at [601, 429] on span "Lineal meter measurements (Dulux Duralloy Basalt Satin Solid CB)" at bounding box center [751, 431] width 826 height 16
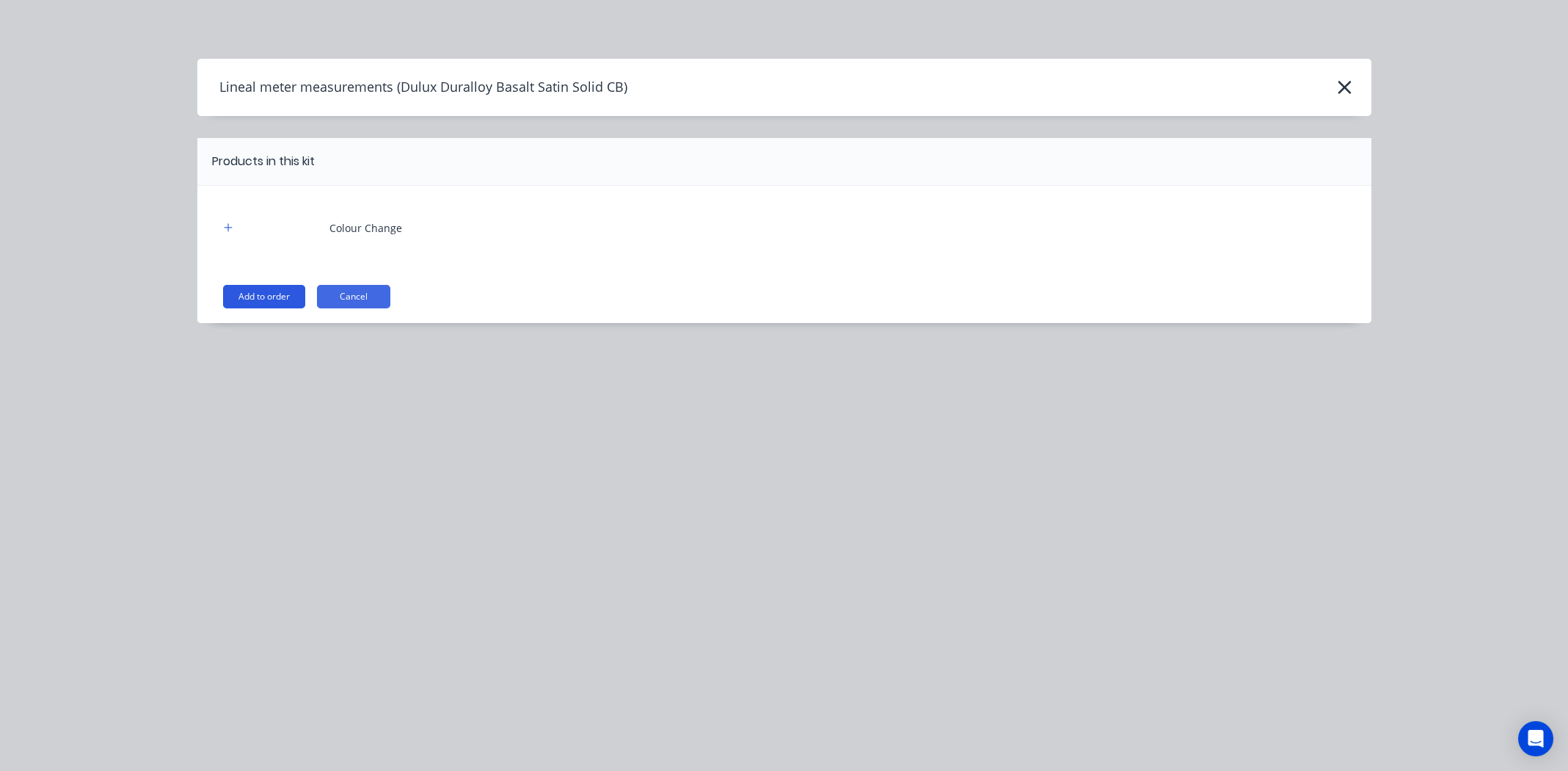
click at [274, 294] on button "Add to order" at bounding box center [264, 296] width 82 height 24
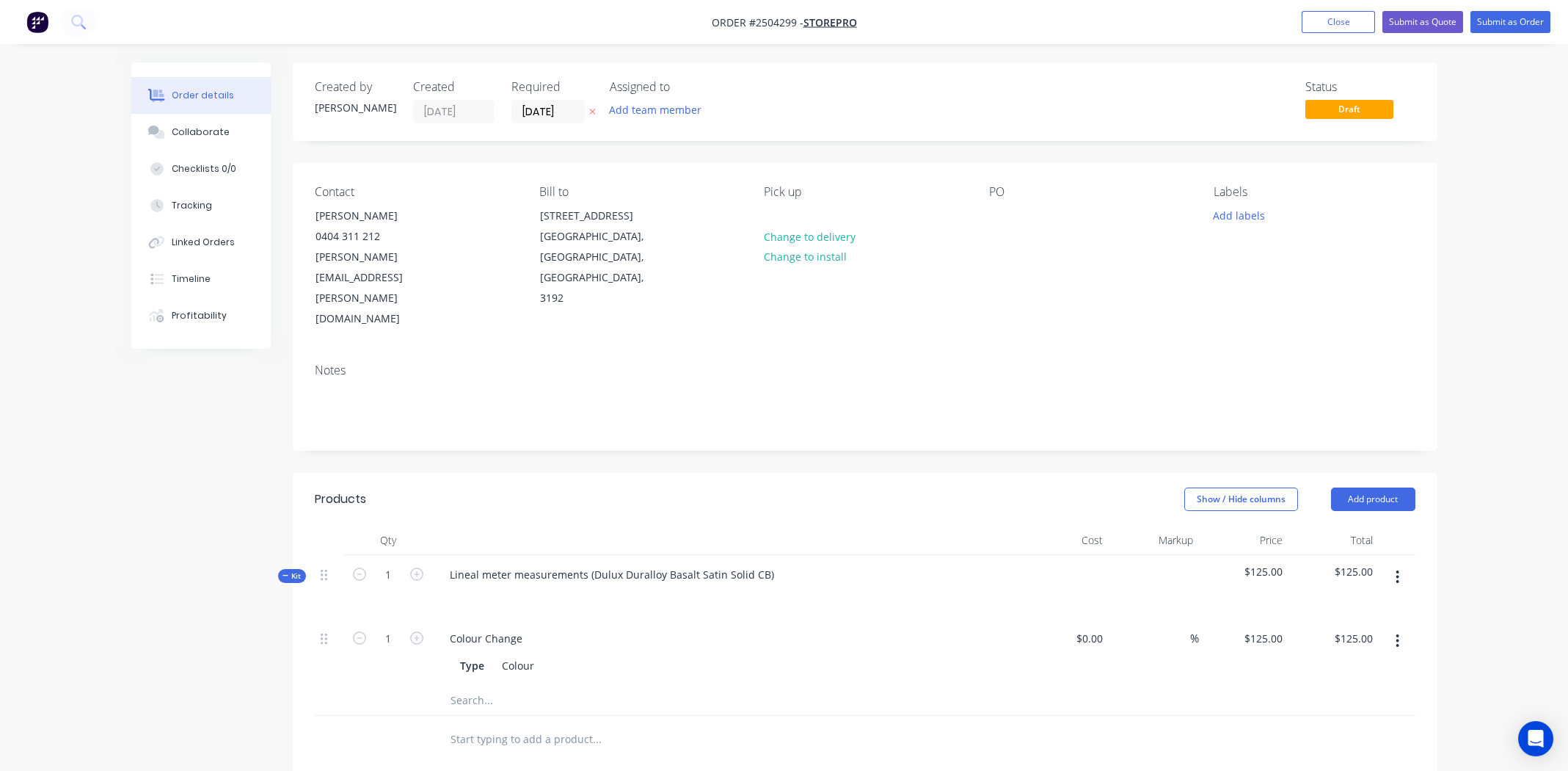
click at [1396, 569] on icon "button" at bounding box center [1398, 577] width 3 height 16
click at [1366, 605] on div "Add product to kit" at bounding box center [1345, 615] width 113 height 21
click at [1337, 663] on div "Product catalogue" at bounding box center [1345, 674] width 113 height 21
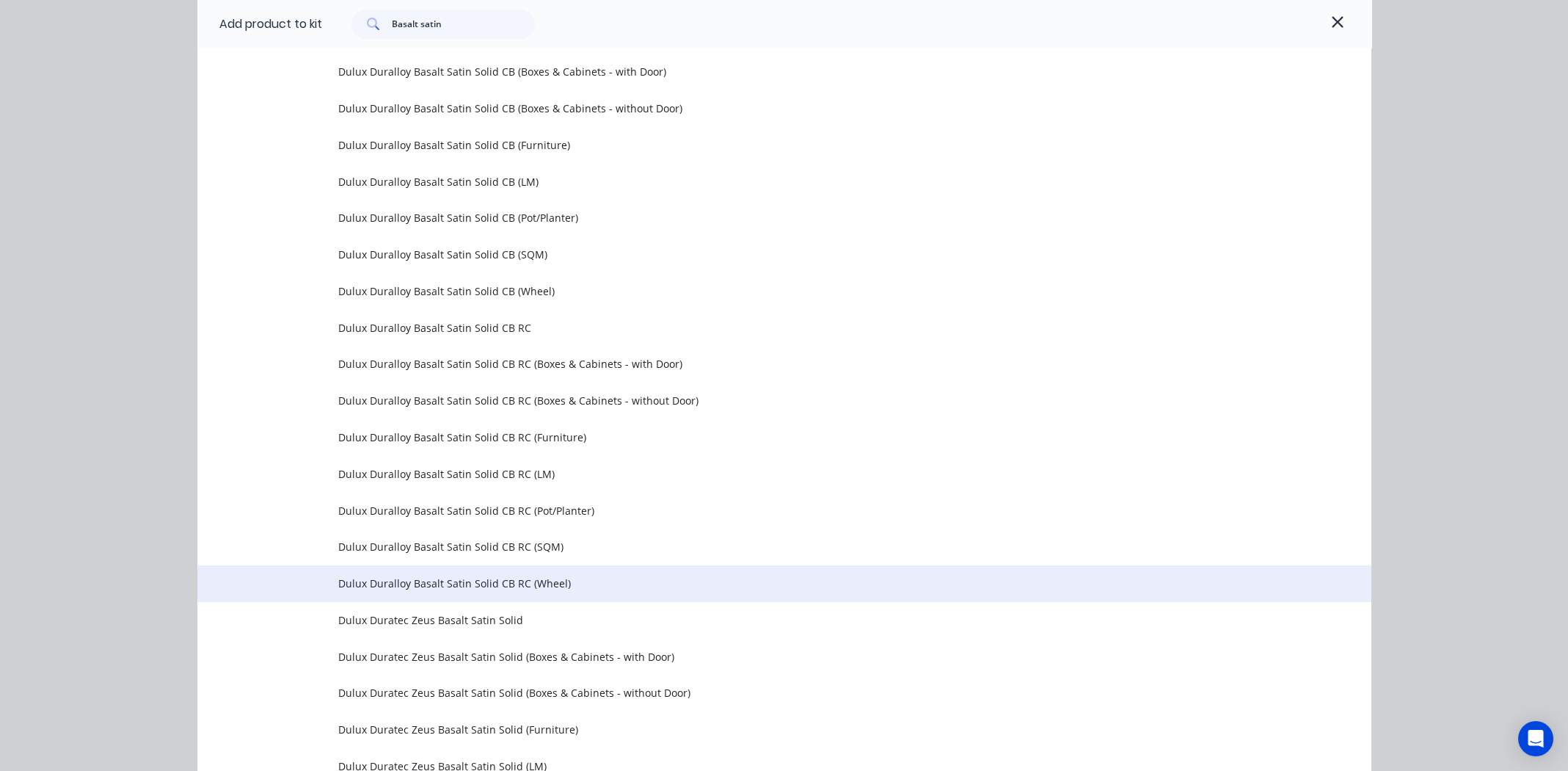
scroll to position [444, 0]
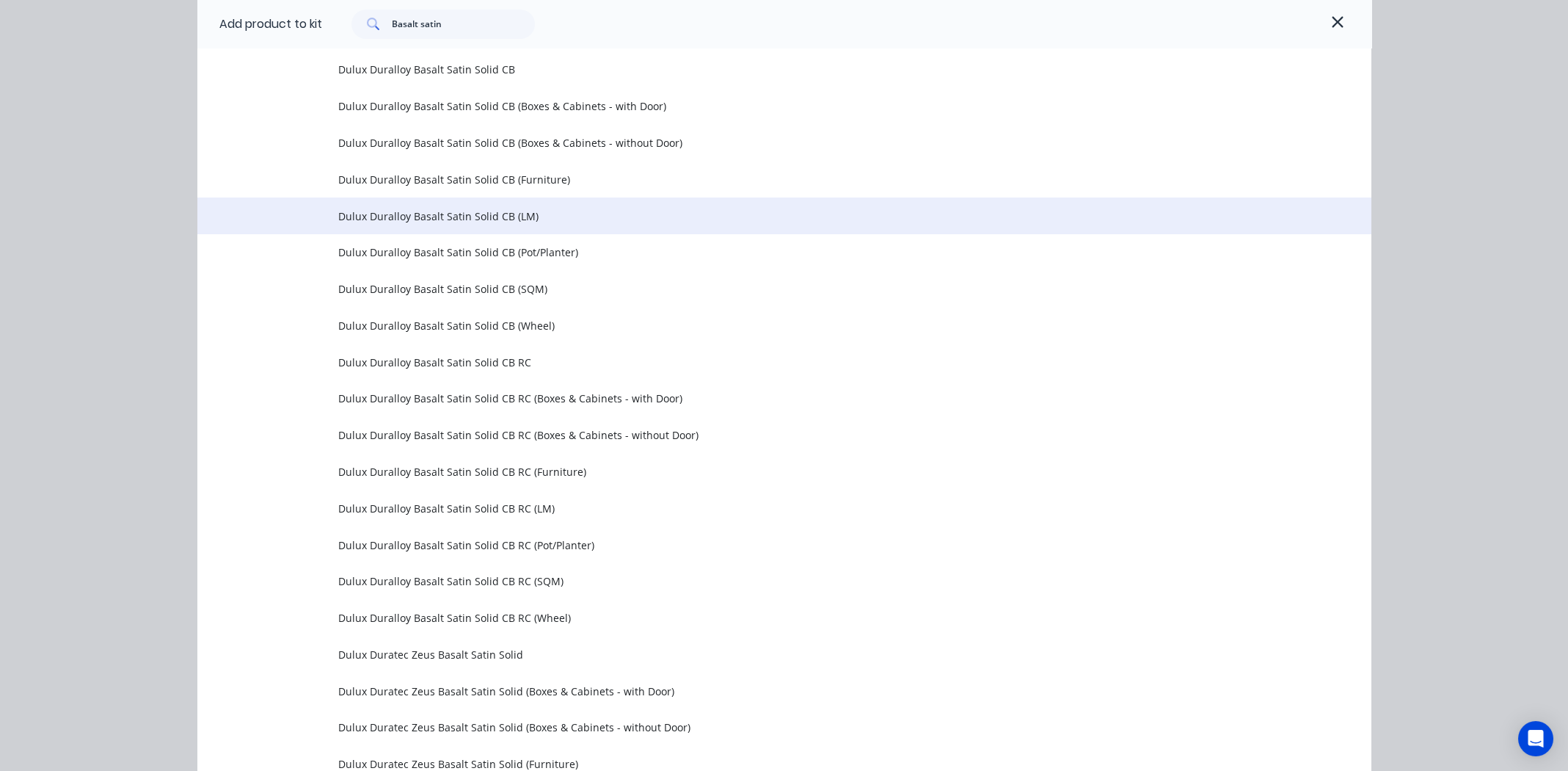
click at [463, 215] on span "Dulux Duralloy Basalt Satin Solid CB (LM)" at bounding box center [751, 216] width 826 height 16
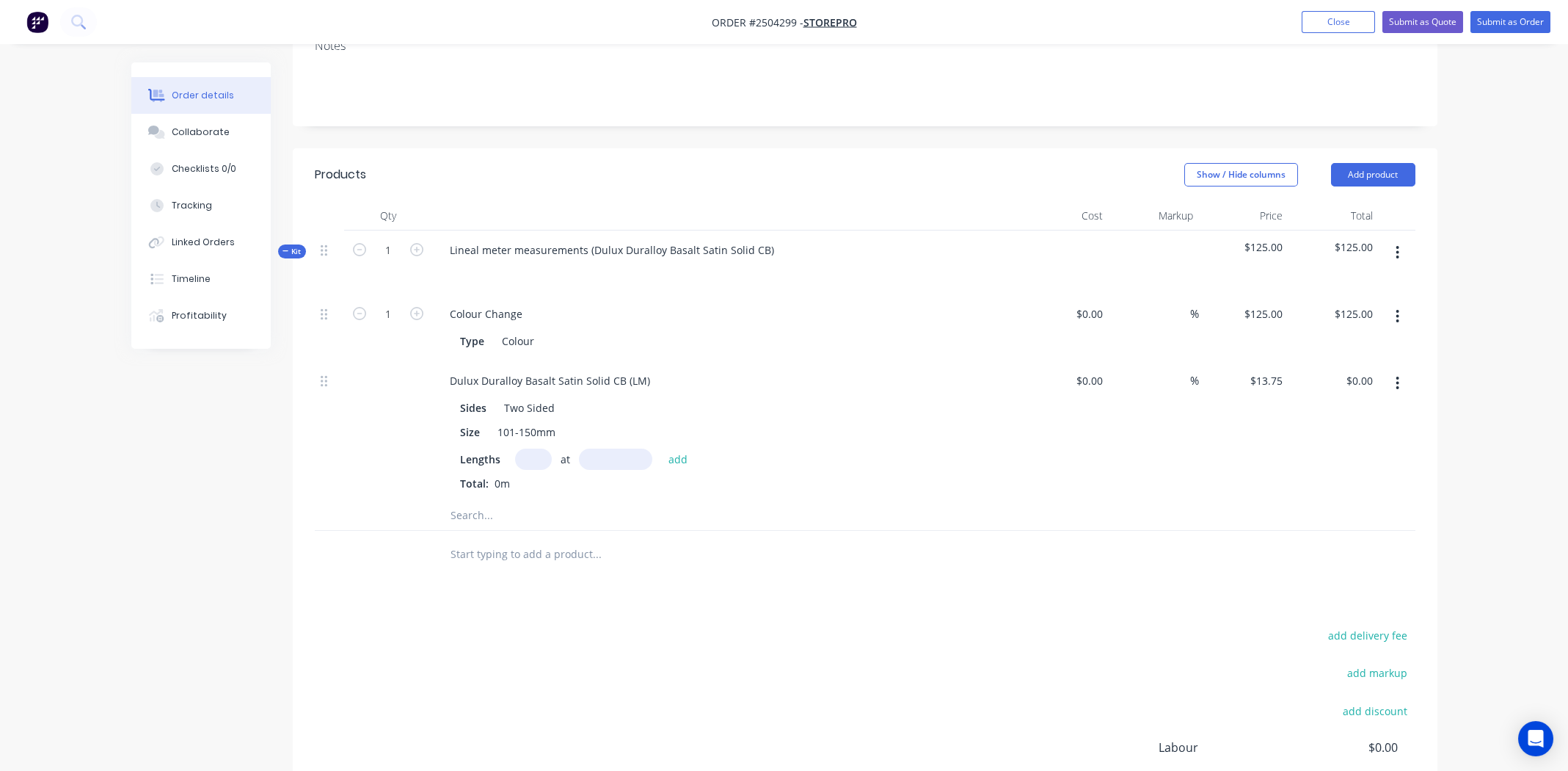
click at [527, 448] on input "text" at bounding box center [533, 459] width 37 height 21
type input "8"
click at [904, 500] on div at bounding box center [696, 515] width 528 height 30
click at [725, 664] on div "add delivery fee add markup add discount Labour $0.00 Sub total $125.00 Margin …" at bounding box center [865, 767] width 1101 height 283
click at [520, 448] on input "text" at bounding box center [533, 459] width 37 height 21
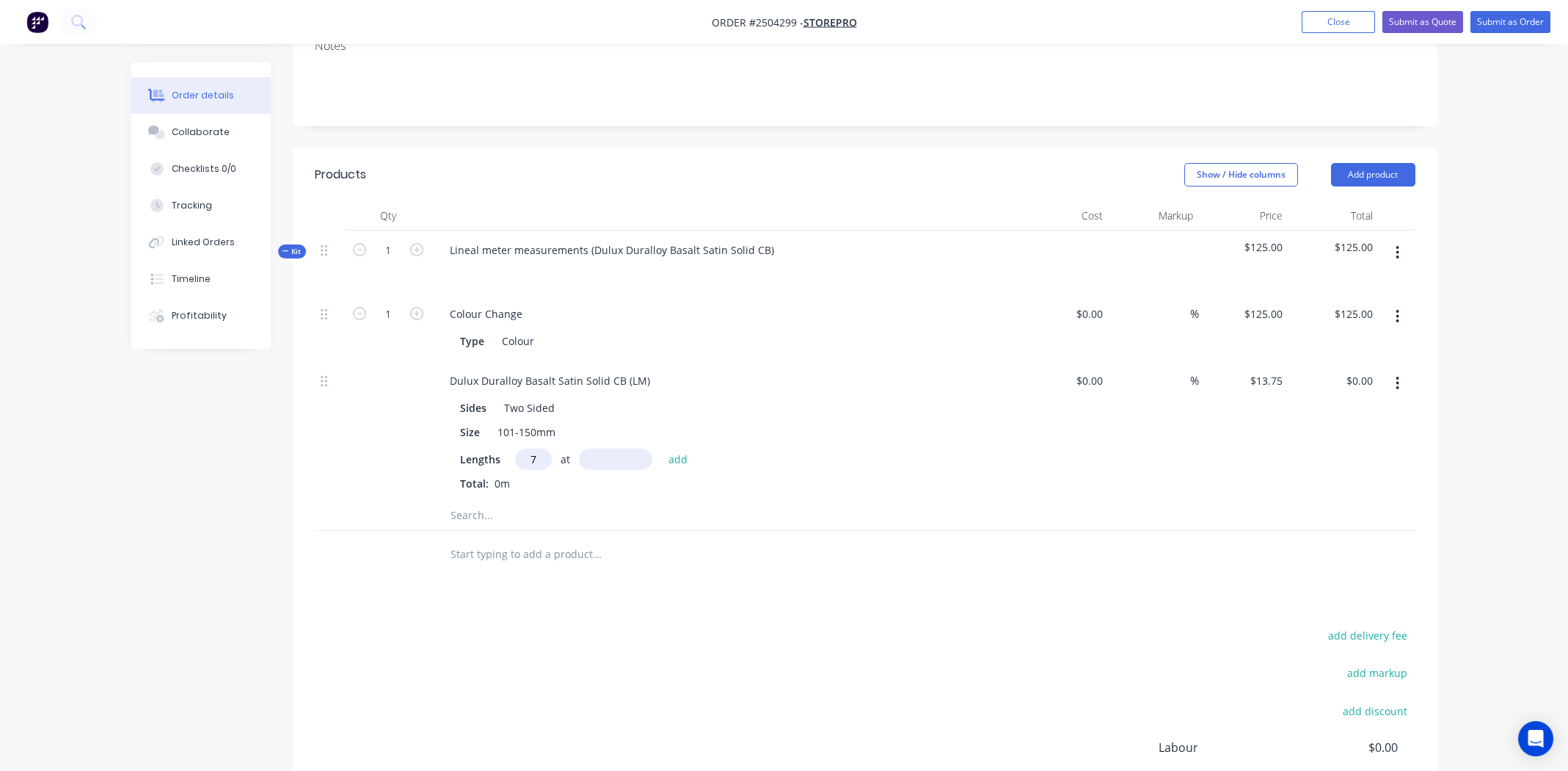
type input "7"
type input "6515"
click at [661, 448] on button "add" at bounding box center [679, 458] width 35 height 20
type input "$627.07"
click at [826, 476] on div "7 at 6515mm Total: 45.605m" at bounding box center [726, 495] width 531 height 39
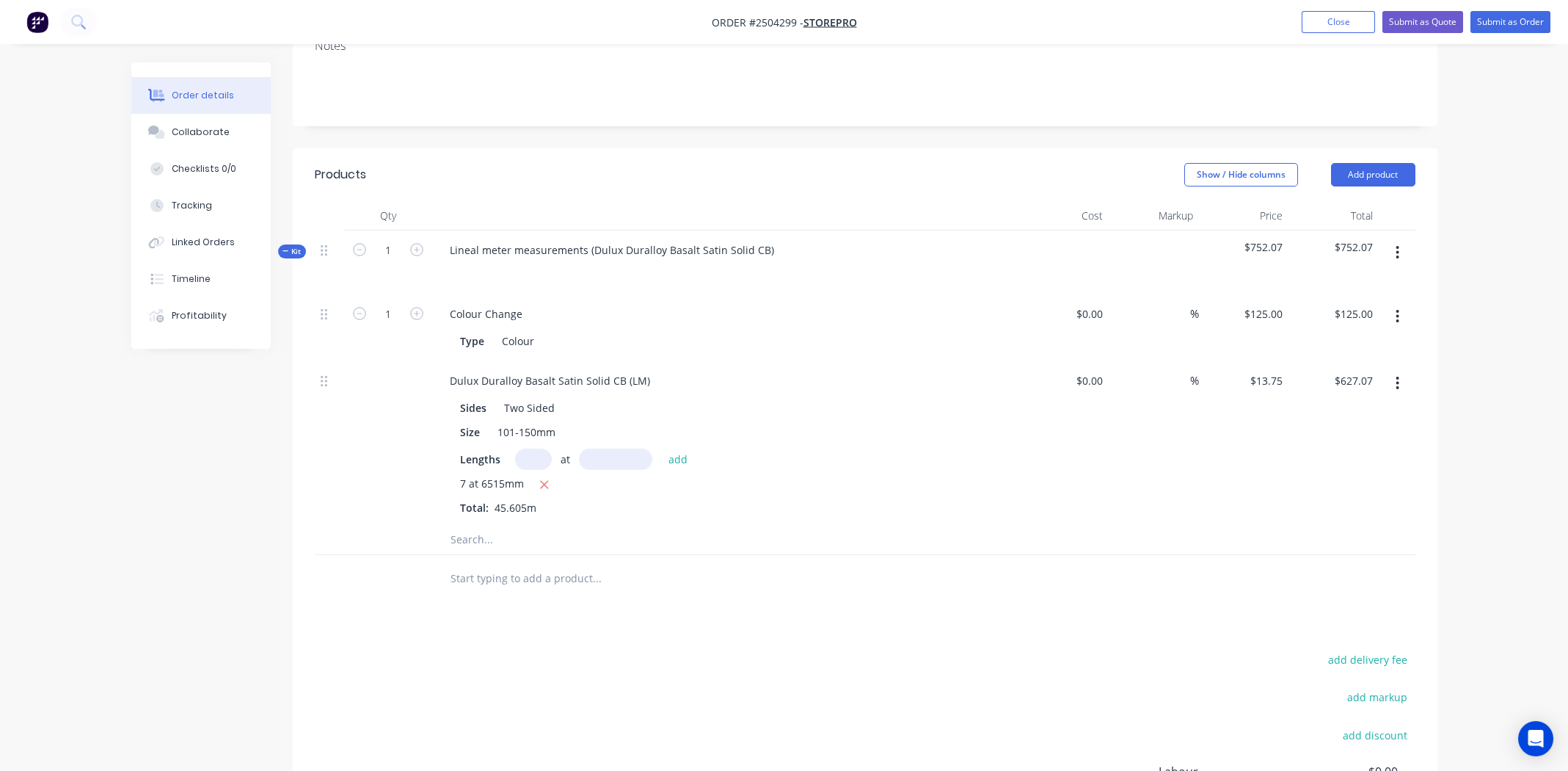
click at [529, 448] on input "text" at bounding box center [533, 459] width 37 height 21
